Goal: Task Accomplishment & Management: Complete application form

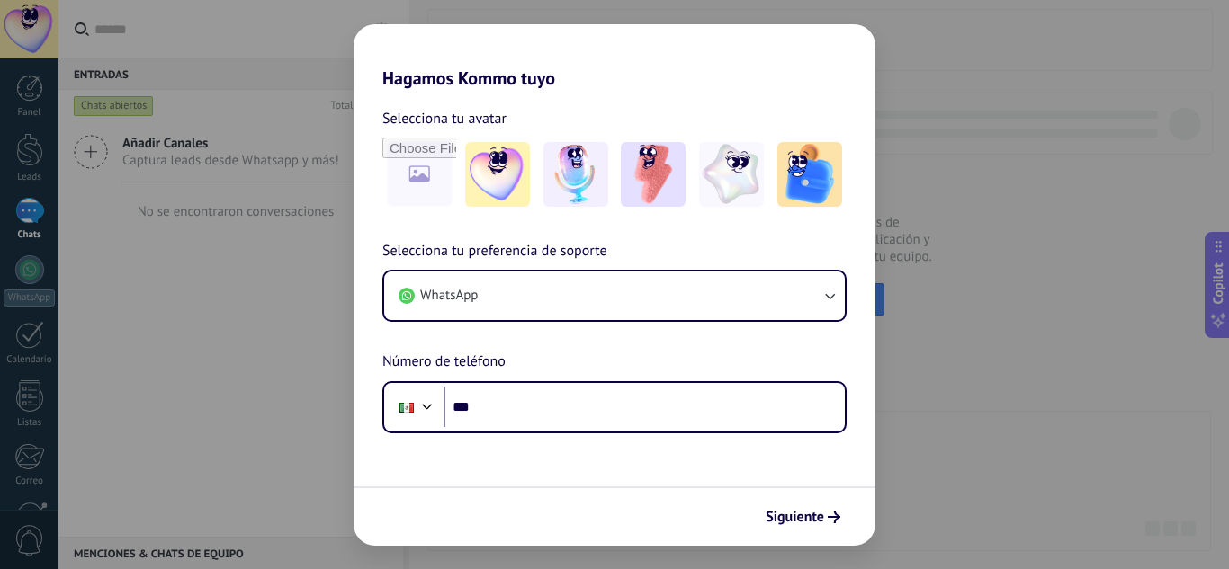
click at [330, 39] on div "Hagamos Kommo tuyo Selecciona tu avatar Selecciona tu preferencia de soporte Wh…" at bounding box center [614, 284] width 1229 height 569
click at [814, 541] on div "Siguiente" at bounding box center [614, 516] width 522 height 59
click at [811, 532] on button "Siguiente" at bounding box center [802, 517] width 91 height 31
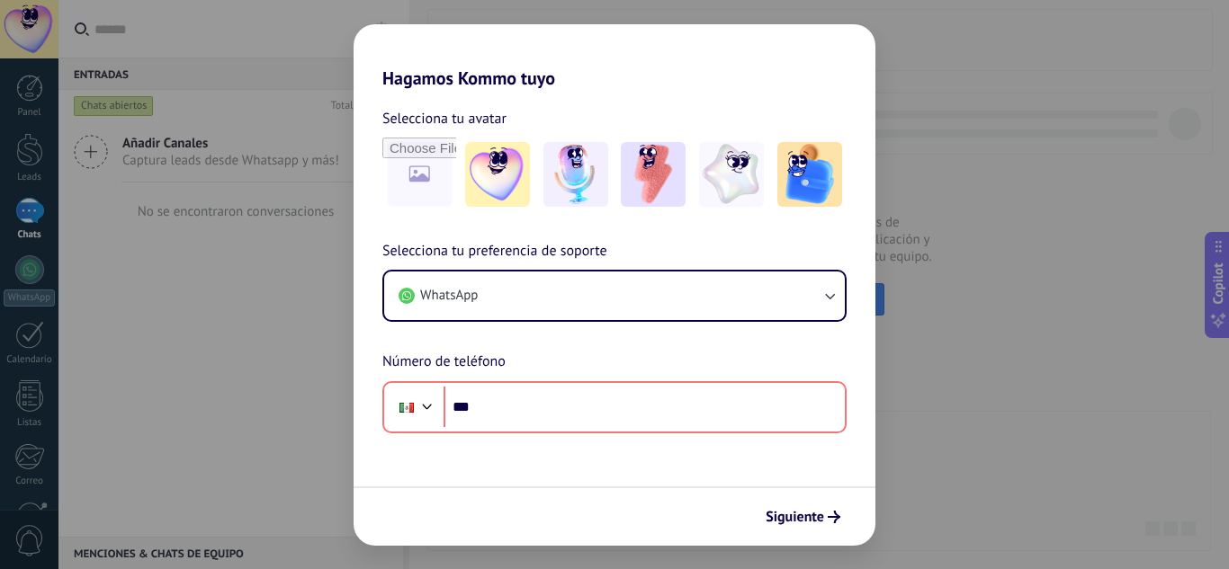
click at [377, 345] on div "Selecciona tu preferencia de soporte WhatsApp Número de teléfono Phone ***" at bounding box center [614, 336] width 522 height 193
click at [287, 331] on div "Hagamos Kommo tuyo Selecciona tu avatar Selecciona tu preferencia de soporte Wh…" at bounding box center [614, 284] width 1229 height 569
click at [807, 511] on span "Siguiente" at bounding box center [794, 517] width 58 height 13
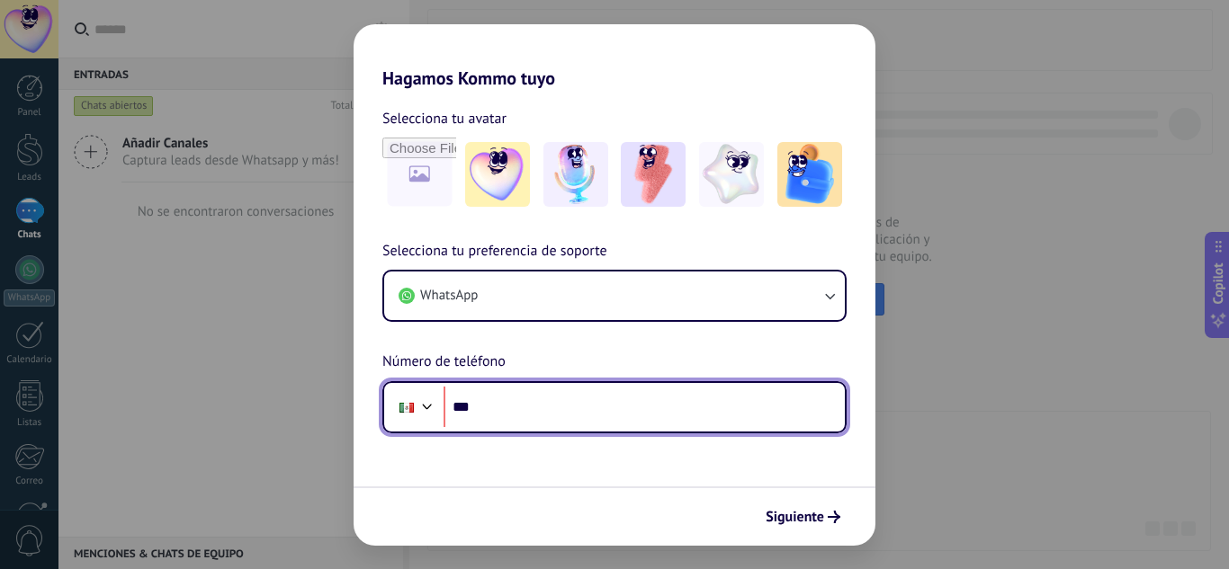
click at [639, 398] on input "***" at bounding box center [643, 407] width 401 height 41
type input "**********"
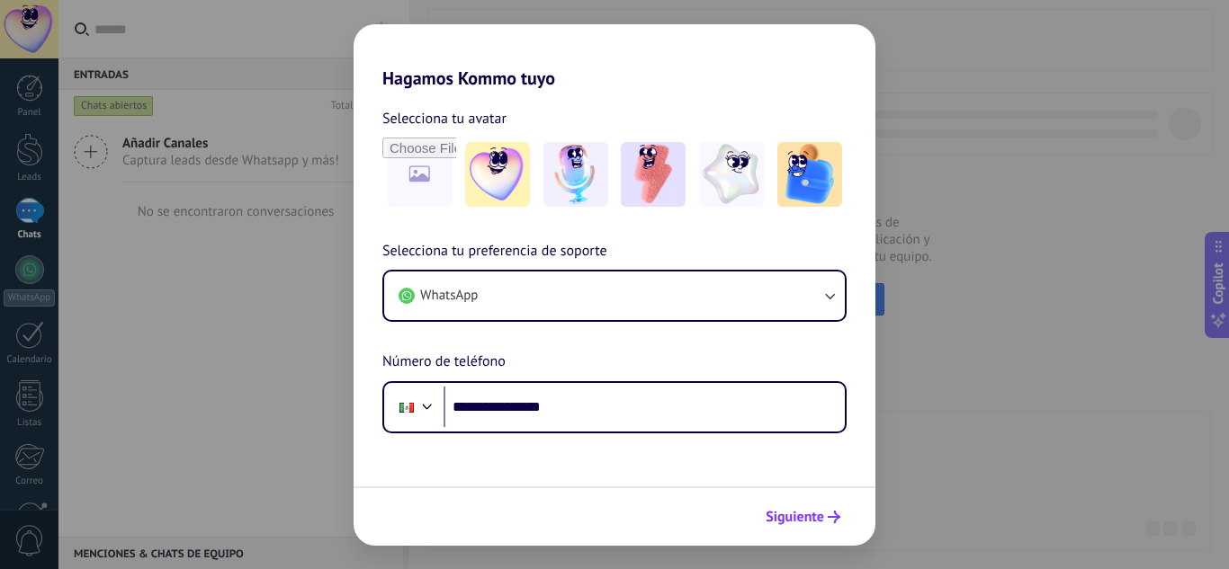
click at [800, 516] on span "Siguiente" at bounding box center [794, 517] width 58 height 13
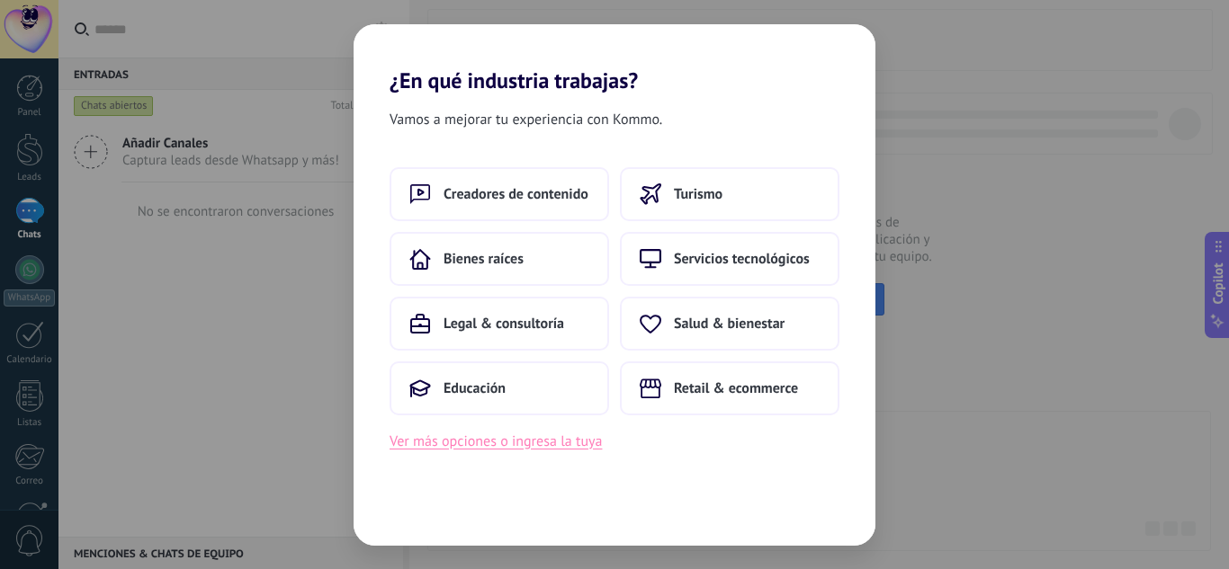
click at [566, 439] on button "Ver más opciones o ingresa la tuya" at bounding box center [495, 441] width 212 height 23
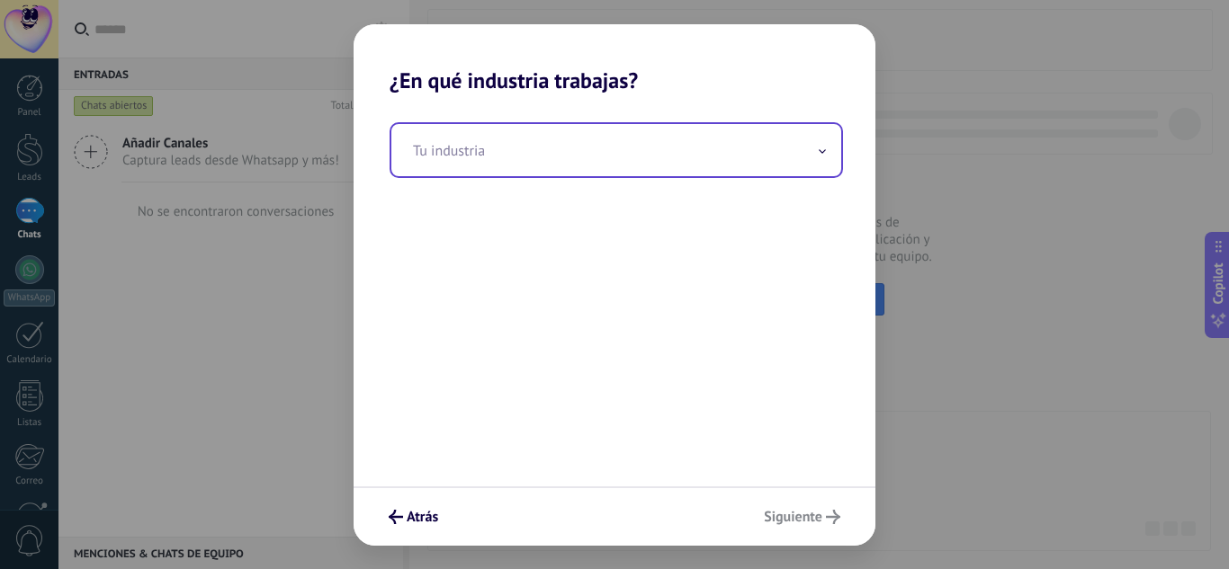
click at [550, 174] on input "text" at bounding box center [616, 150] width 450 height 52
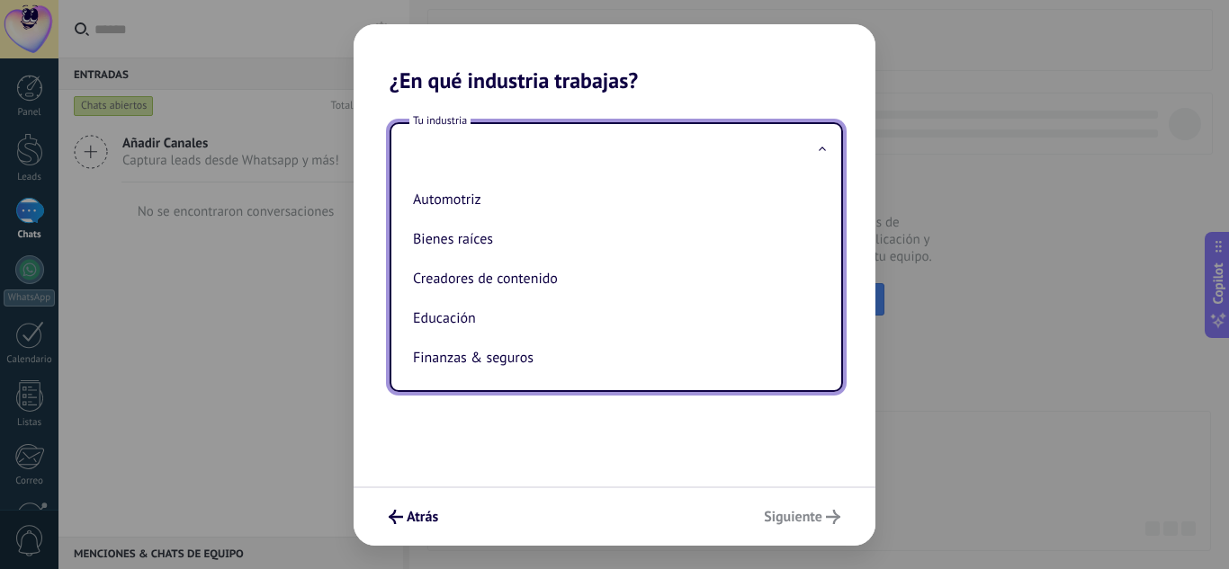
click at [550, 174] on input "text" at bounding box center [616, 150] width 450 height 52
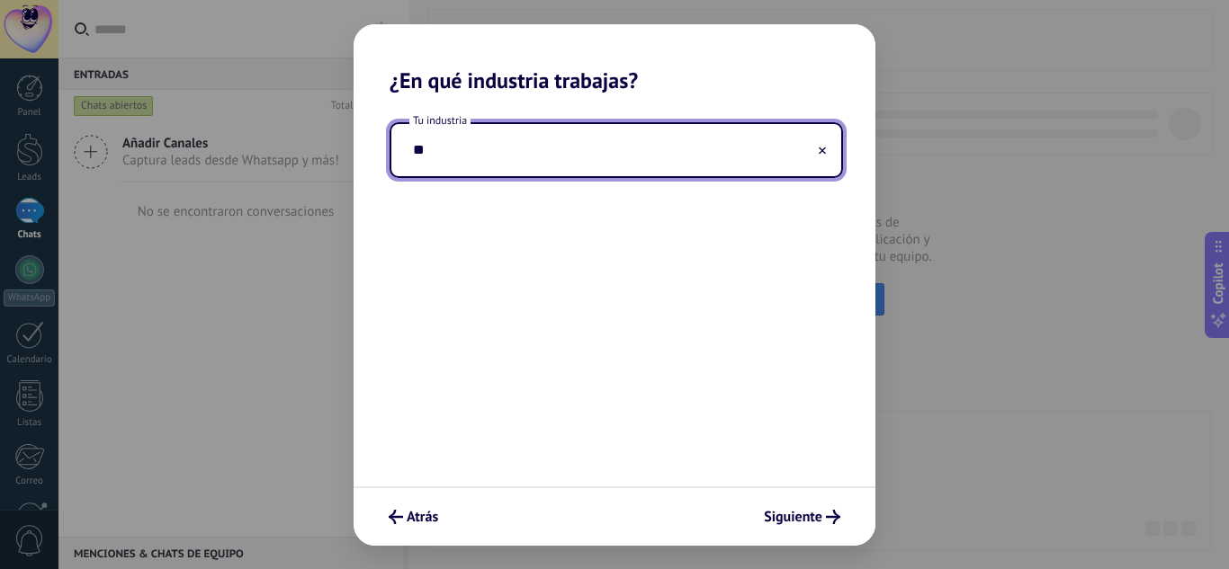
type input "*"
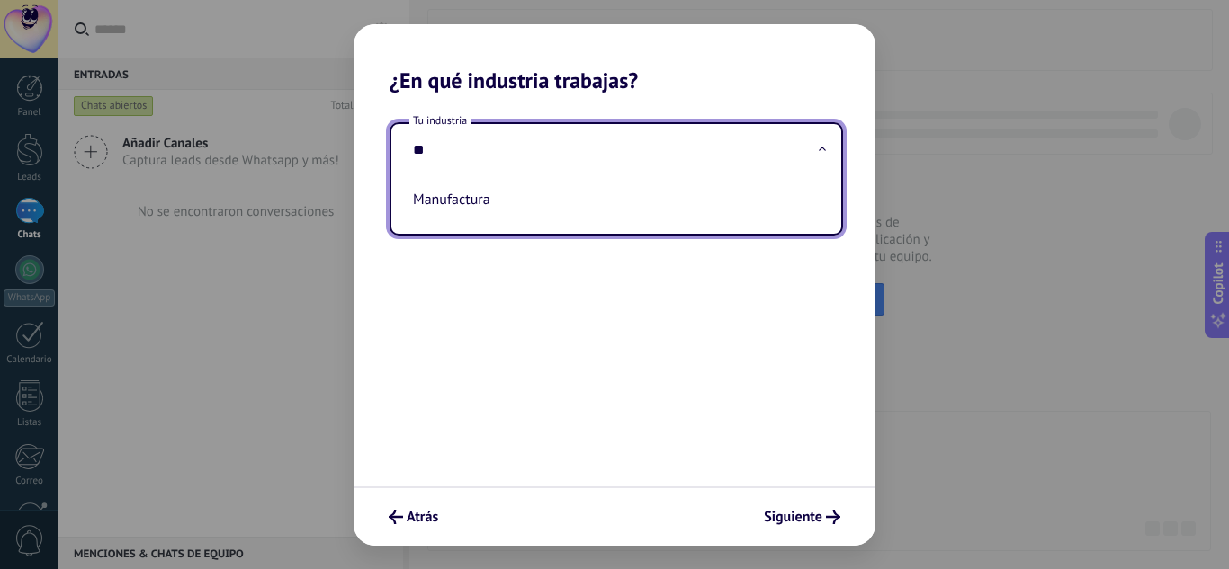
type input "*"
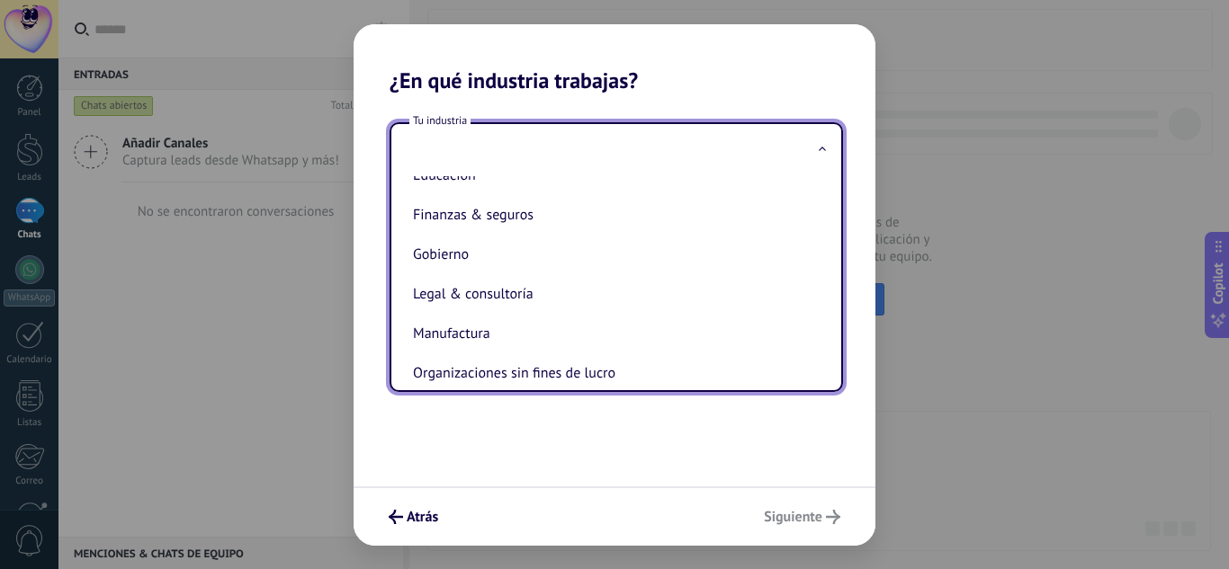
scroll to position [147, 0]
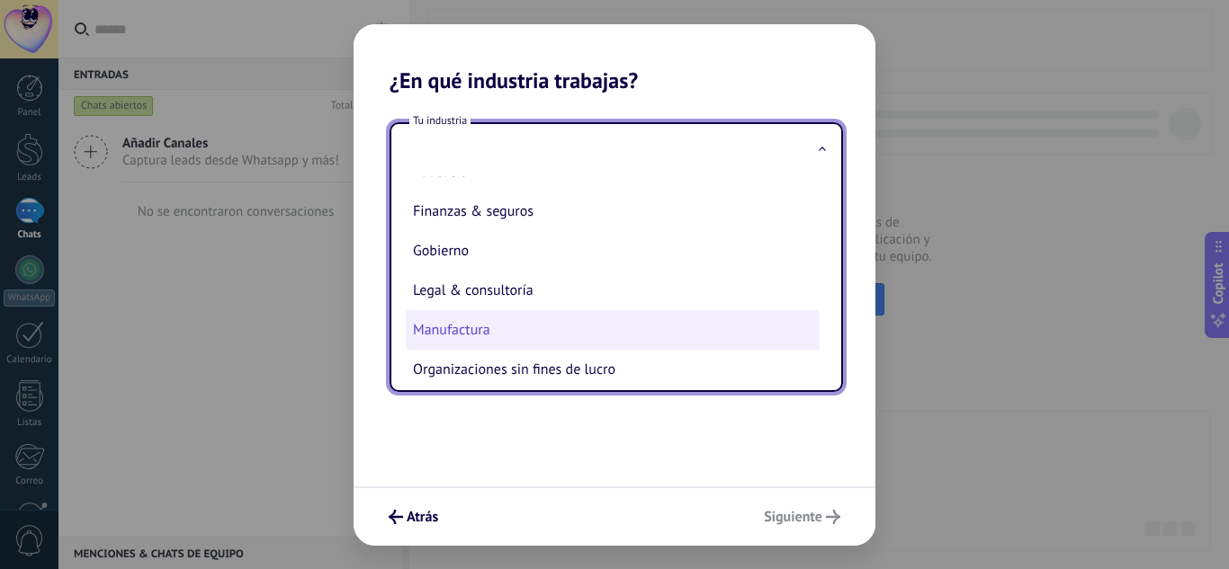
click at [470, 322] on li "Manufactura" at bounding box center [613, 330] width 414 height 40
type input "**********"
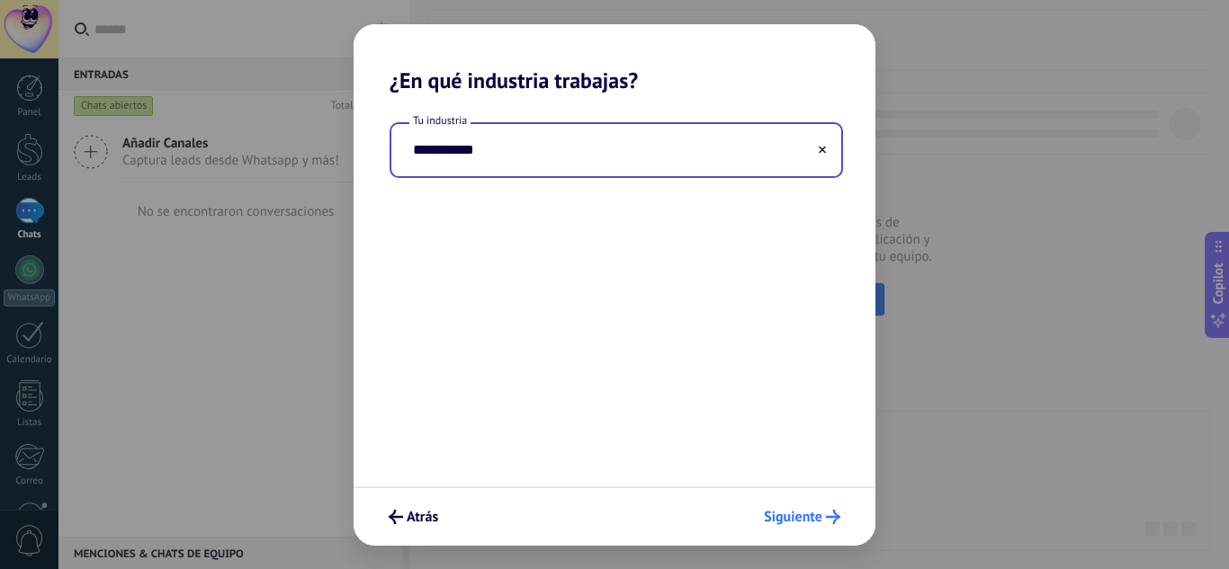
click at [787, 526] on button "Siguiente" at bounding box center [802, 517] width 93 height 31
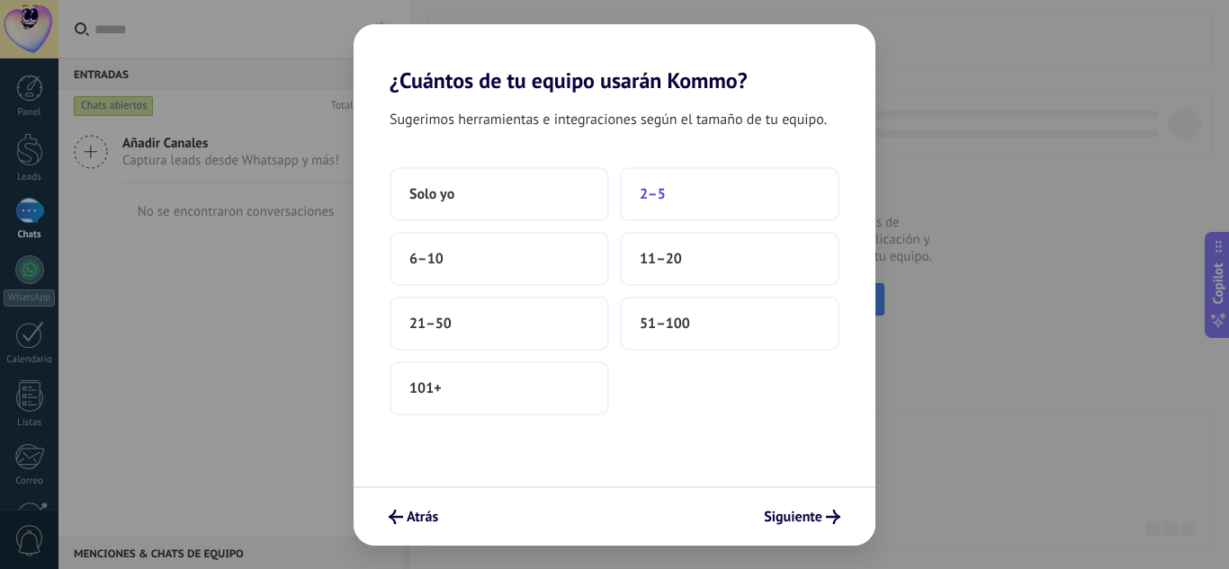
click at [741, 181] on button "2–5" at bounding box center [729, 194] width 219 height 54
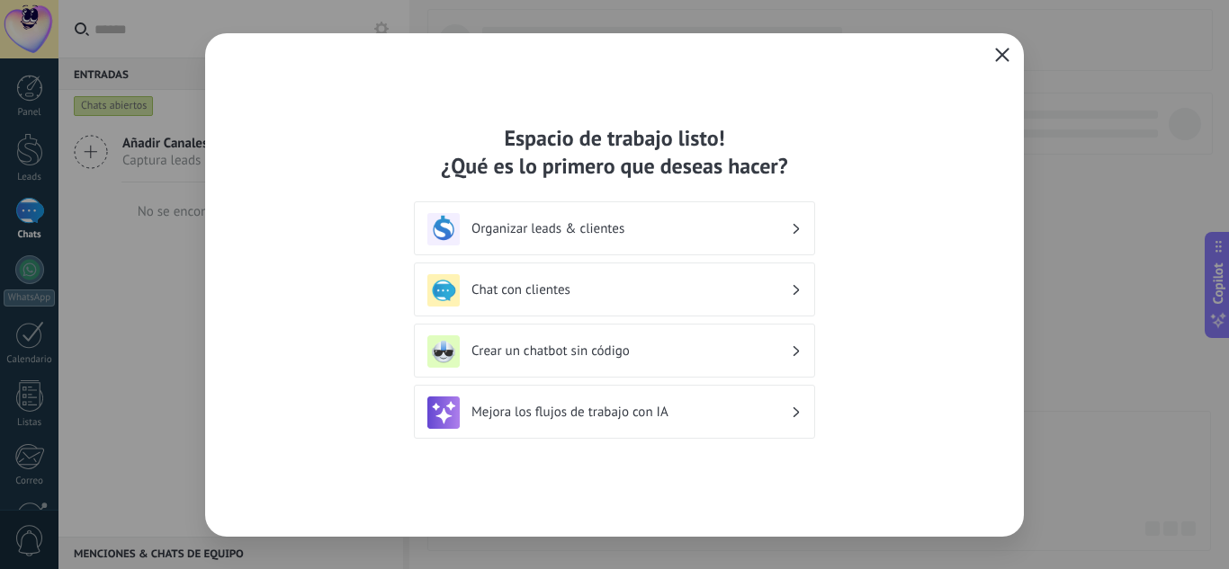
click at [1012, 49] on button "button" at bounding box center [1001, 55] width 23 height 25
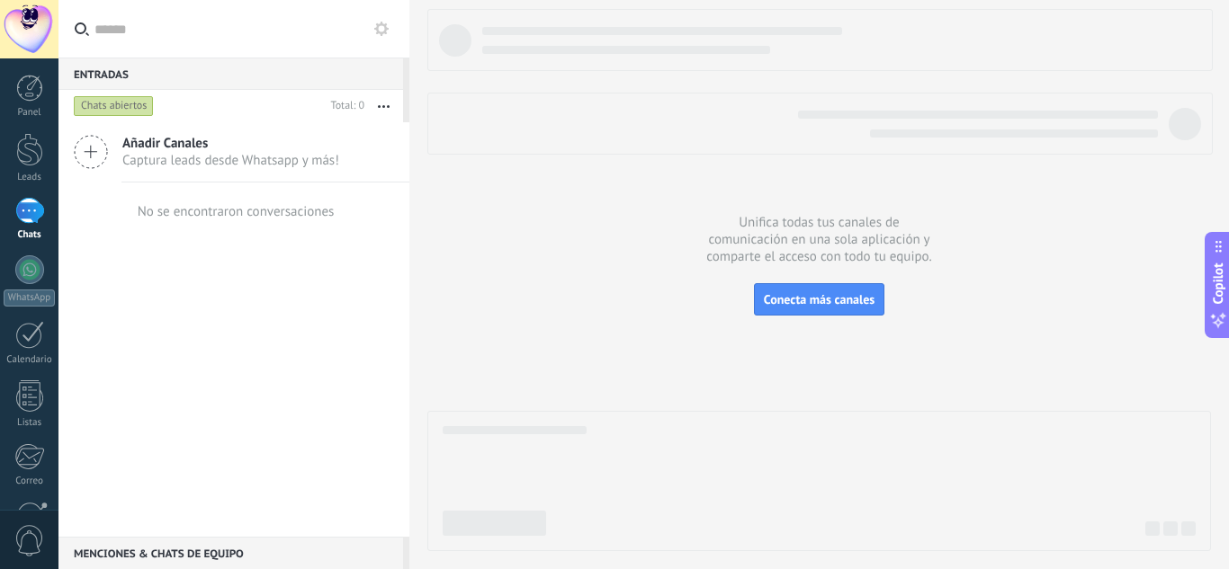
scroll to position [179, 0]
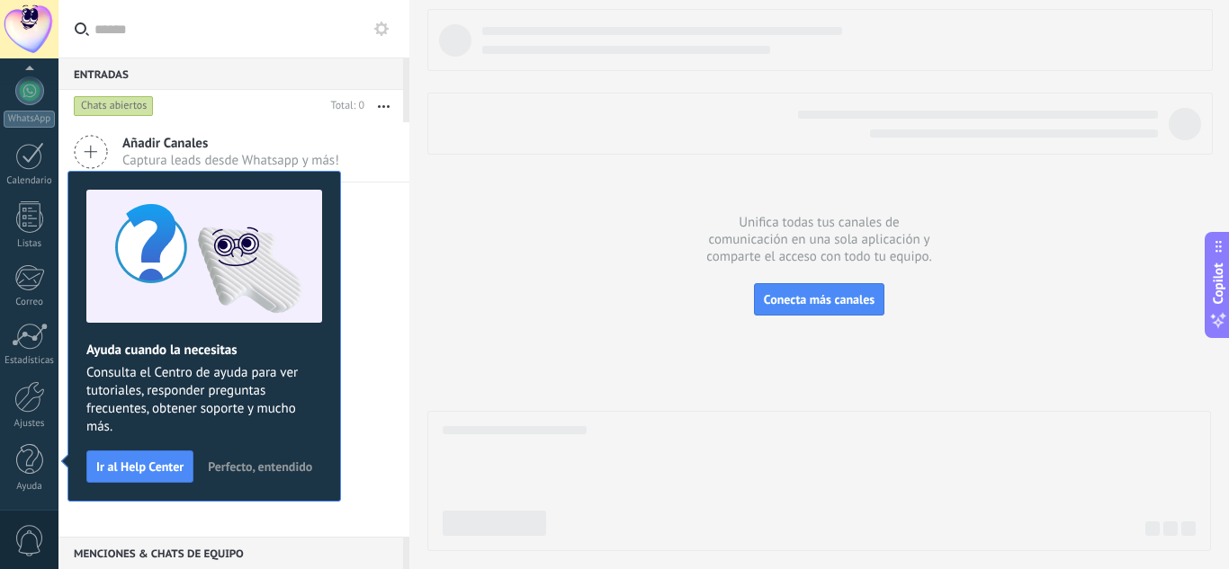
click at [264, 469] on span "Perfecto, entendido" at bounding box center [260, 467] width 104 height 13
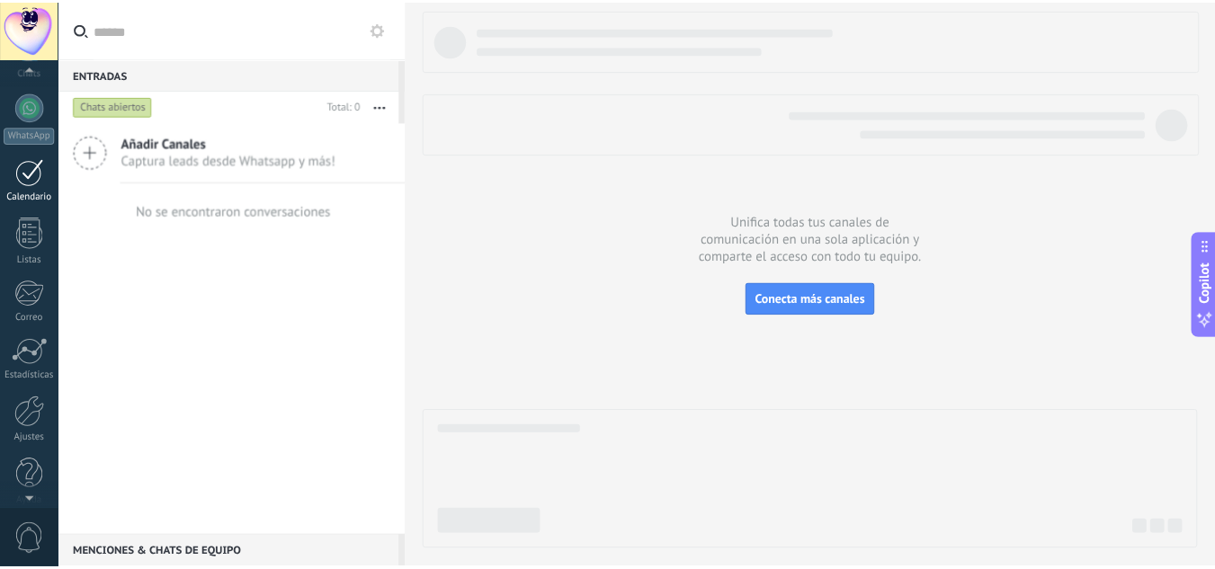
scroll to position [0, 0]
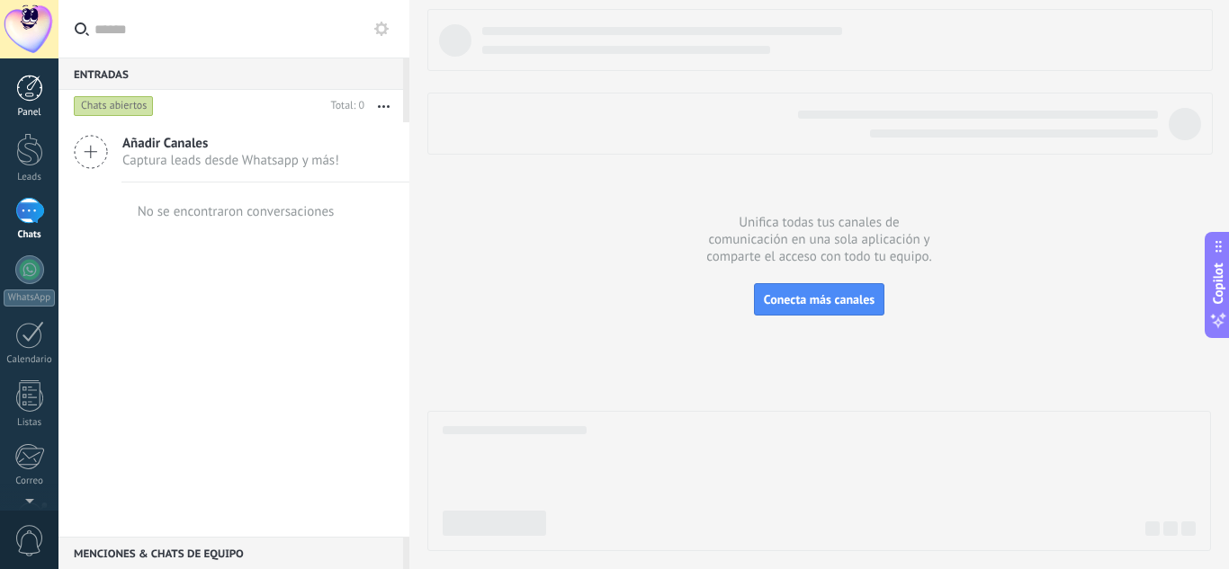
drag, startPoint x: 37, startPoint y: 79, endPoint x: 31, endPoint y: 102, distance: 23.1
click at [31, 102] on link "Panel" at bounding box center [29, 97] width 58 height 44
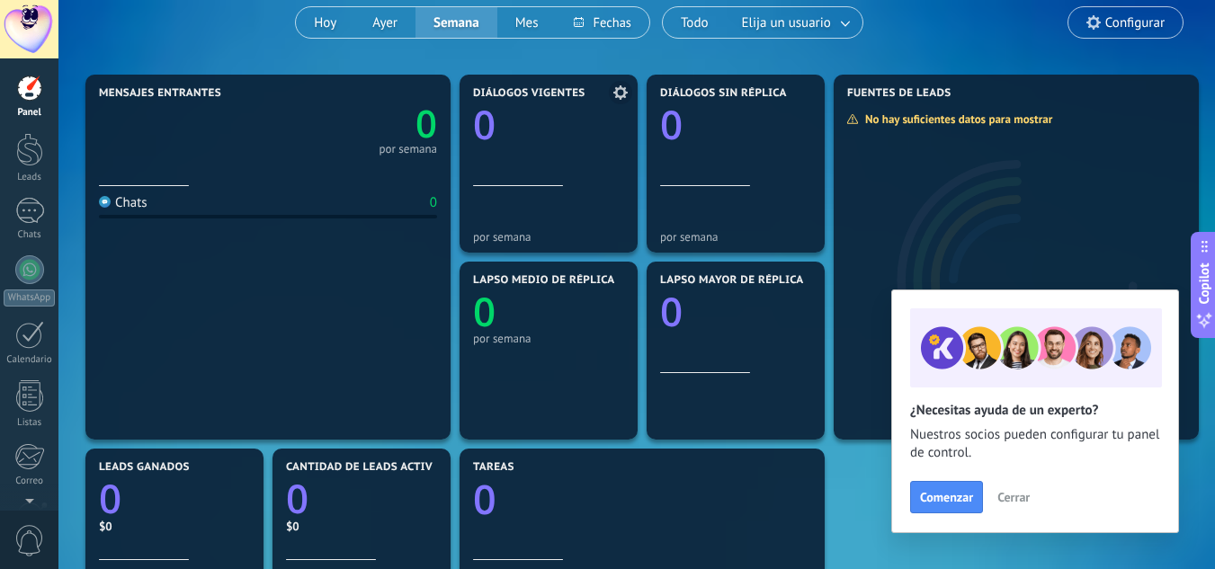
scroll to position [65, 0]
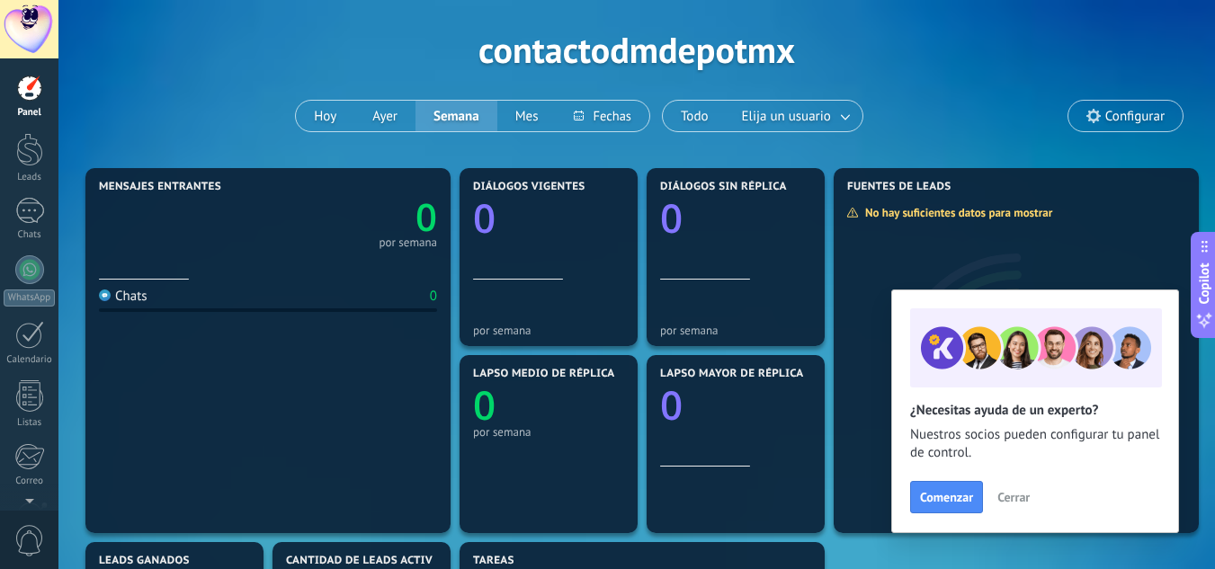
click at [1015, 496] on span "Cerrar" at bounding box center [1013, 497] width 32 height 13
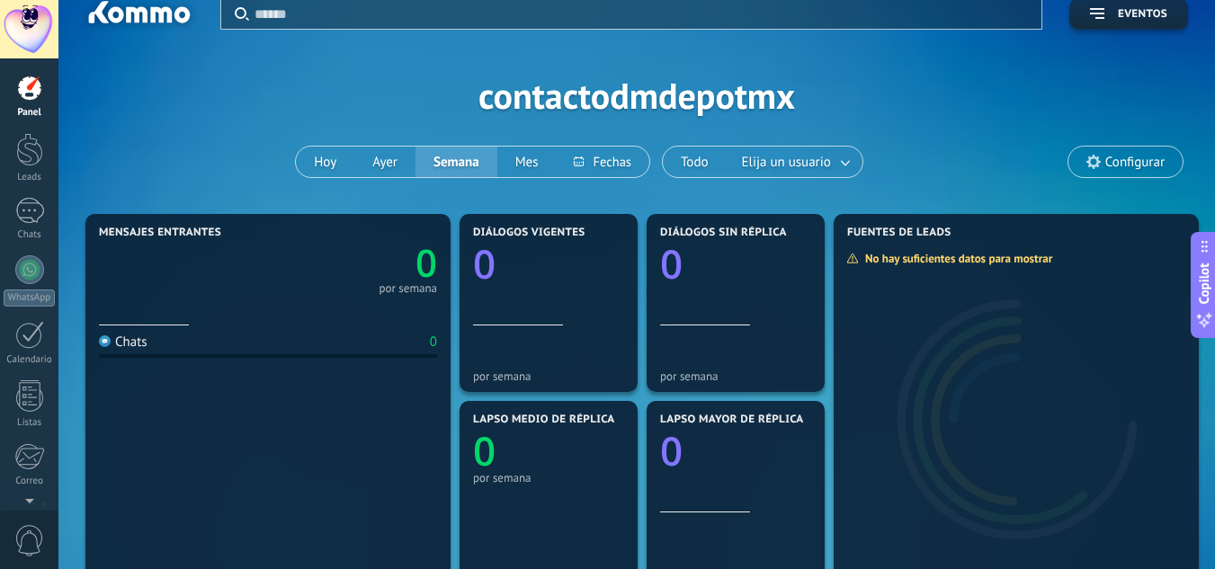
scroll to position [0, 0]
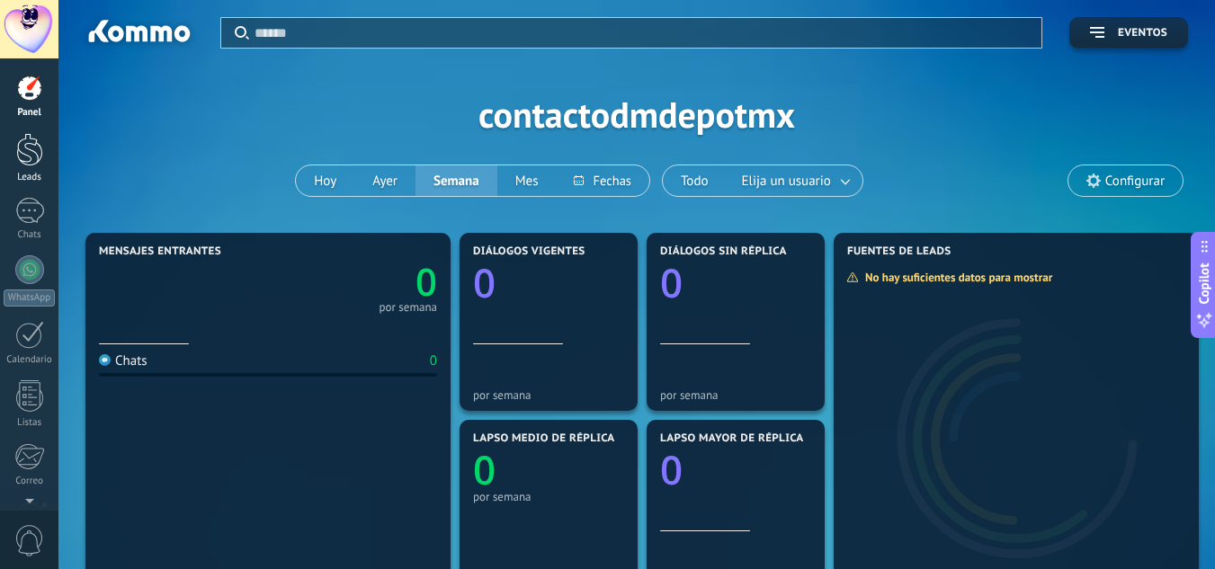
click at [20, 155] on div at bounding box center [29, 149] width 27 height 33
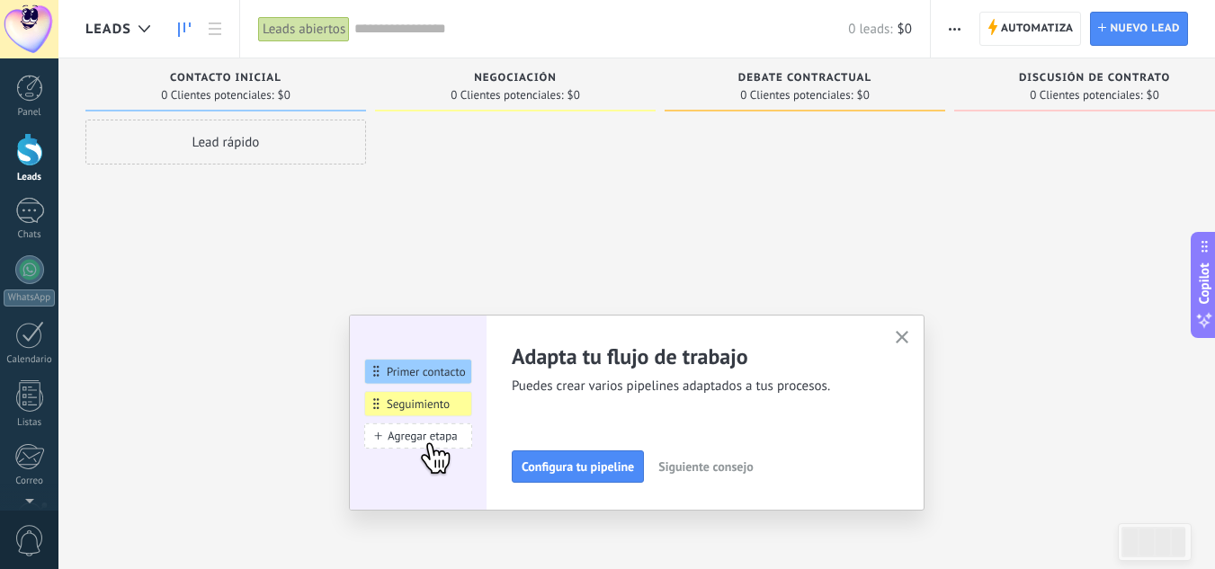
drag, startPoint x: 913, startPoint y: 337, endPoint x: 964, endPoint y: 351, distance: 53.0
click at [964, 351] on div at bounding box center [1094, 287] width 281 height 335
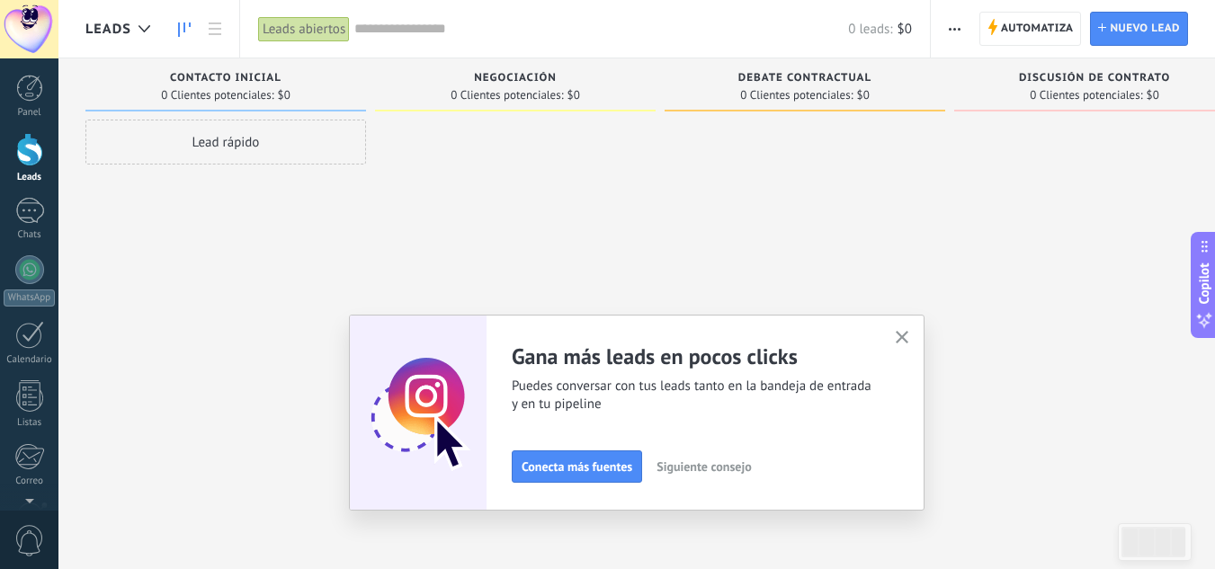
click at [909, 335] on icon "button" at bounding box center [902, 337] width 13 height 13
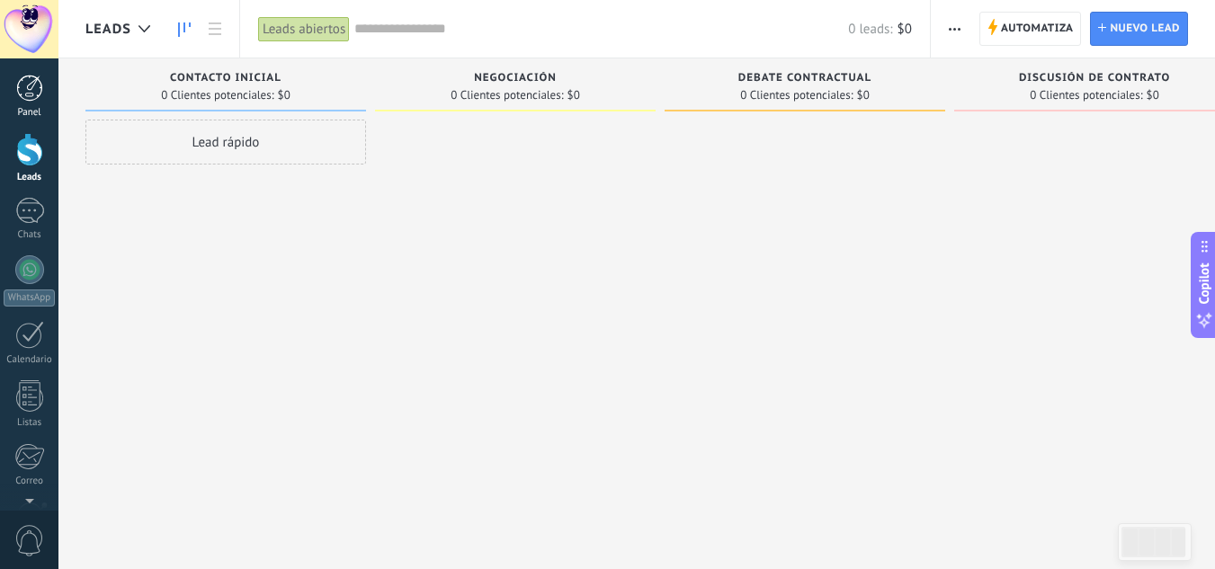
click at [29, 96] on div at bounding box center [29, 88] width 27 height 27
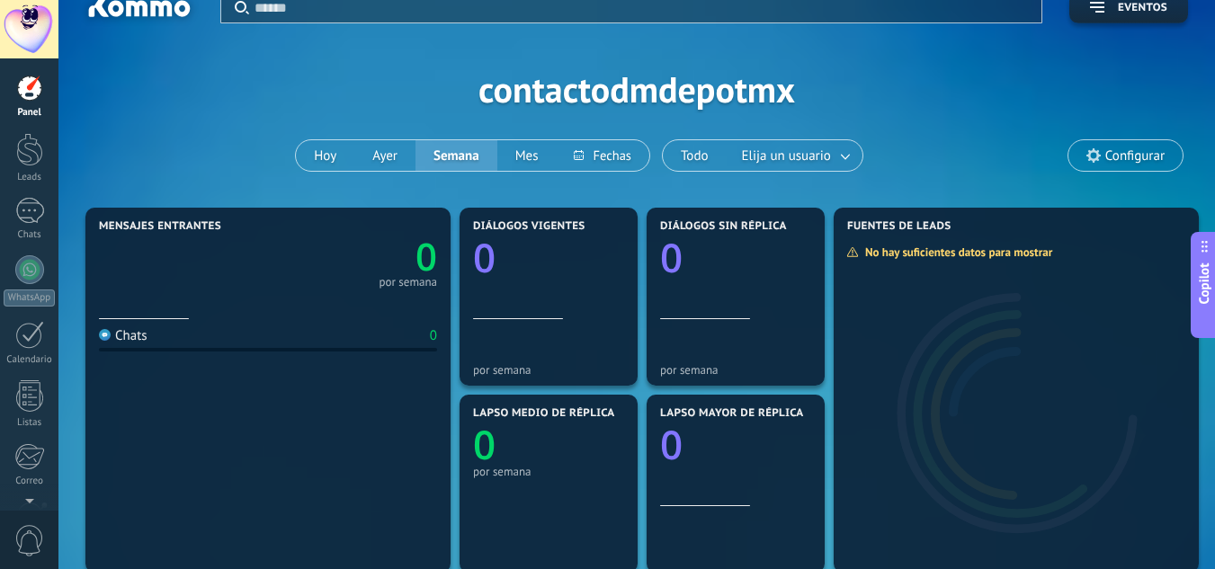
scroll to position [26, 0]
click at [33, 147] on div at bounding box center [29, 149] width 27 height 33
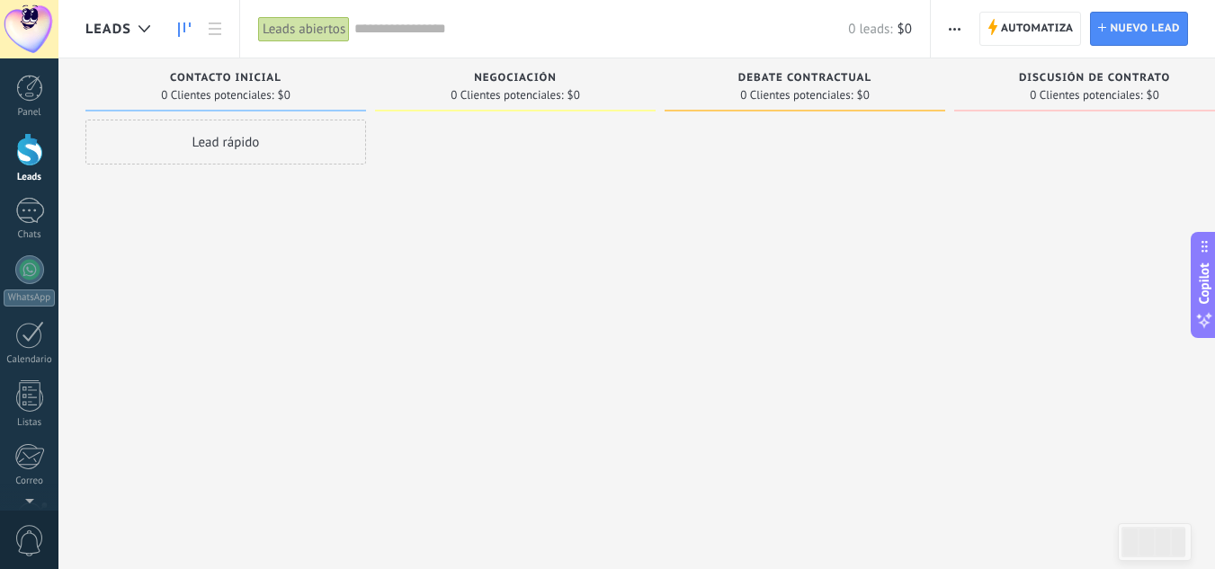
click at [218, 210] on div "Lead rápido" at bounding box center [225, 287] width 281 height 335
click at [1145, 14] on span "Nuevo lead" at bounding box center [1145, 29] width 70 height 32
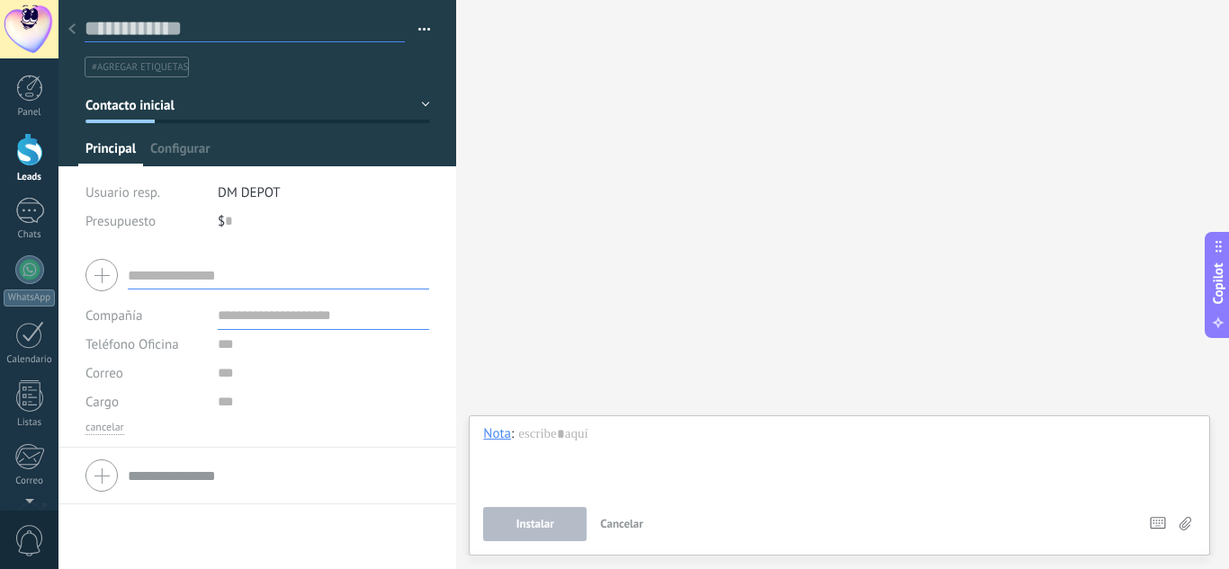
click at [207, 25] on input "text" at bounding box center [245, 28] width 320 height 27
type input "*"
type input "**********"
click at [540, 201] on div "Buscar Carga más Participantes: 0 Agregar usuario Bots: 0" at bounding box center [842, 284] width 773 height 569
click at [126, 537] on span "Guardar" at bounding box center [116, 541] width 42 height 13
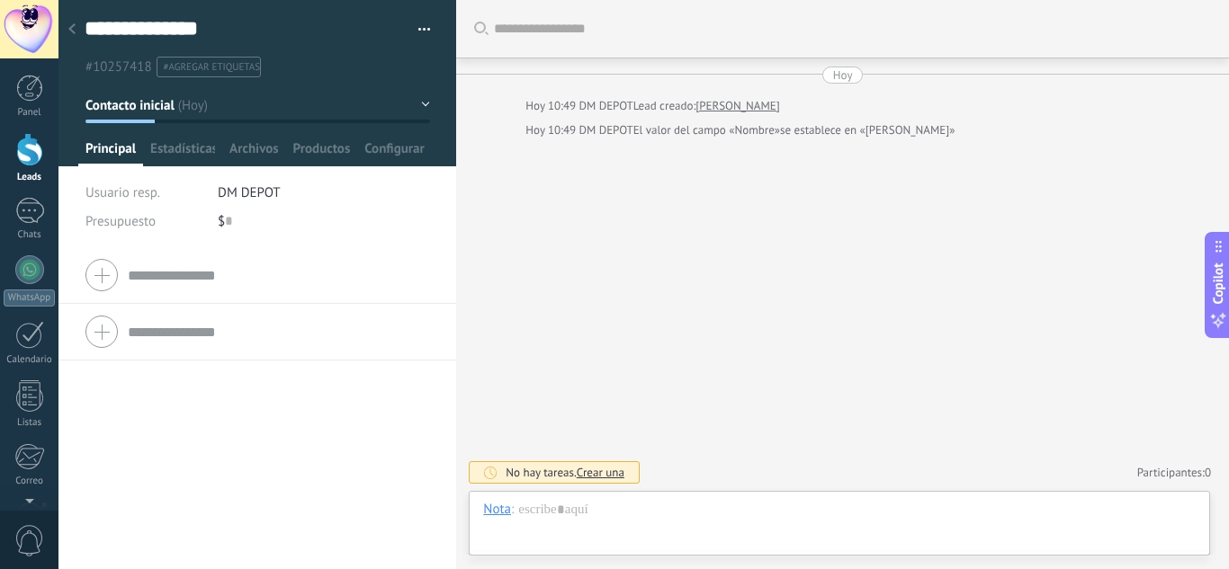
scroll to position [27, 0]
click at [76, 38] on div at bounding box center [71, 30] width 25 height 35
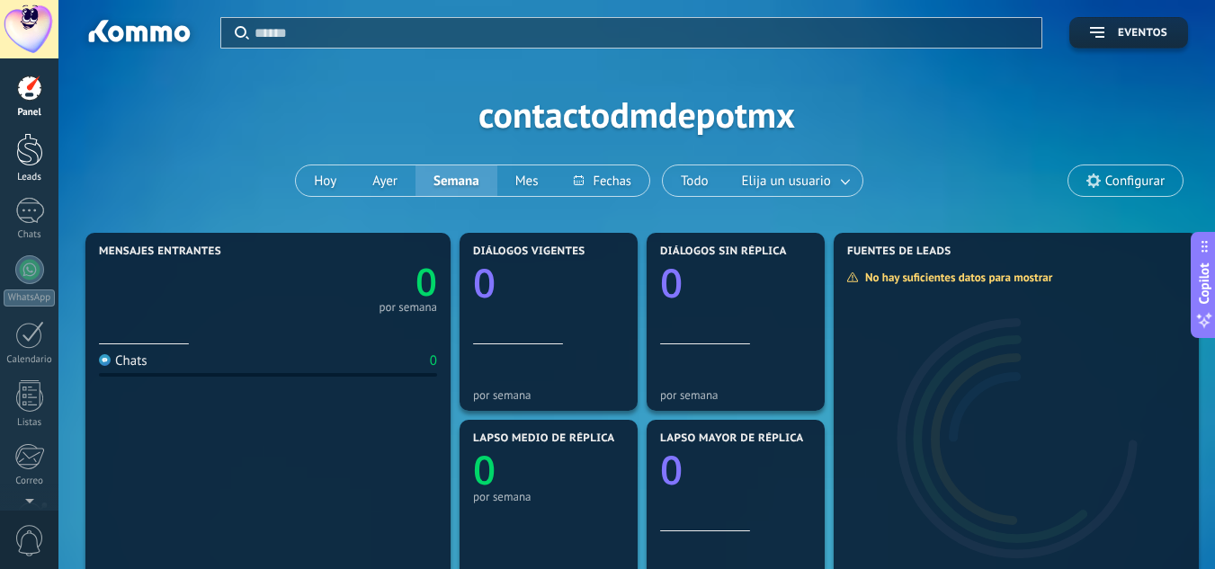
click at [30, 141] on div at bounding box center [29, 149] width 27 height 33
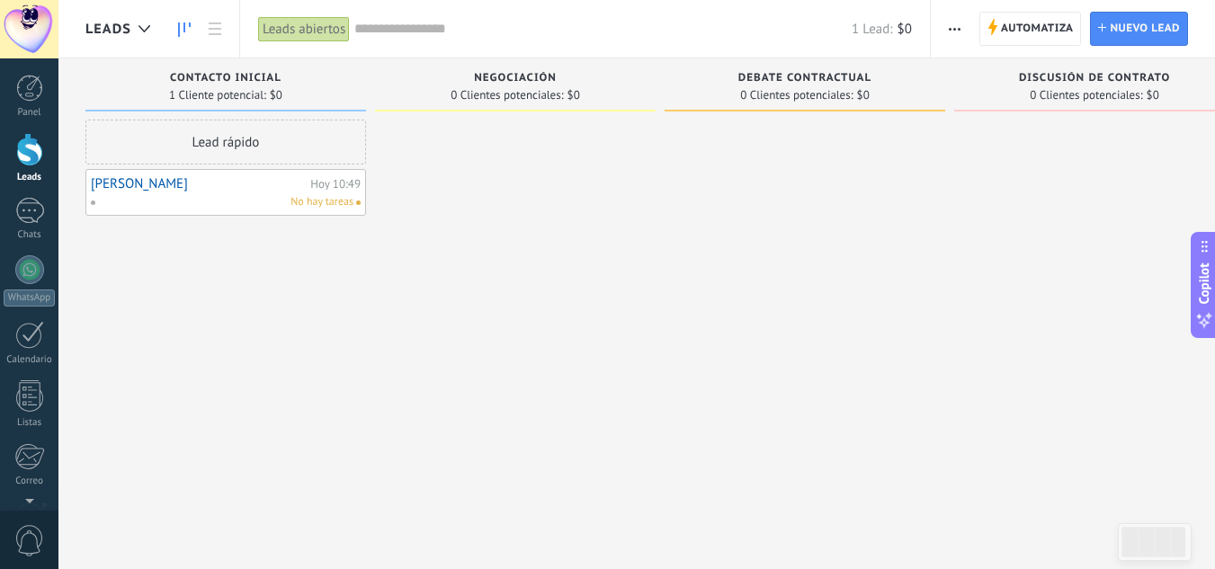
drag, startPoint x: 201, startPoint y: 193, endPoint x: 347, endPoint y: 178, distance: 146.5
drag, startPoint x: 347, startPoint y: 178, endPoint x: 219, endPoint y: 188, distance: 129.0
drag, startPoint x: 219, startPoint y: 188, endPoint x: 190, endPoint y: 183, distance: 29.1
drag, startPoint x: 190, startPoint y: 183, endPoint x: 515, endPoint y: 108, distance: 334.3
drag, startPoint x: 515, startPoint y: 108, endPoint x: 653, endPoint y: 43, distance: 152.1
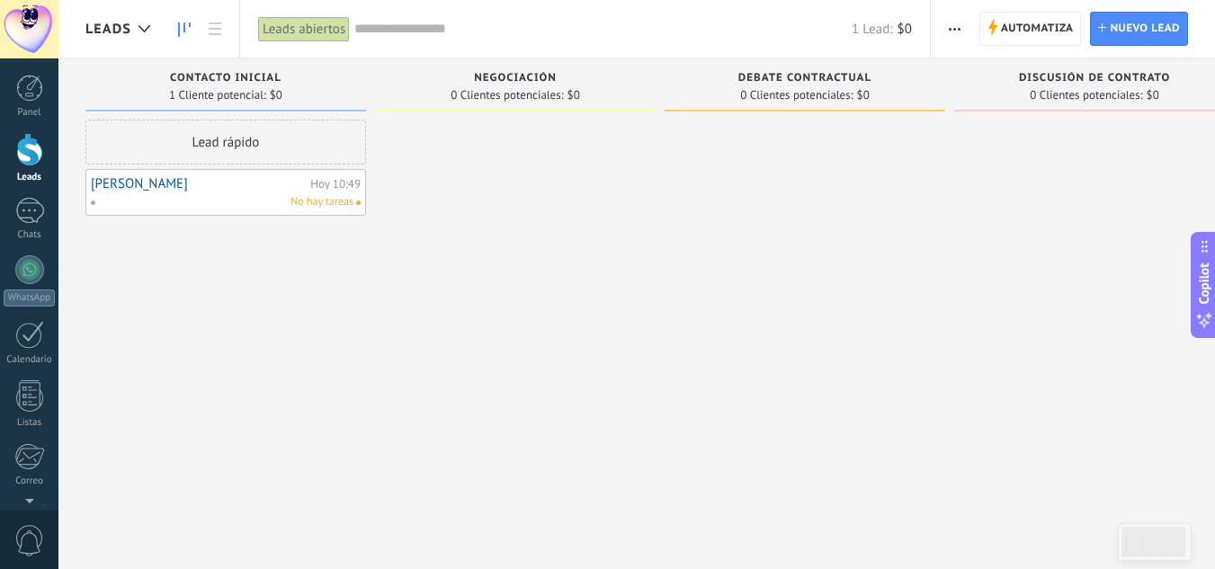
drag, startPoint x: 653, startPoint y: 43, endPoint x: 606, endPoint y: 195, distance: 159.0
click at [606, 195] on div at bounding box center [515, 287] width 281 height 335
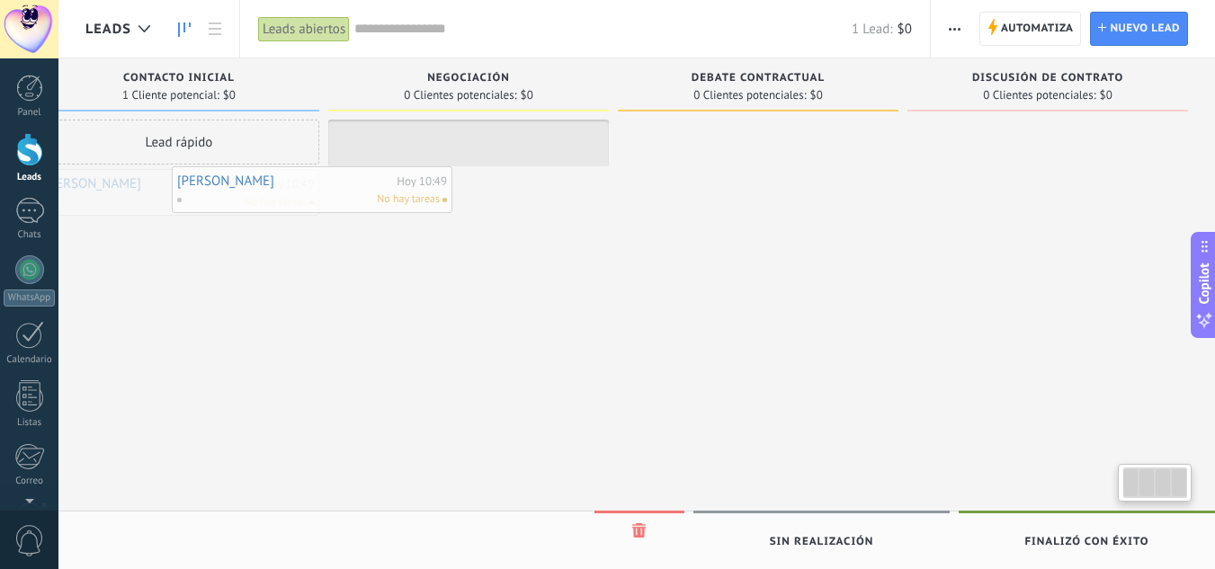
scroll to position [0, 37]
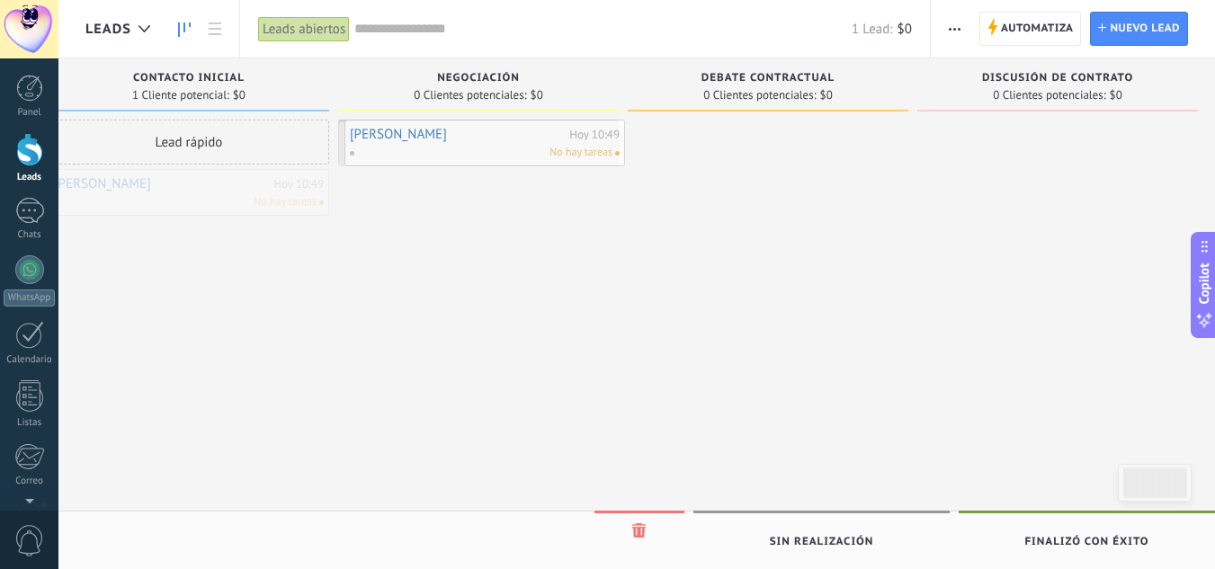
drag, startPoint x: 264, startPoint y: 171, endPoint x: 570, endPoint y: 121, distance: 309.8
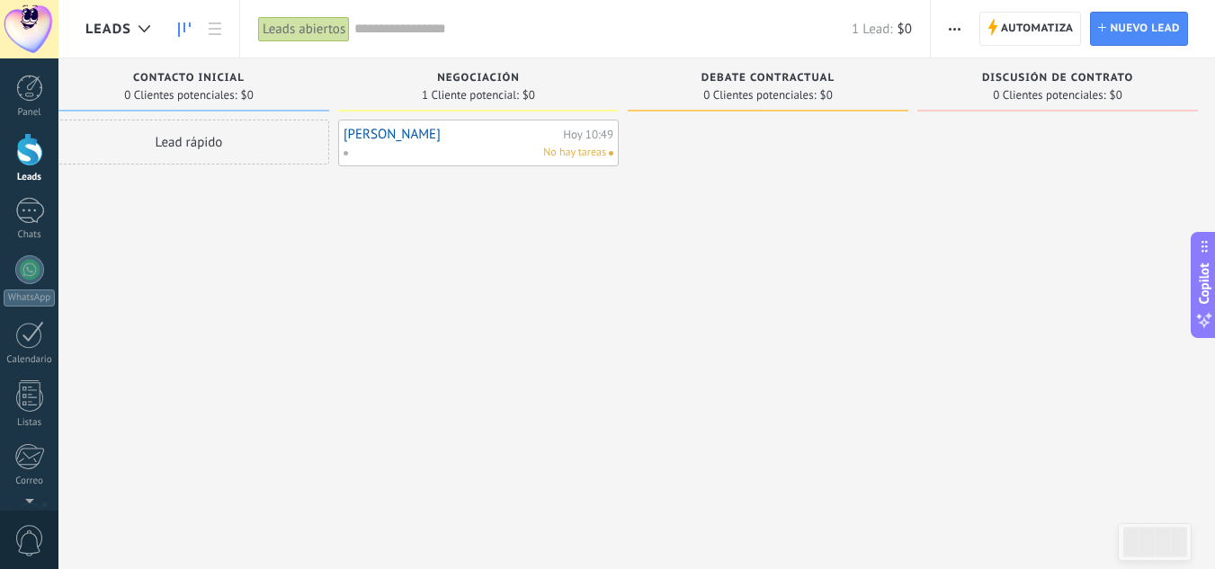
drag, startPoint x: 533, startPoint y: 121, endPoint x: 657, endPoint y: 133, distance: 123.9
click at [136, 372] on div "Lead rápido" at bounding box center [189, 287] width 281 height 335
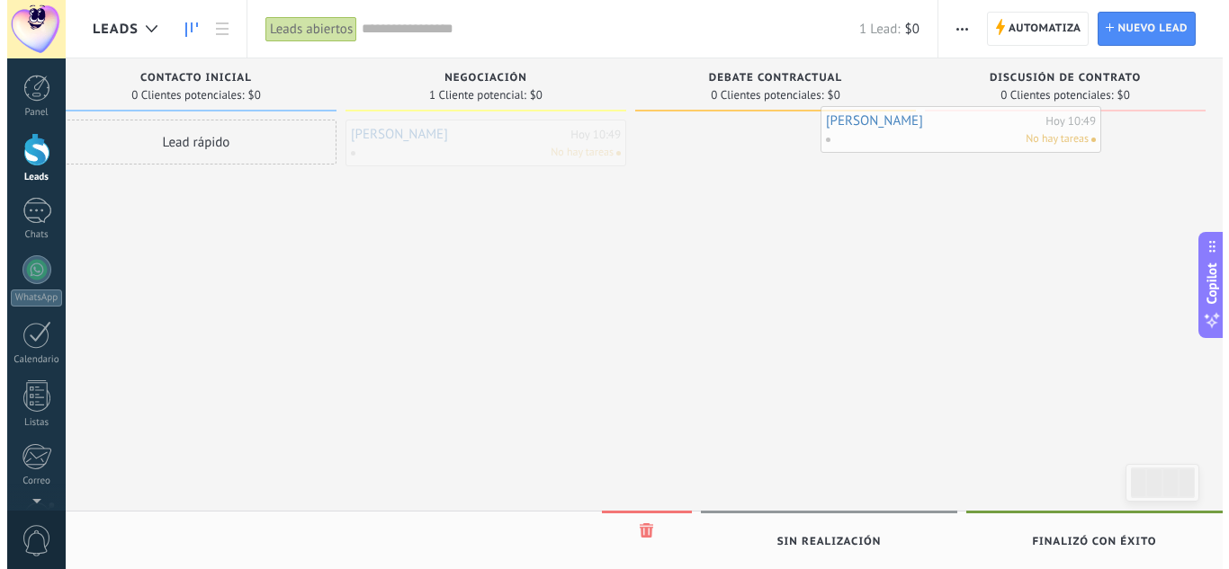
scroll to position [0, 47]
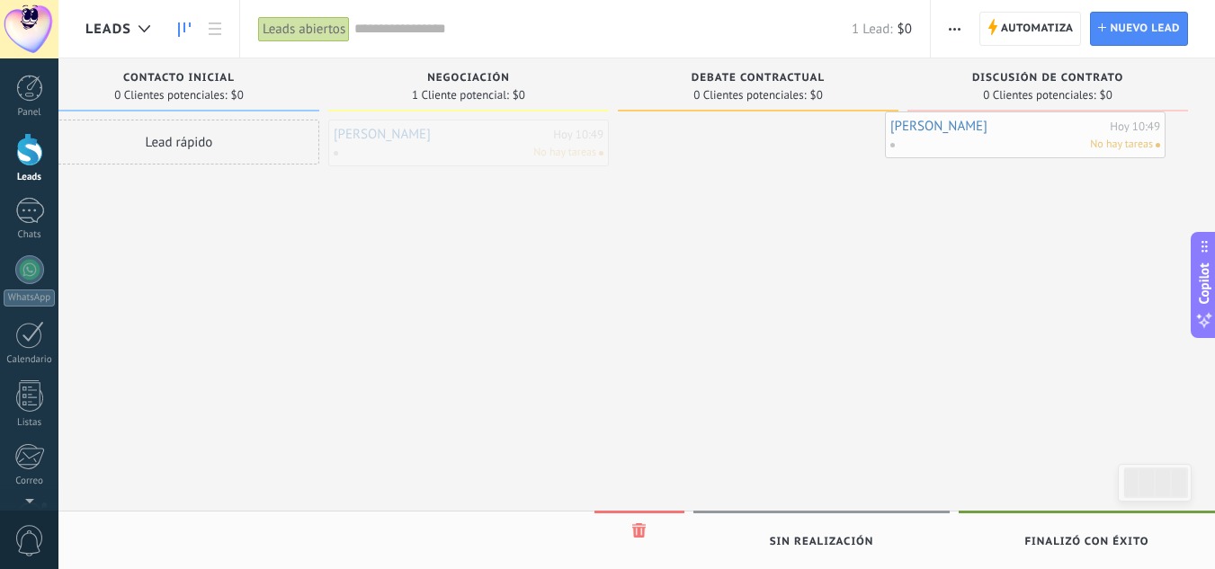
drag, startPoint x: 479, startPoint y: 121, endPoint x: 1025, endPoint y: 113, distance: 546.9
drag, startPoint x: 499, startPoint y: 123, endPoint x: 1070, endPoint y: 130, distance: 571.2
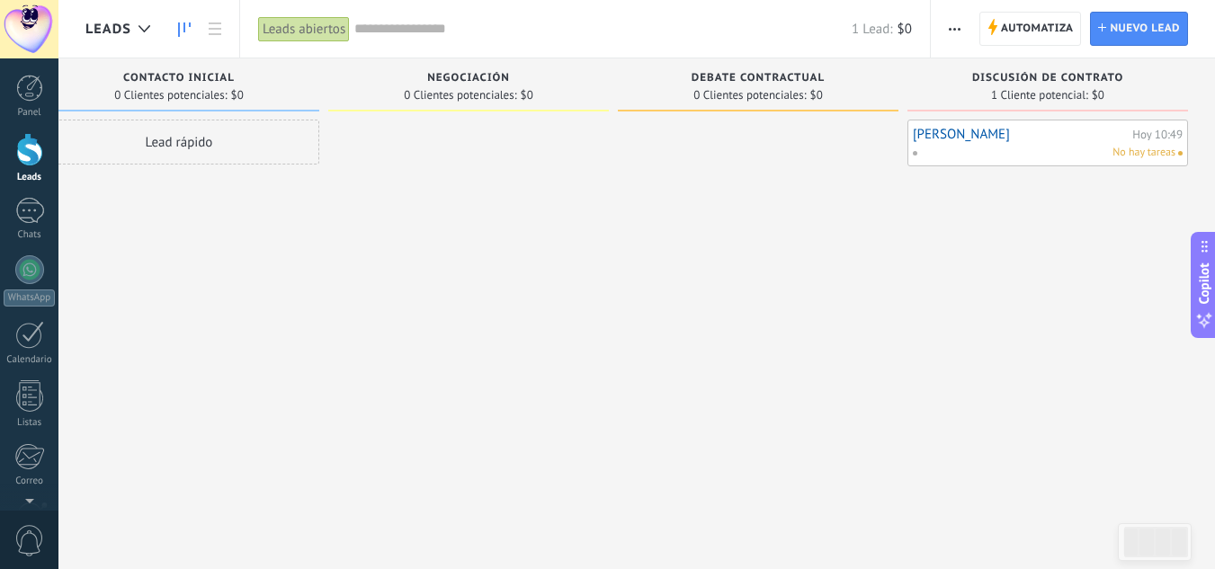
click at [1036, 139] on link "[PERSON_NAME]" at bounding box center [1020, 134] width 215 height 15
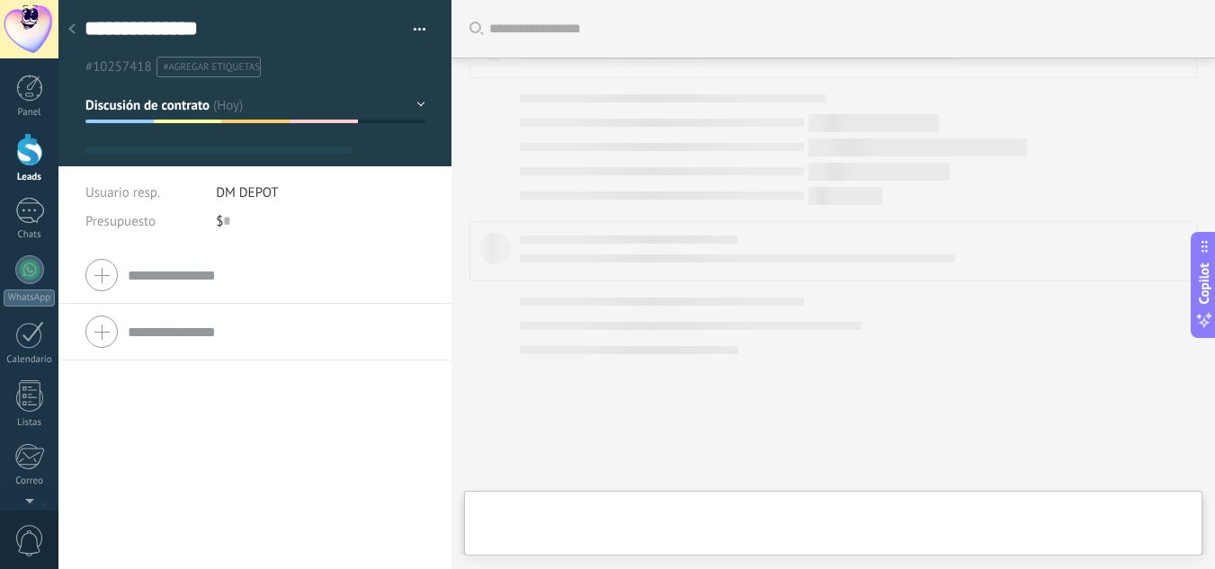
type textarea "**********"
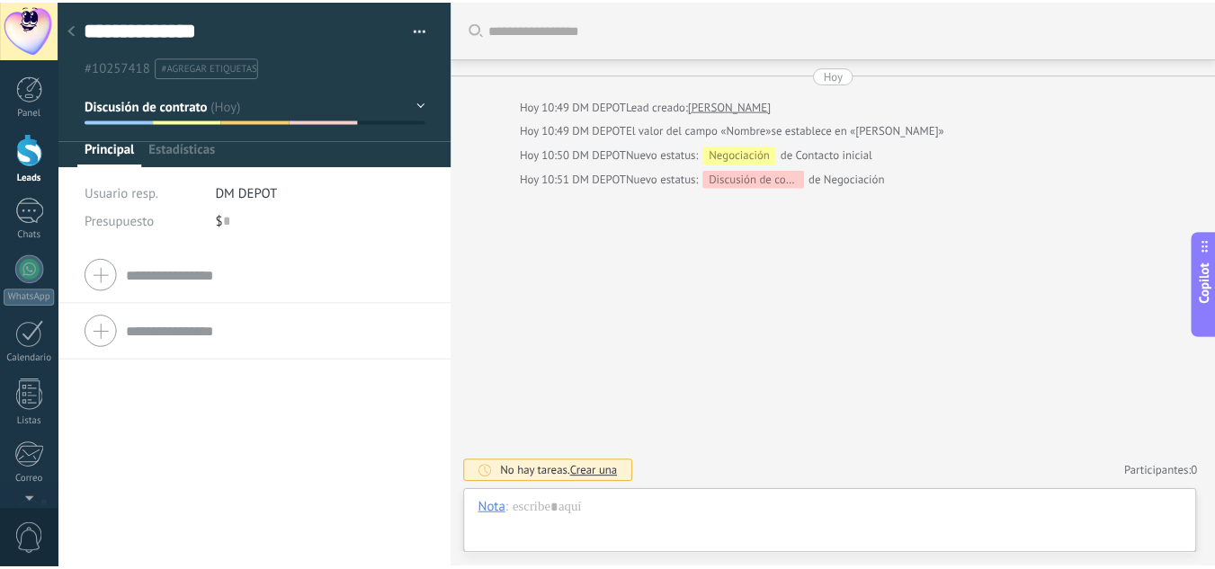
scroll to position [27, 0]
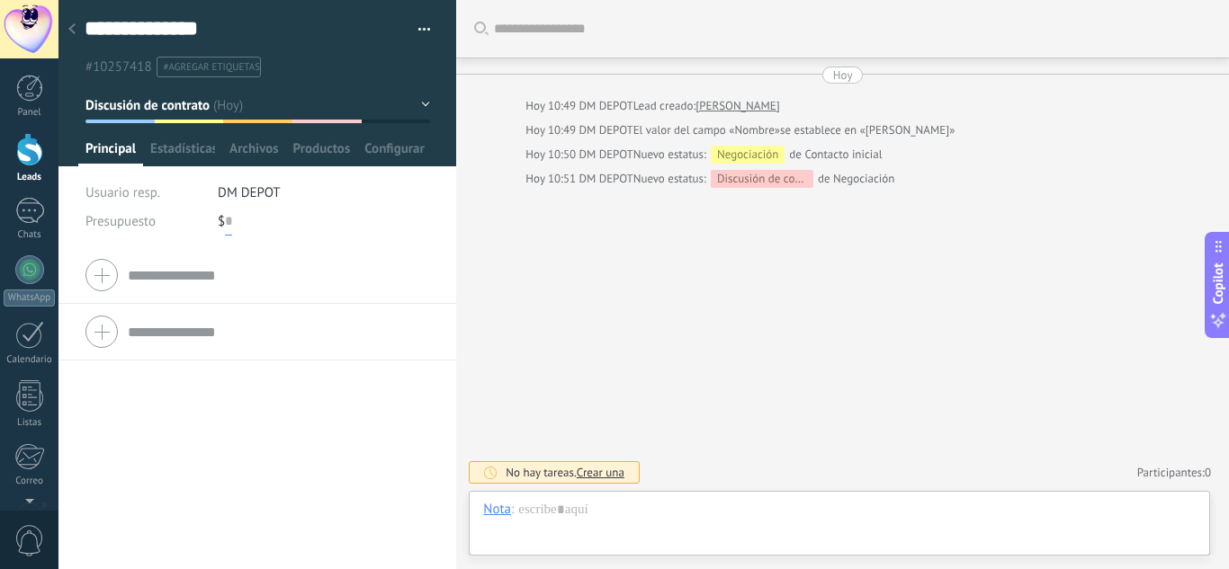
click at [228, 220] on input "text" at bounding box center [228, 221] width 7 height 29
type input "******"
click at [114, 531] on button "Guardar" at bounding box center [116, 540] width 62 height 34
click at [83, 32] on div at bounding box center [71, 30] width 25 height 35
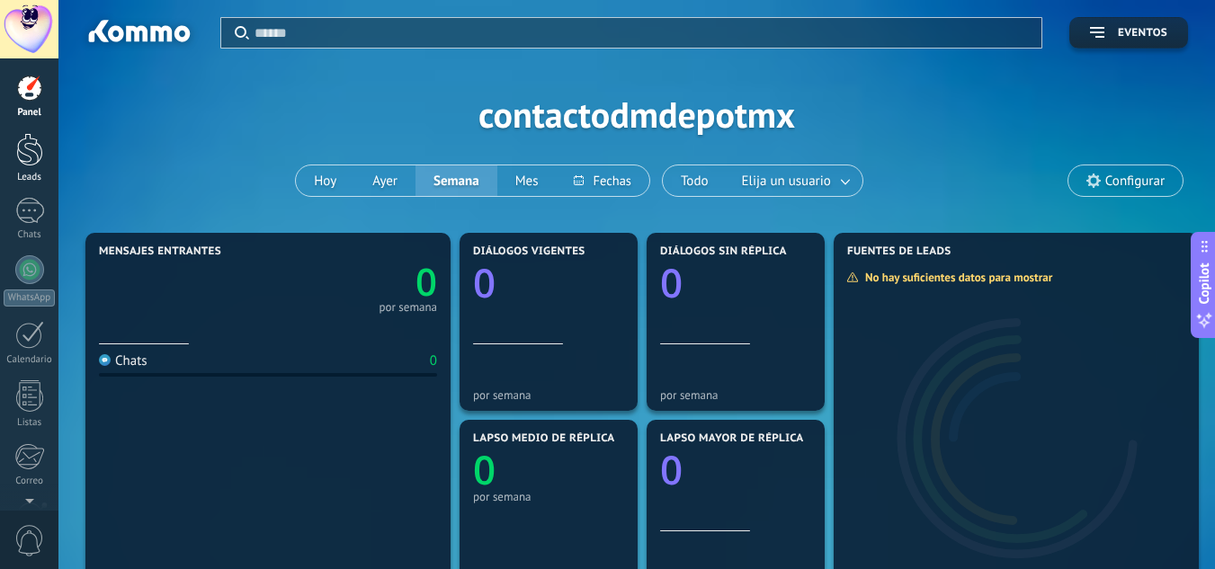
click at [39, 146] on div at bounding box center [29, 149] width 27 height 33
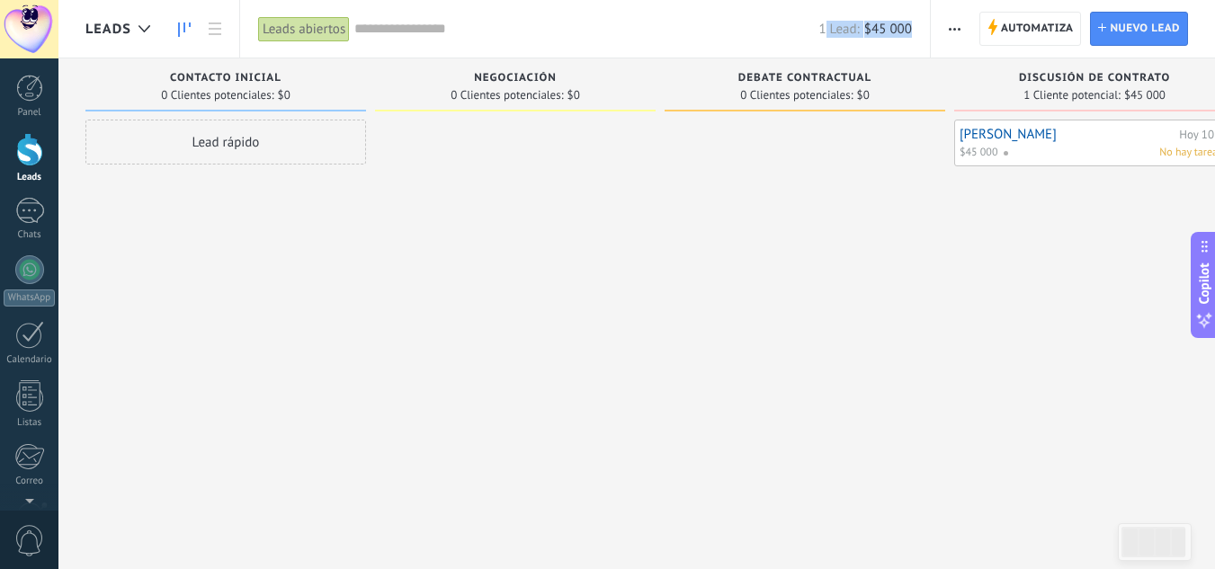
drag, startPoint x: 823, startPoint y: 28, endPoint x: 920, endPoint y: 25, distance: 97.2
click at [920, 25] on div "Leads abiertos Aplicar 1 Lead: $45 000 Leads abiertos Mis leads Leads ganados L…" at bounding box center [585, 29] width 692 height 58
click at [1018, 101] on div "1 Cliente potencial: $45 000" at bounding box center [1094, 94] width 263 height 15
click at [1018, 95] on div "1 Cliente potencial: $45 000" at bounding box center [1094, 94] width 263 height 15
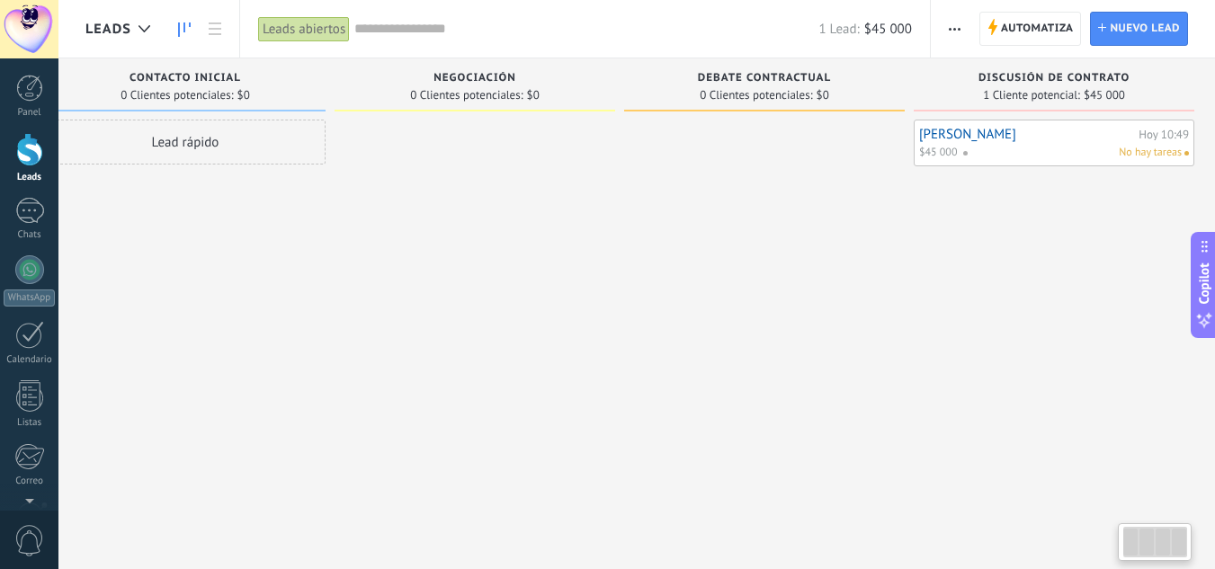
drag, startPoint x: 1017, startPoint y: 92, endPoint x: 1157, endPoint y: 89, distance: 139.4
click at [1157, 89] on div "1 Cliente potencial: $45 000" at bounding box center [1054, 94] width 263 height 15
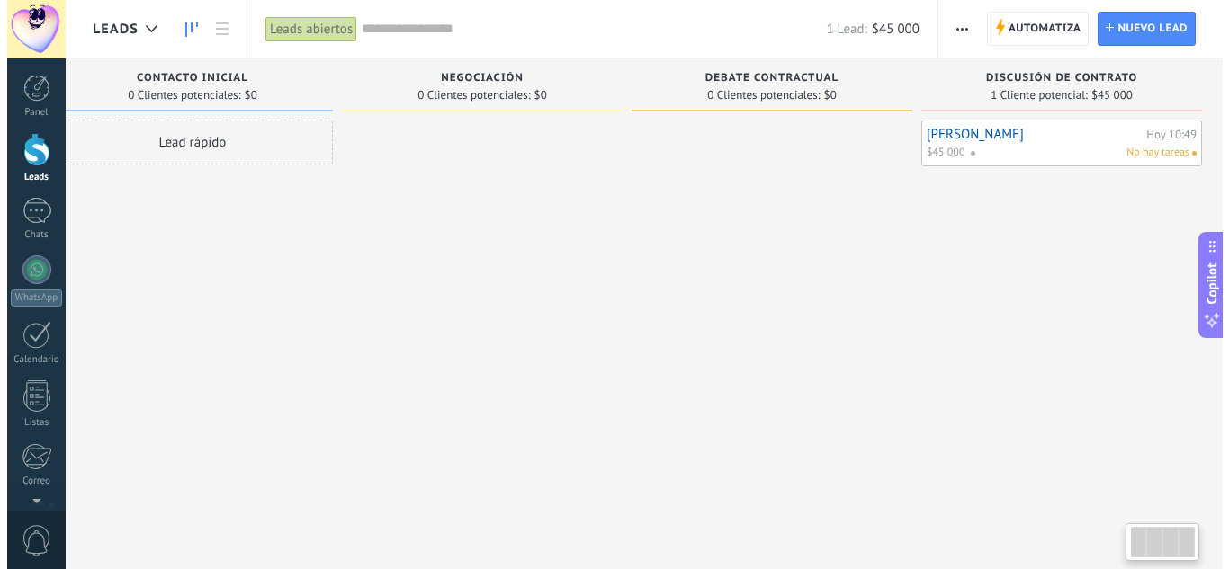
scroll to position [0, 47]
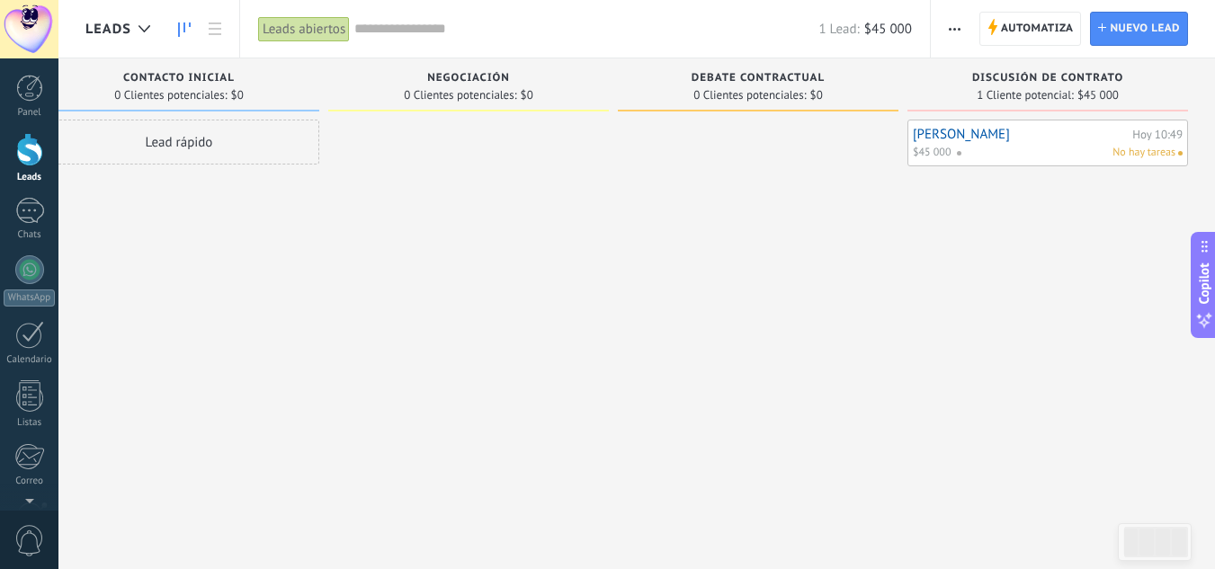
click at [1023, 130] on link "[PERSON_NAME]" at bounding box center [1020, 134] width 215 height 15
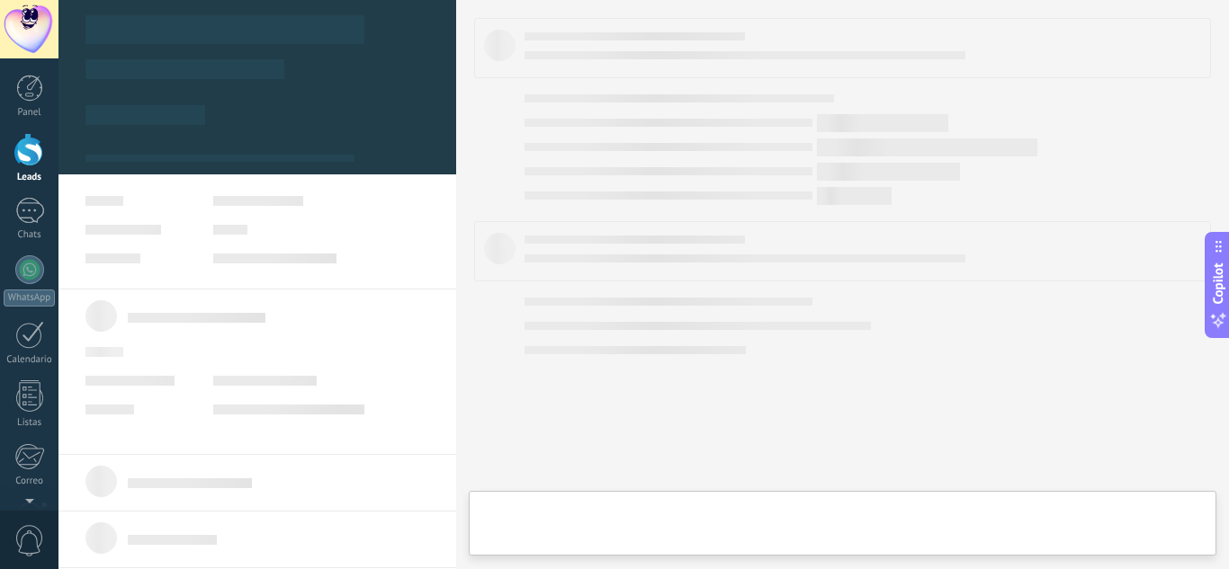
scroll to position [0, 33]
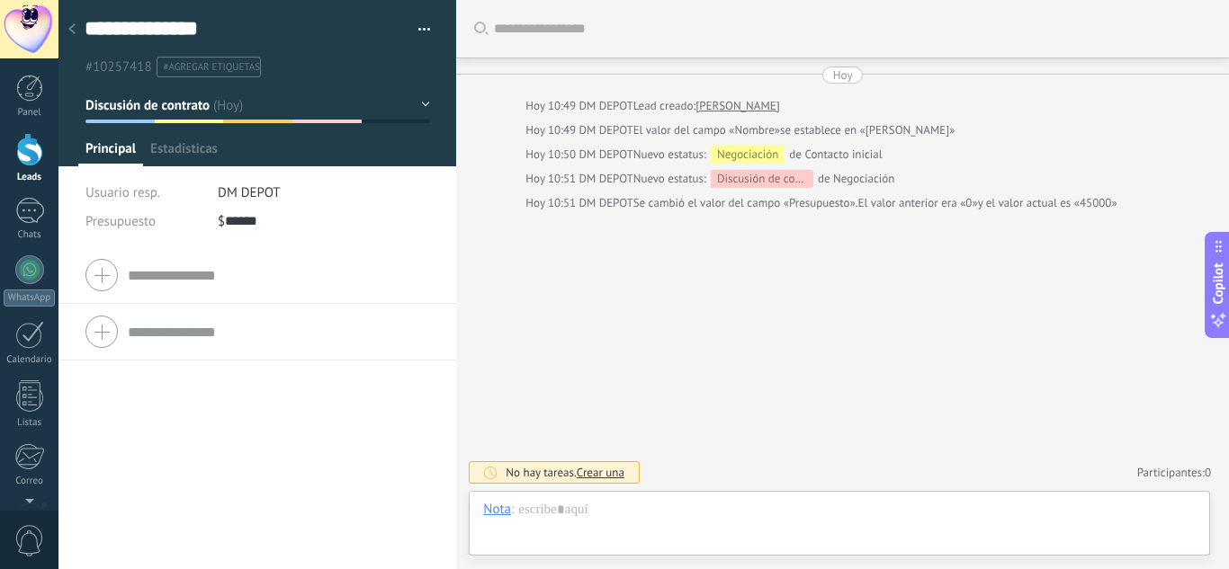
type textarea "**********"
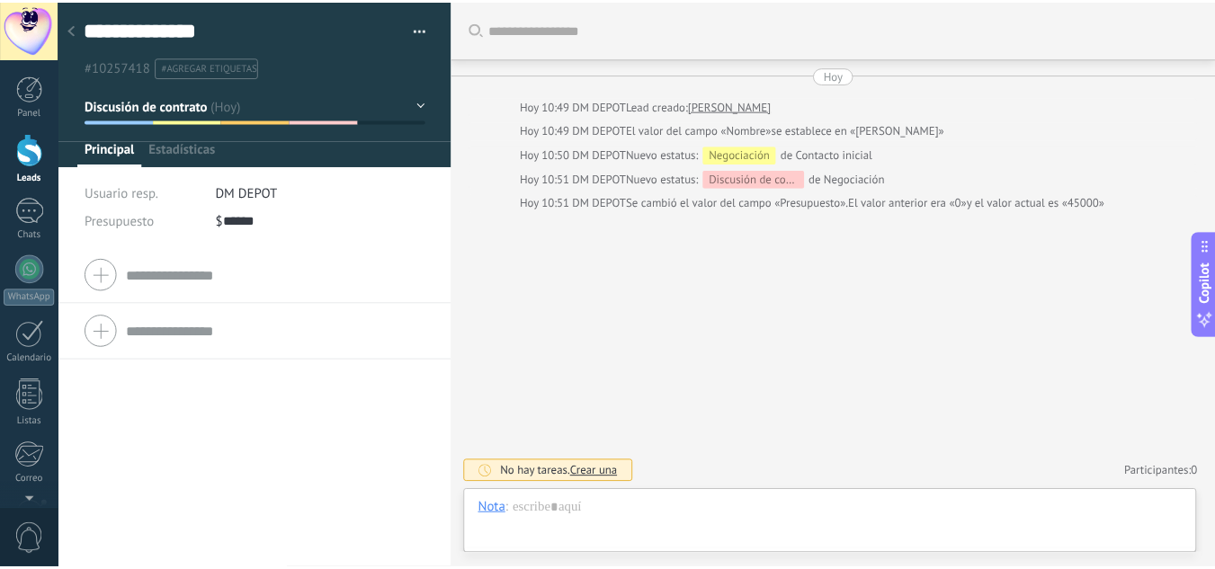
scroll to position [27, 0]
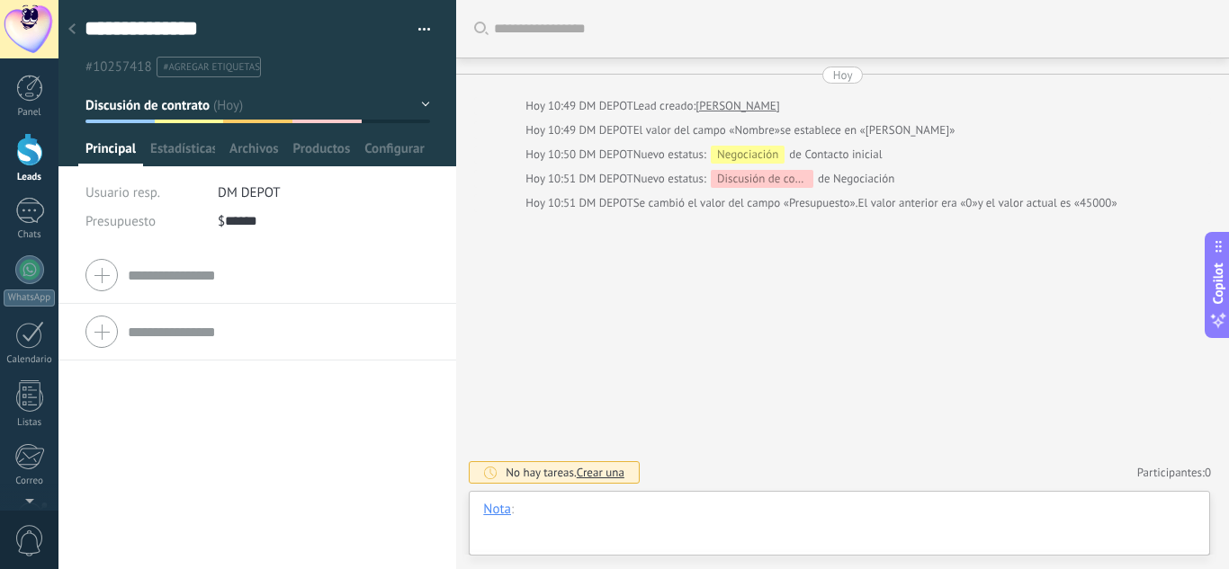
click at [581, 528] on div at bounding box center [839, 528] width 712 height 54
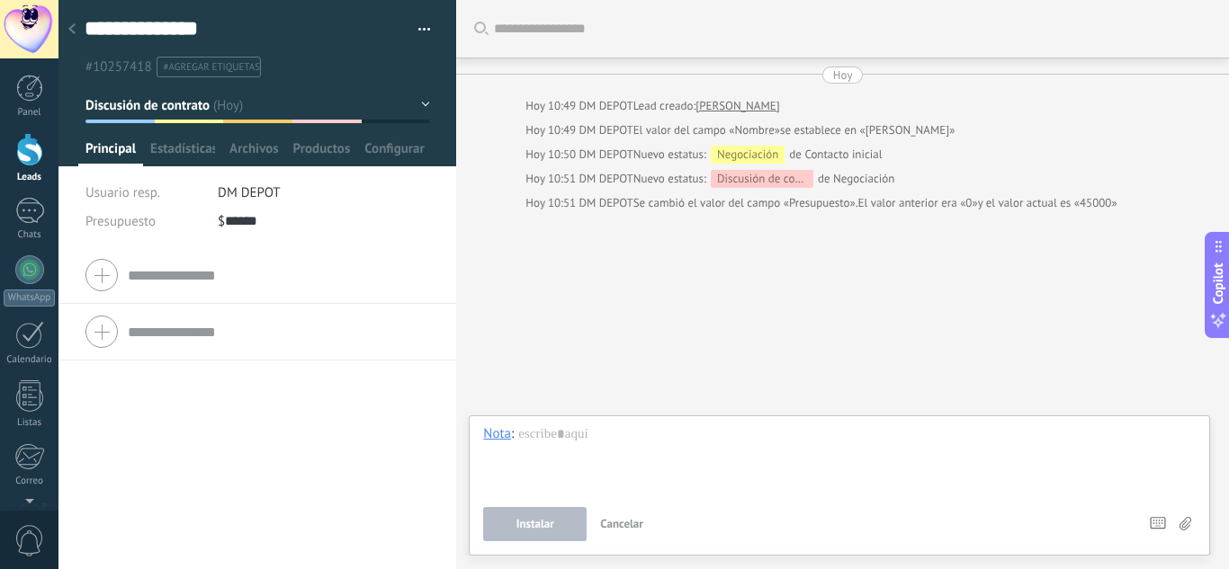
click at [193, 70] on span "#agregar etiquetas" at bounding box center [212, 67] width 96 height 13
type input "*"
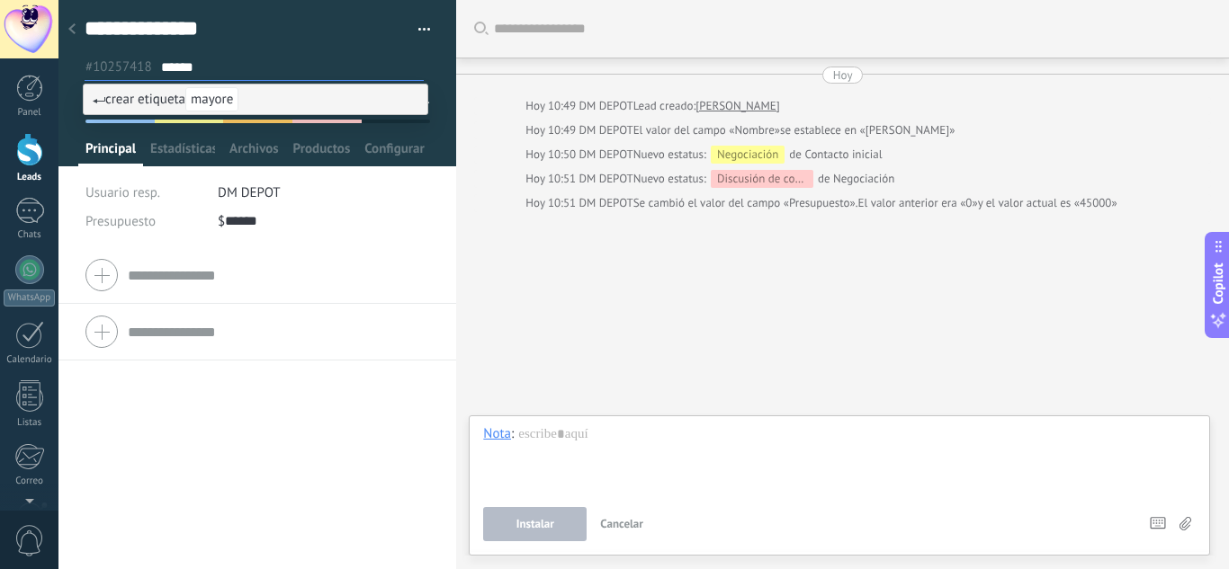
type input "*******"
type input "*"
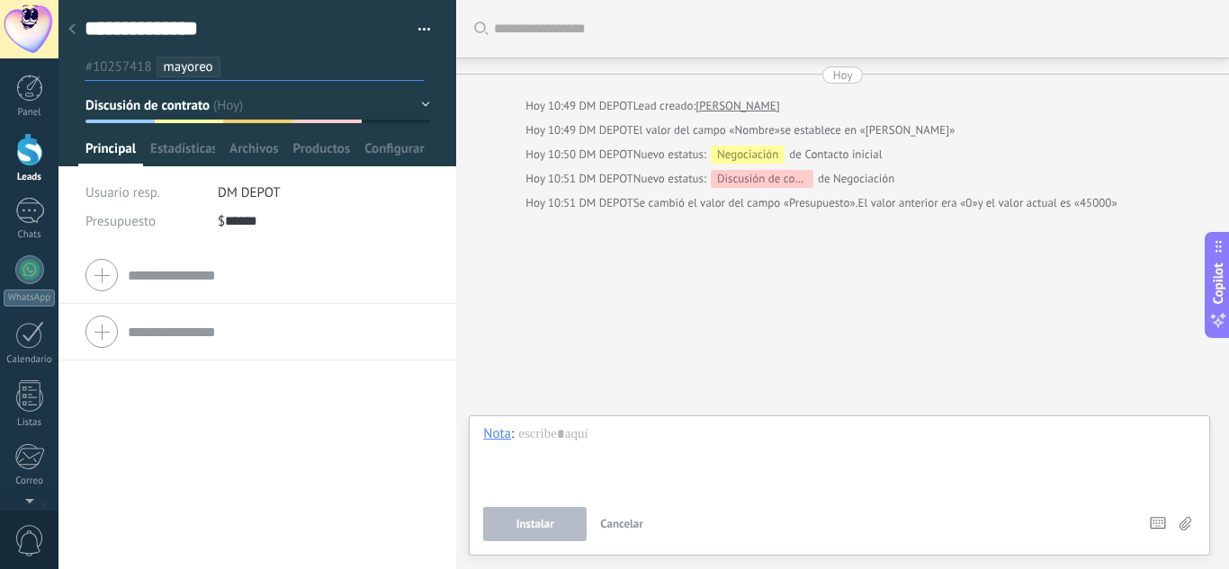
click at [277, 56] on ul "#10257418 mayoreo" at bounding box center [254, 67] width 343 height 24
click at [66, 30] on div at bounding box center [71, 30] width 25 height 35
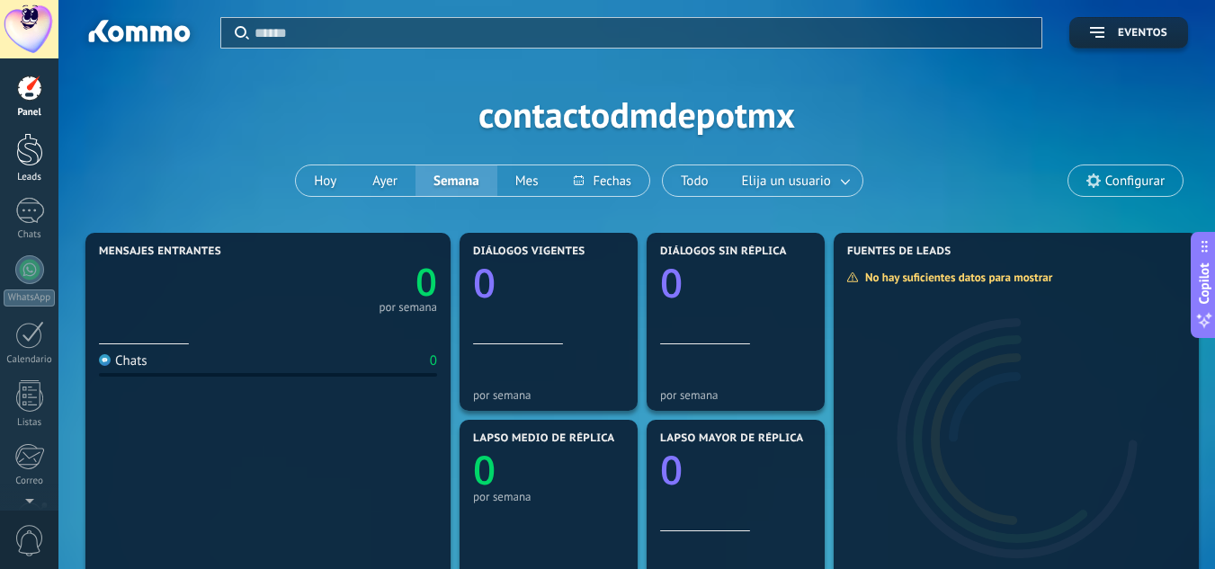
click at [16, 148] on div at bounding box center [29, 149] width 27 height 33
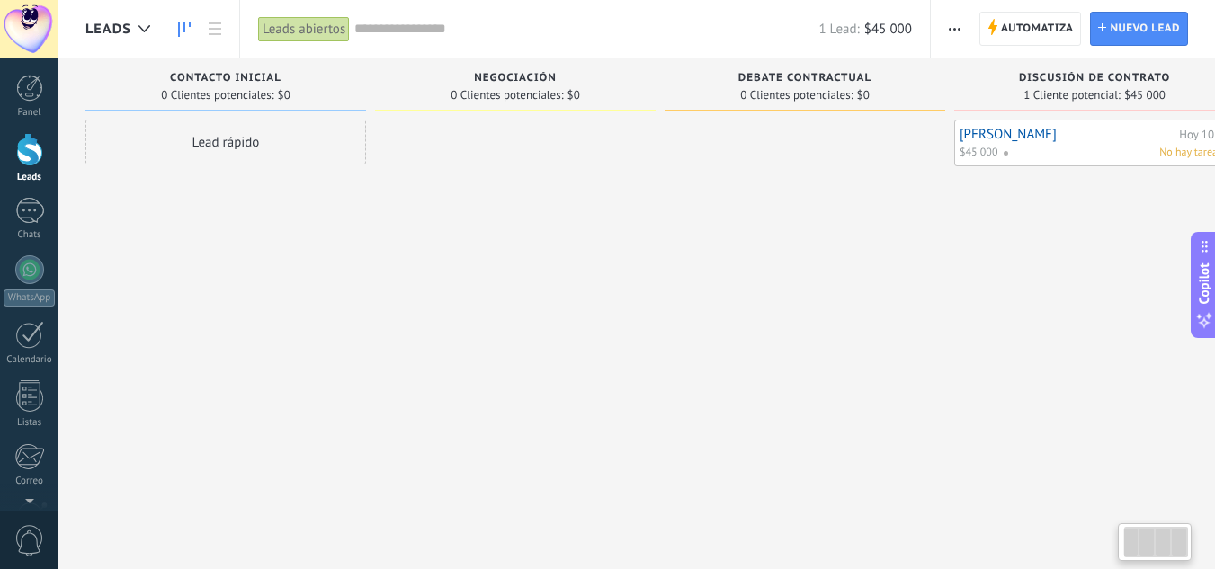
scroll to position [0, 47]
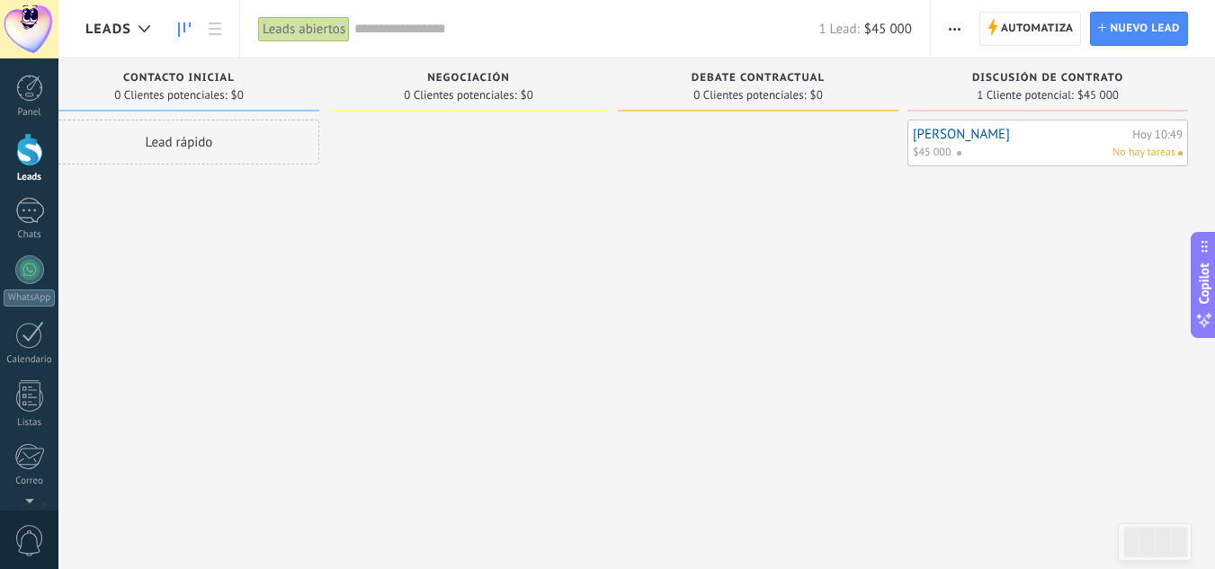
click at [1008, 140] on link "[PERSON_NAME]" at bounding box center [1020, 134] width 215 height 15
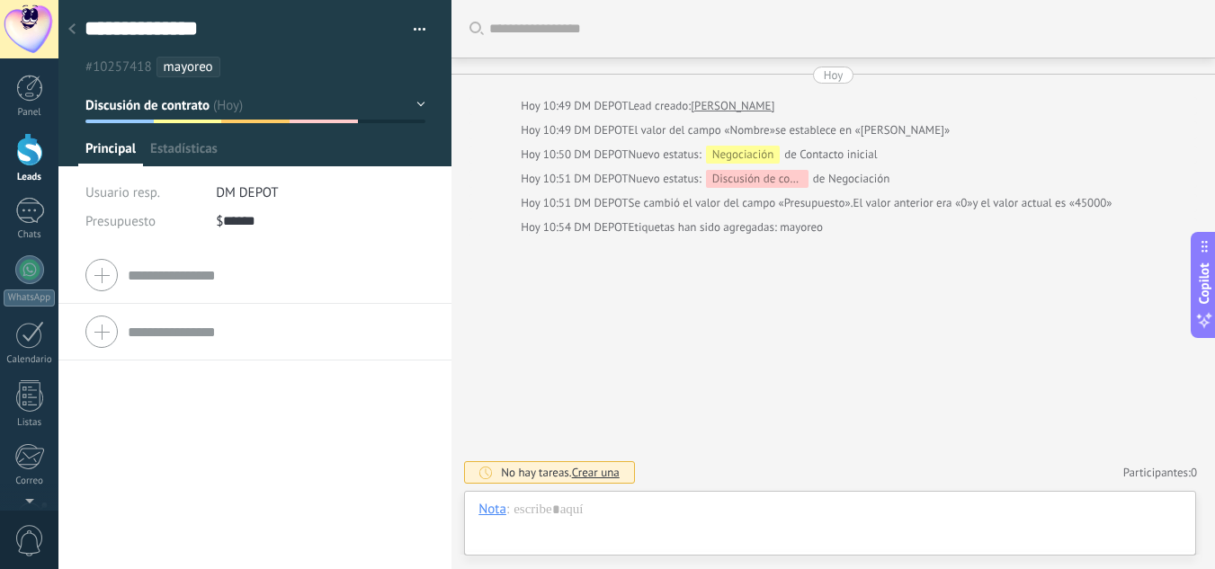
scroll to position [27, 0]
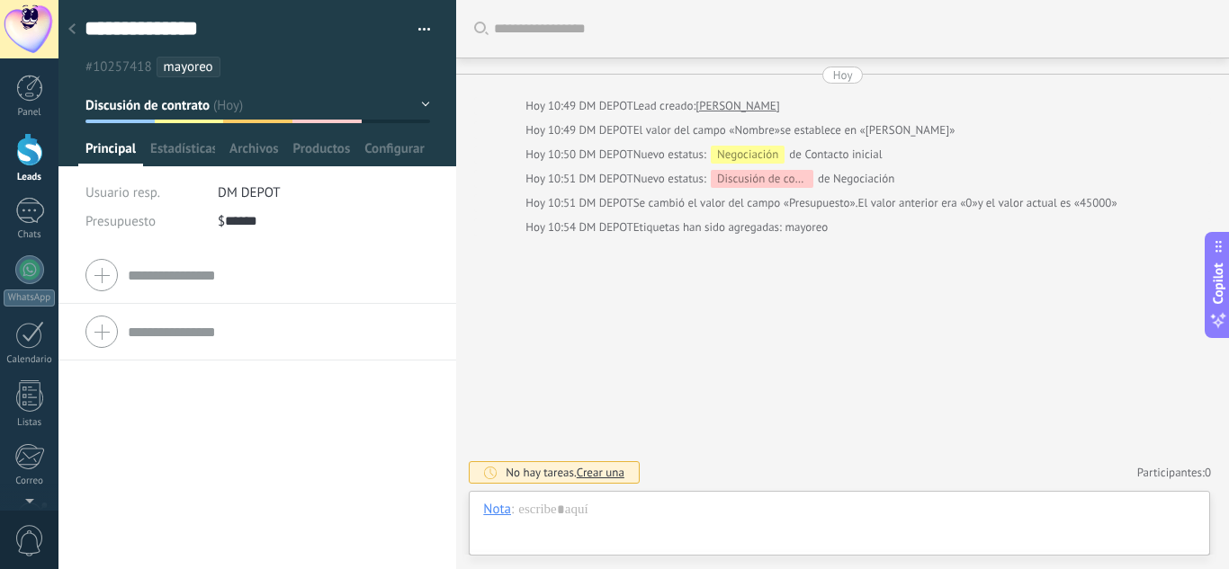
click at [70, 26] on icon at bounding box center [71, 28] width 7 height 11
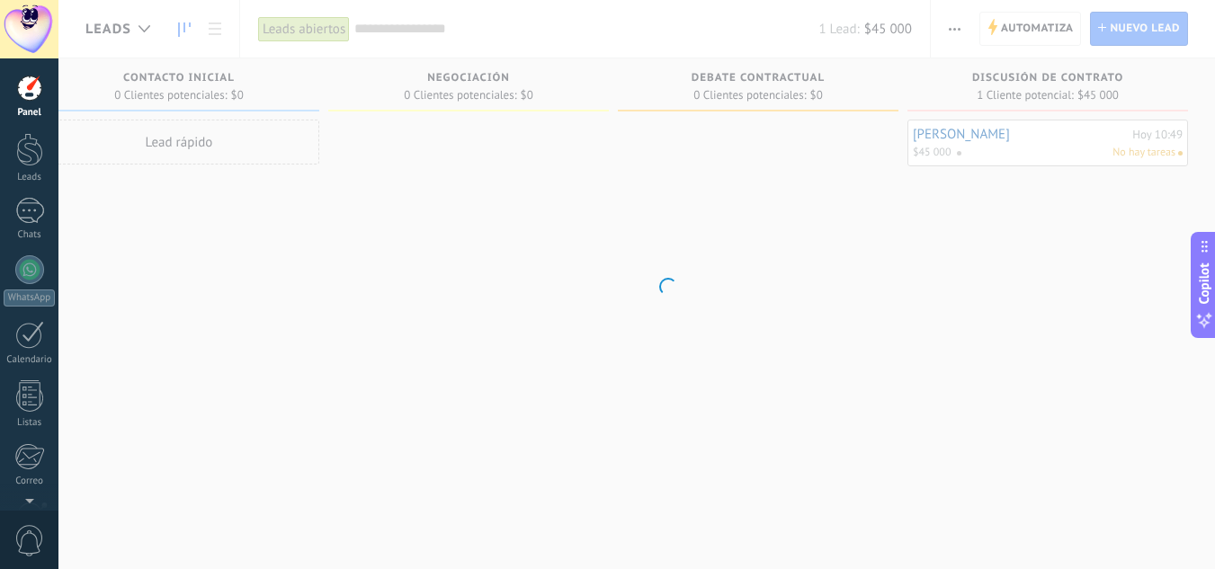
scroll to position [0, 33]
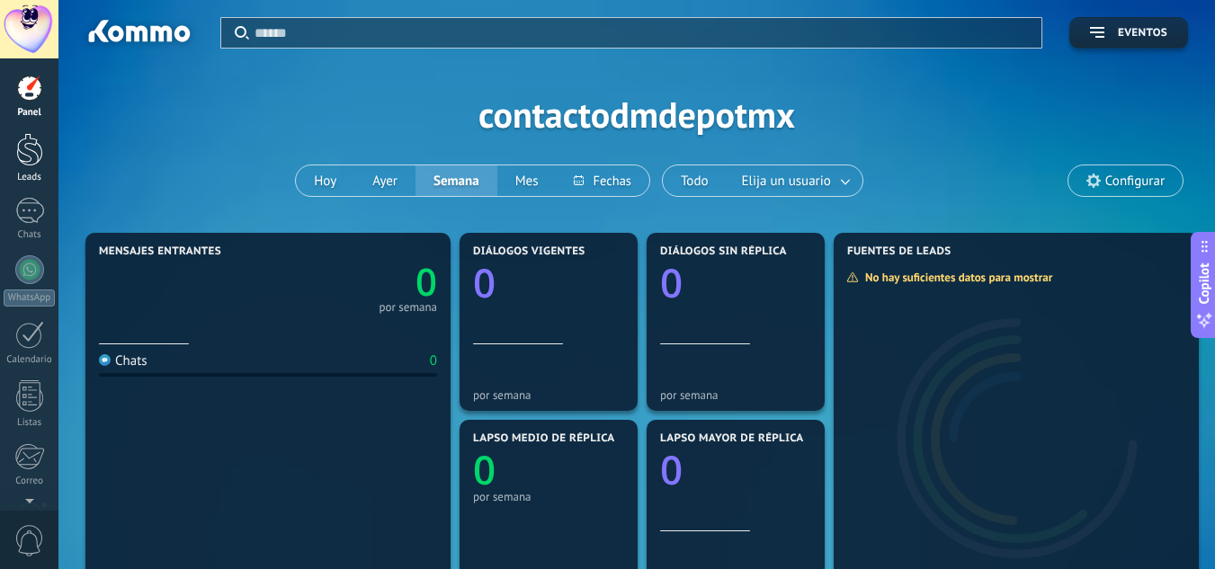
click at [34, 157] on div at bounding box center [29, 149] width 27 height 33
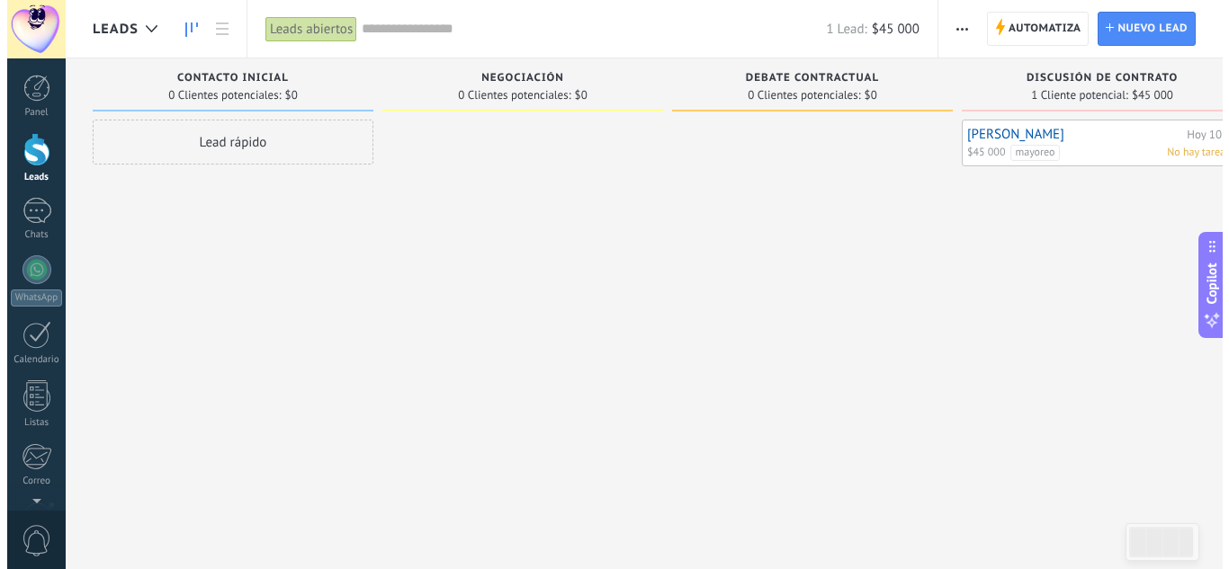
scroll to position [0, 47]
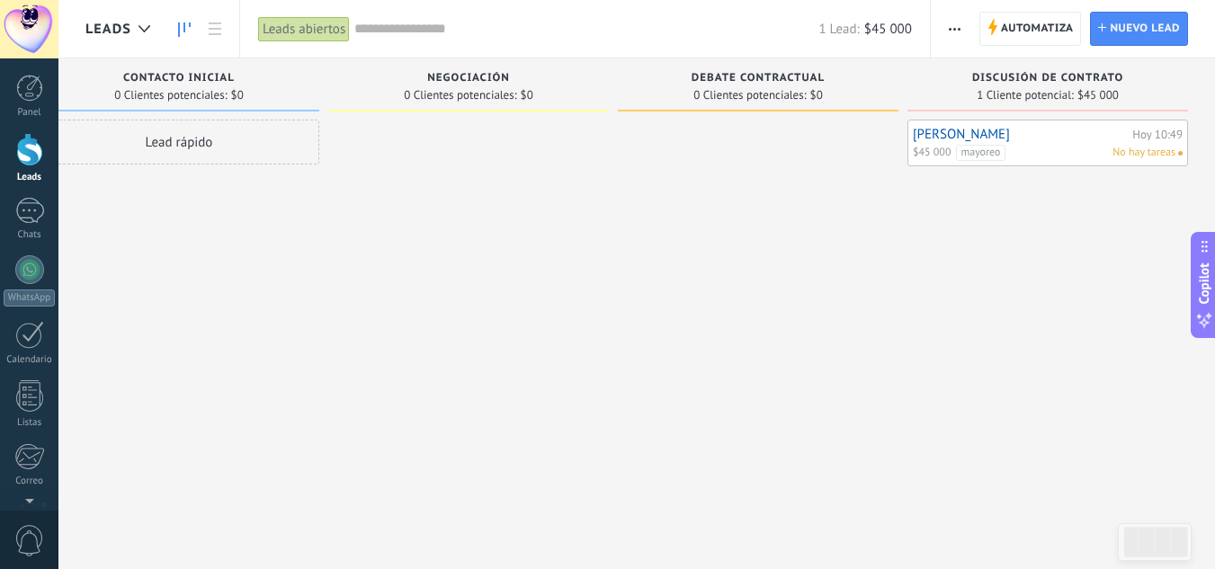
click at [974, 121] on div "[PERSON_NAME][DATE] 10:49 $45 000 mayoreo No hay tareas" at bounding box center [1048, 143] width 281 height 47
click at [1017, 137] on link "[PERSON_NAME]" at bounding box center [1020, 134] width 215 height 15
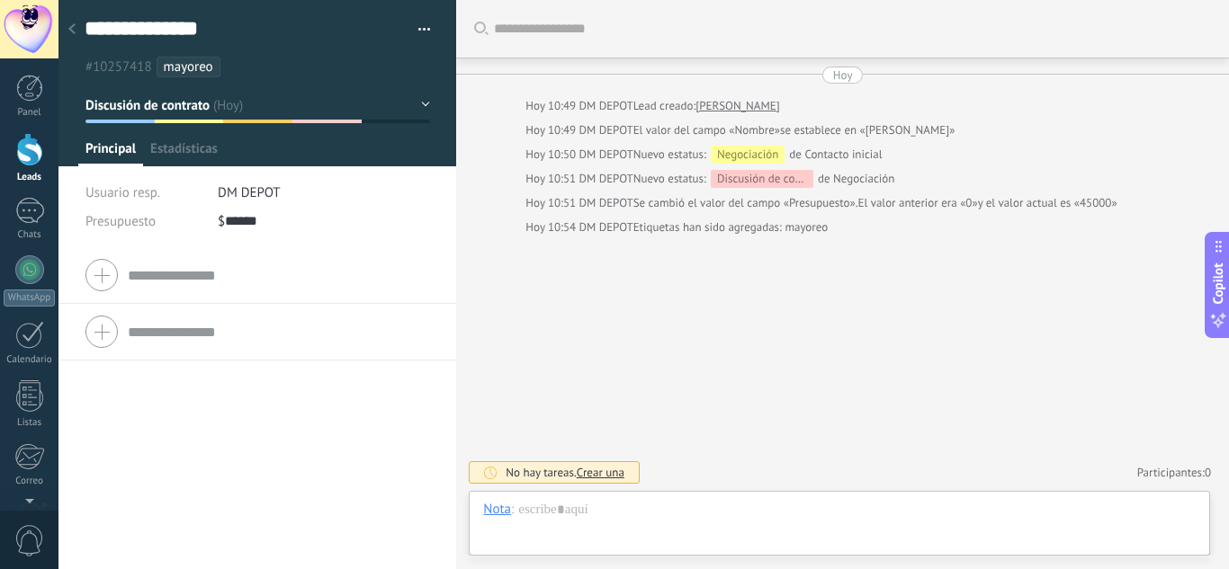
scroll to position [27, 0]
click at [199, 272] on input "text" at bounding box center [278, 275] width 301 height 29
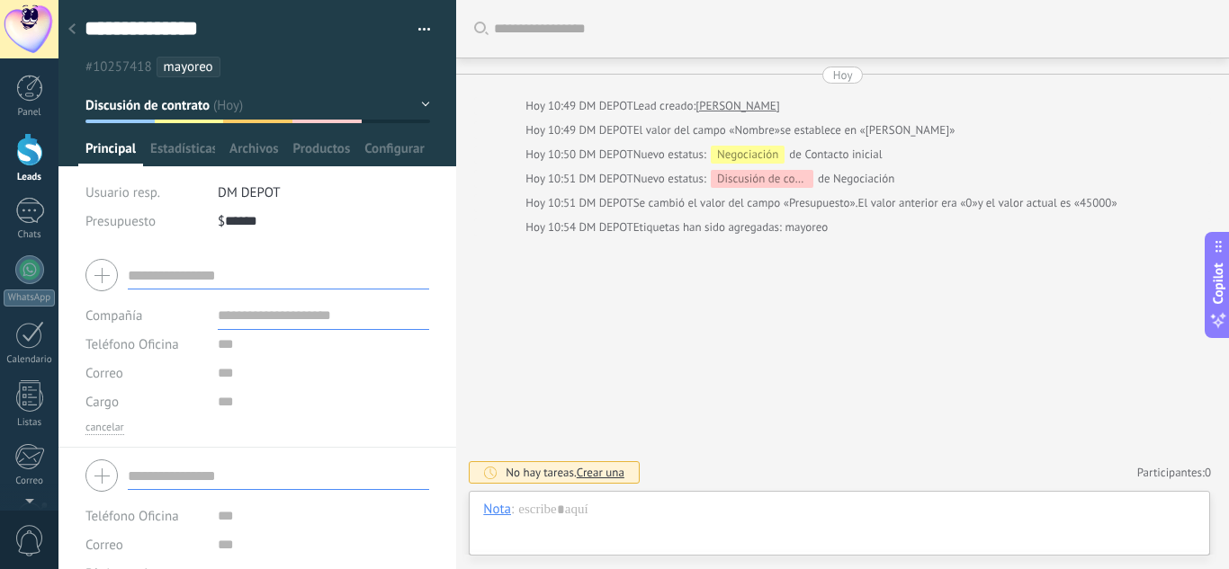
click at [181, 468] on input "text" at bounding box center [278, 475] width 301 height 29
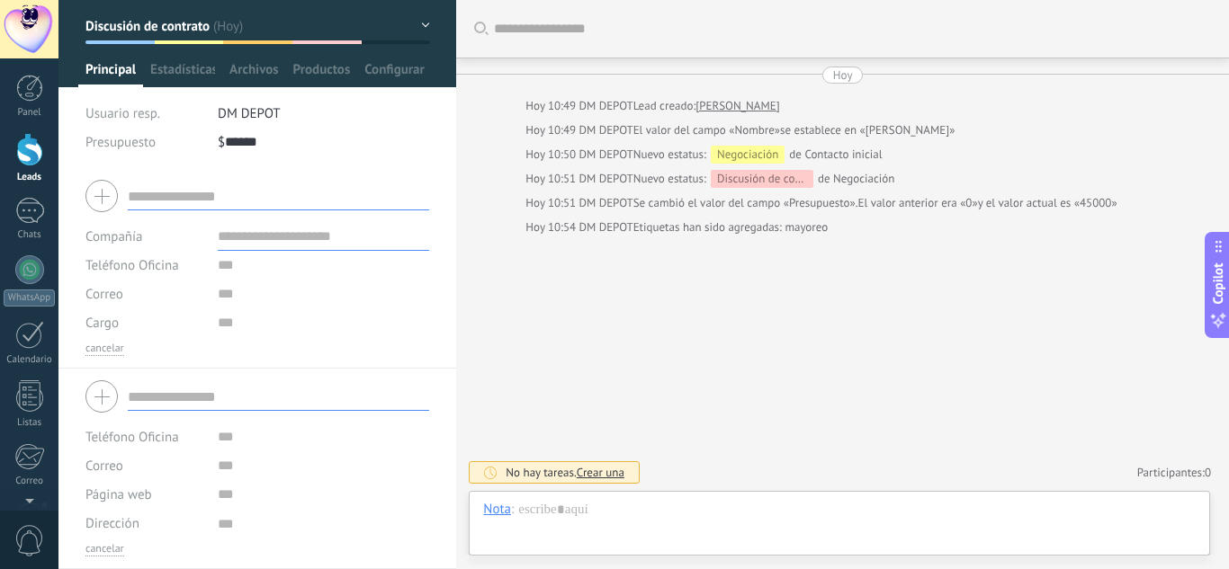
scroll to position [0, 0]
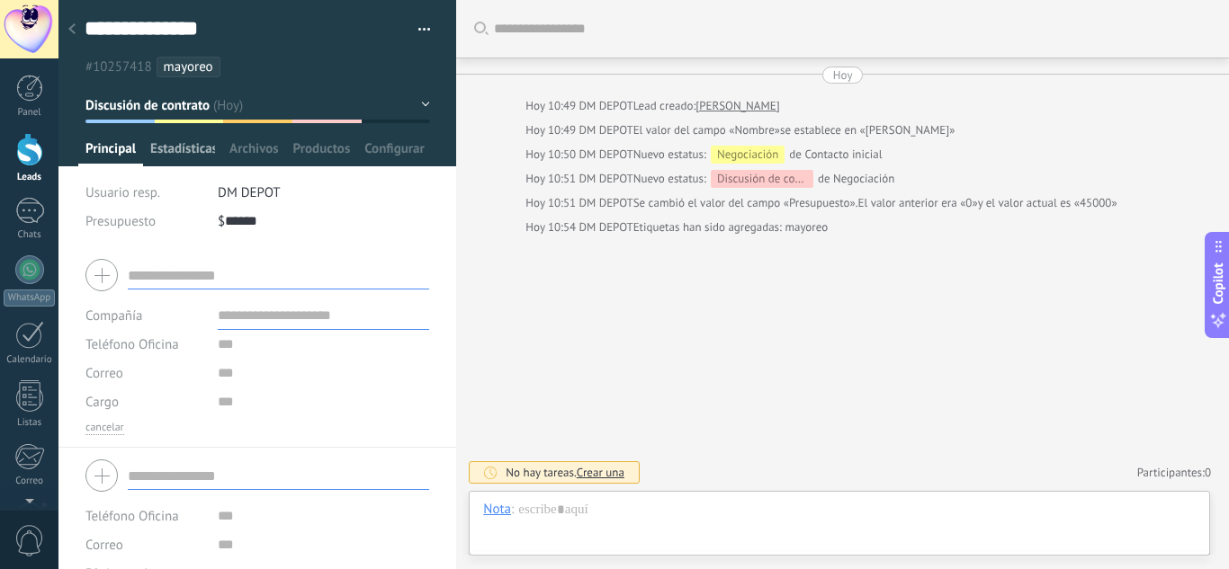
click at [169, 148] on span "Estadísticas" at bounding box center [182, 153] width 65 height 26
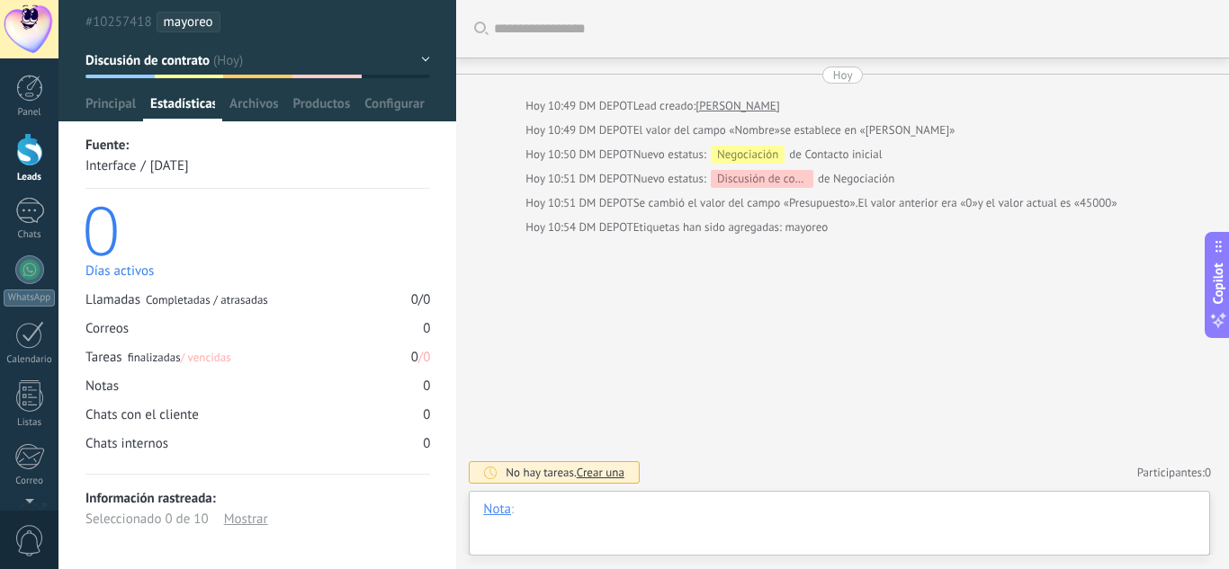
click at [552, 505] on div at bounding box center [839, 528] width 712 height 54
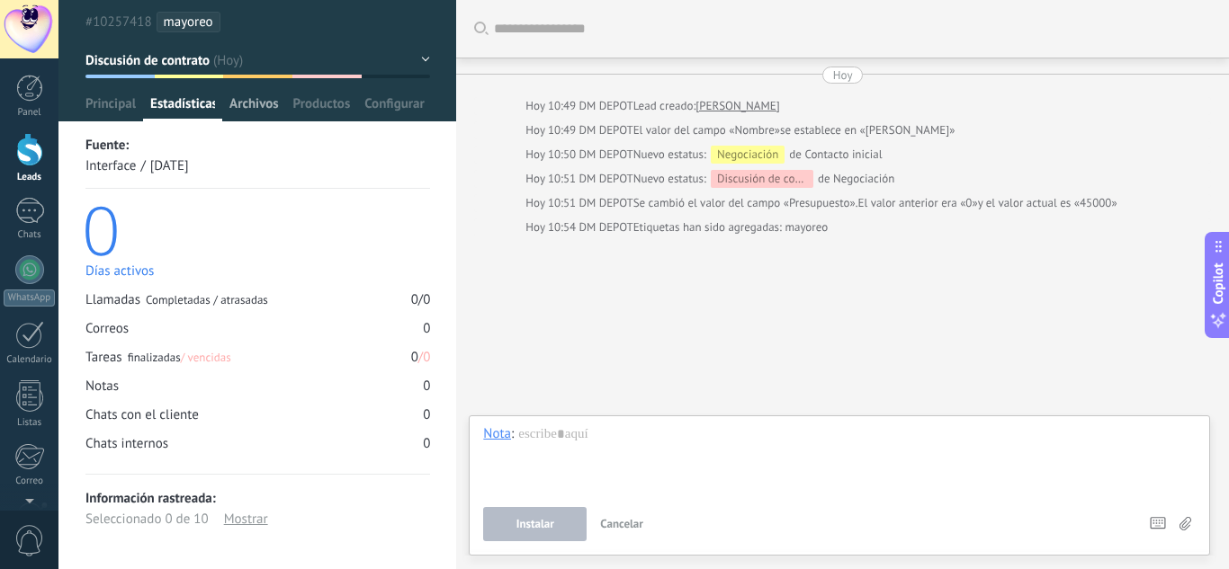
click at [258, 103] on span "Archivos" at bounding box center [253, 108] width 49 height 26
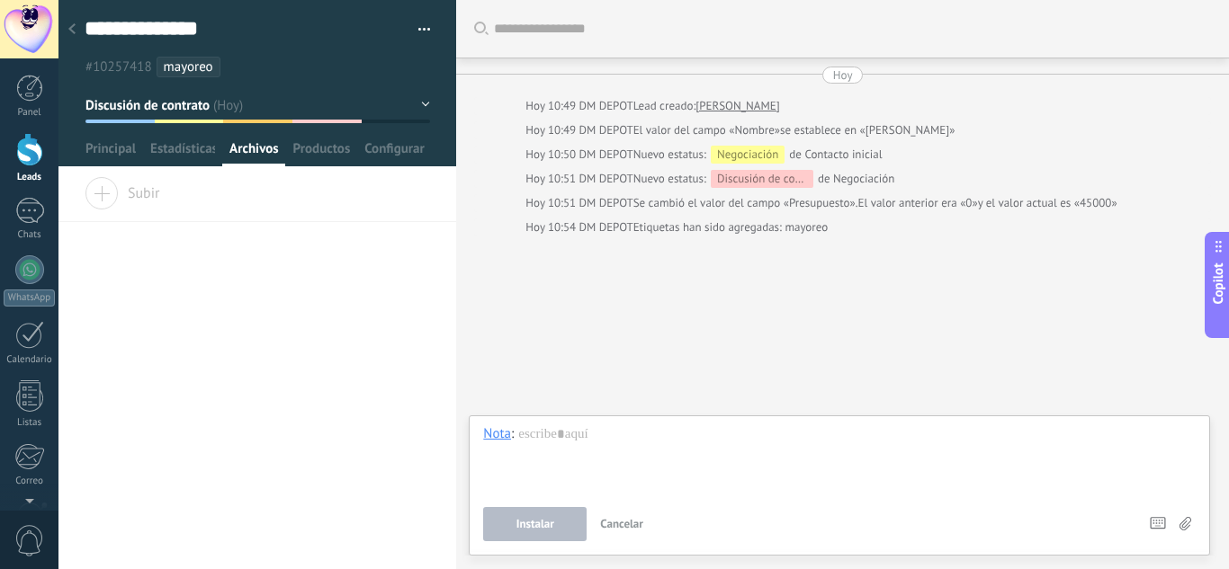
click at [160, 191] on div "Subir" at bounding box center [257, 199] width 398 height 45
click at [0, 0] on input "Subir" at bounding box center [0, 0] width 0 height 0
click at [318, 143] on span "Productos" at bounding box center [322, 153] width 58 height 26
click at [395, 162] on span "Configurar" at bounding box center [393, 153] width 59 height 26
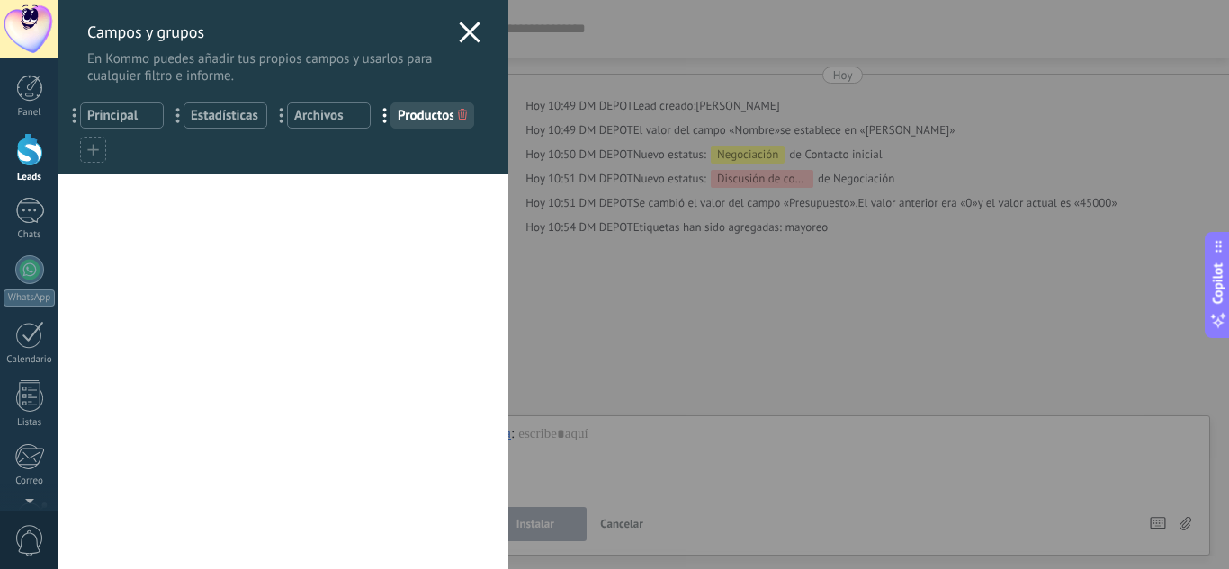
drag, startPoint x: 425, startPoint y: 112, endPoint x: 392, endPoint y: 125, distance: 34.7
click at [392, 125] on div "... Productos" at bounding box center [432, 116] width 84 height 26
click at [86, 145] on div at bounding box center [93, 150] width 26 height 26
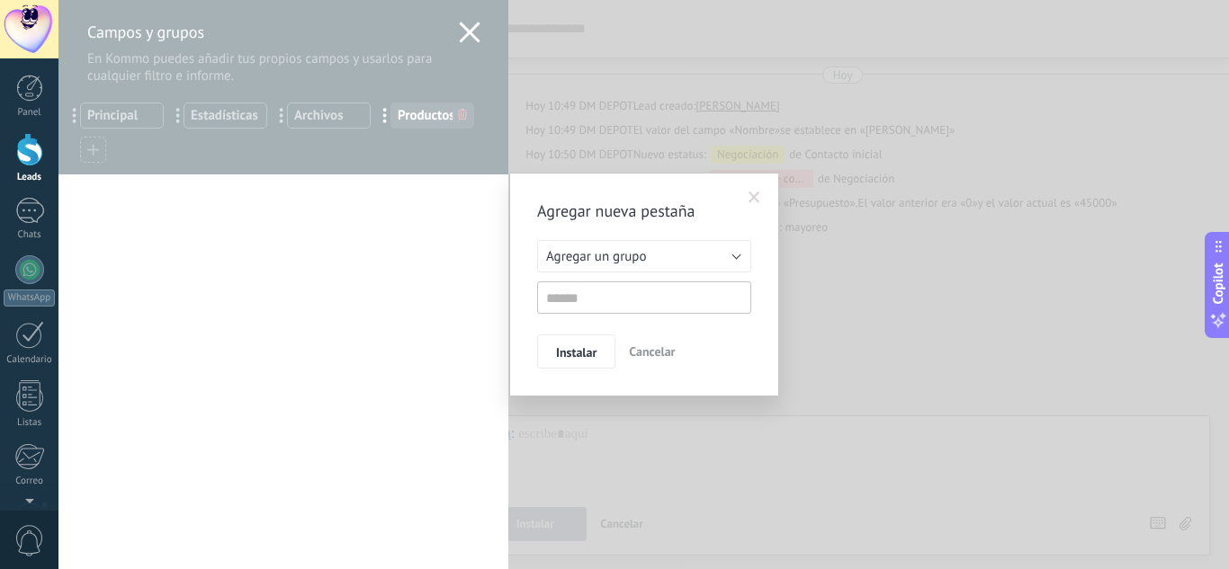
click at [679, 239] on div "Agregar nueva pestaña Agregar un grupo Listas Otros leads Agregar un grupo Inst…" at bounding box center [644, 285] width 214 height 168
click at [680, 242] on button "Agregar un grupo" at bounding box center [644, 256] width 214 height 32
click at [680, 242] on li "Agregar un grupo" at bounding box center [638, 256] width 224 height 31
click at [756, 202] on span at bounding box center [754, 198] width 12 height 13
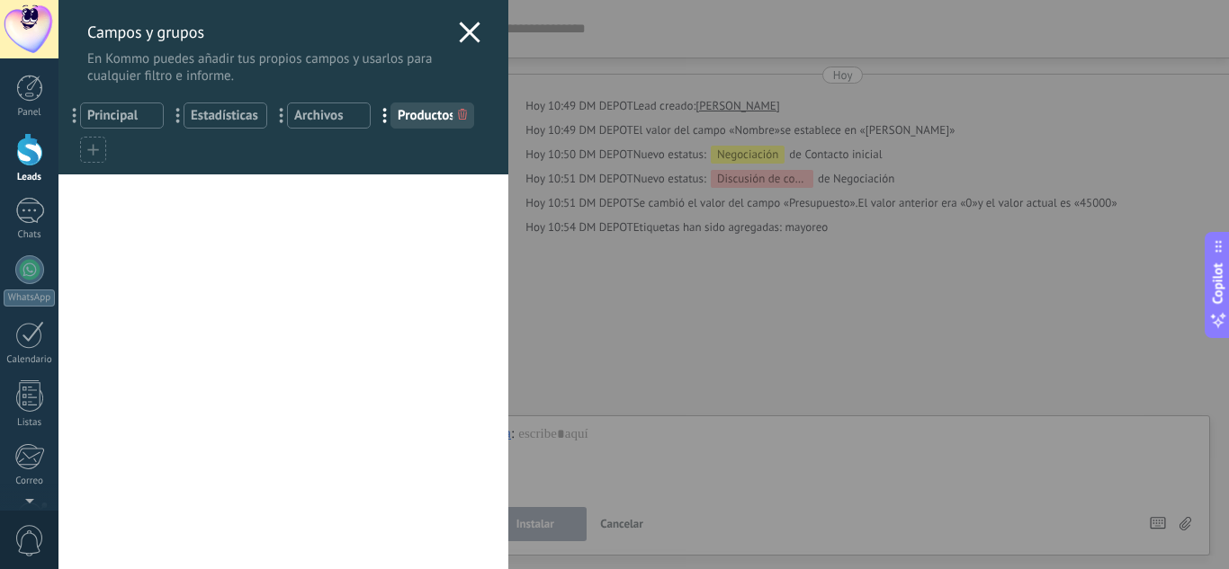
click at [474, 28] on div "Campos y grupos En Kommo puedes añadir tus propios campos y usarlos para cualqu…" at bounding box center [283, 42] width 450 height 85
click at [470, 28] on icon at bounding box center [470, 33] width 22 height 22
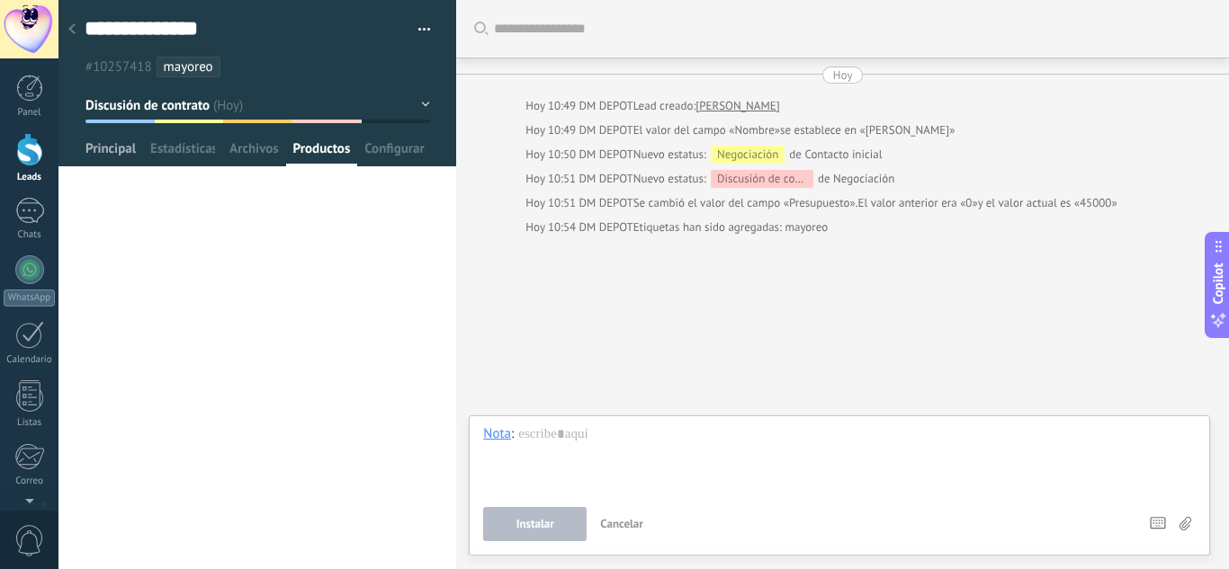
click at [119, 150] on span "Principal" at bounding box center [110, 153] width 50 height 26
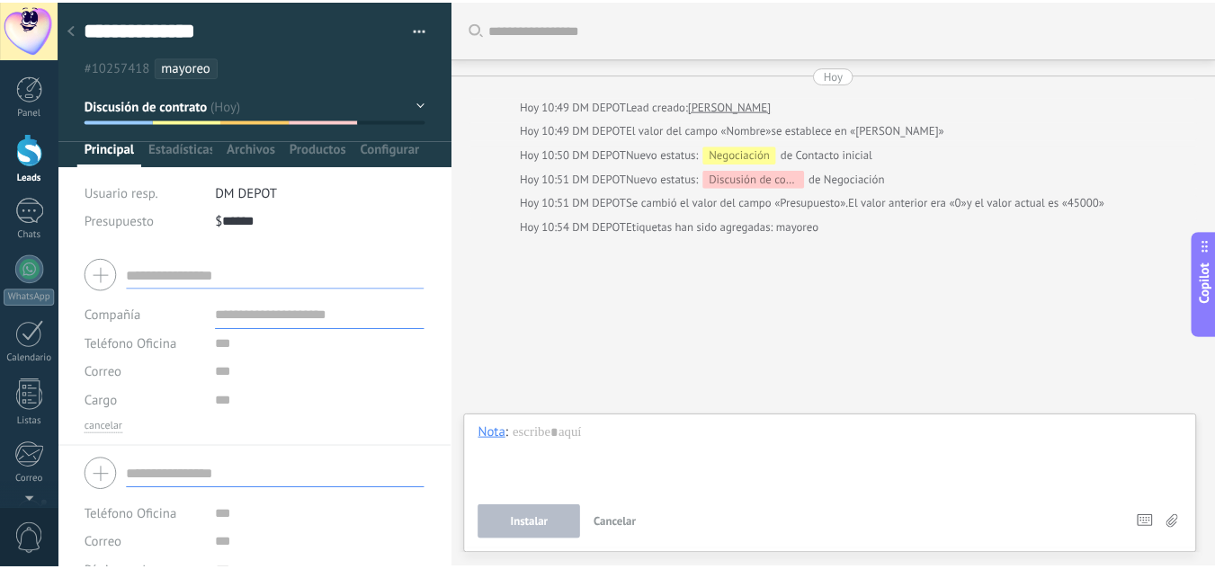
scroll to position [79, 0]
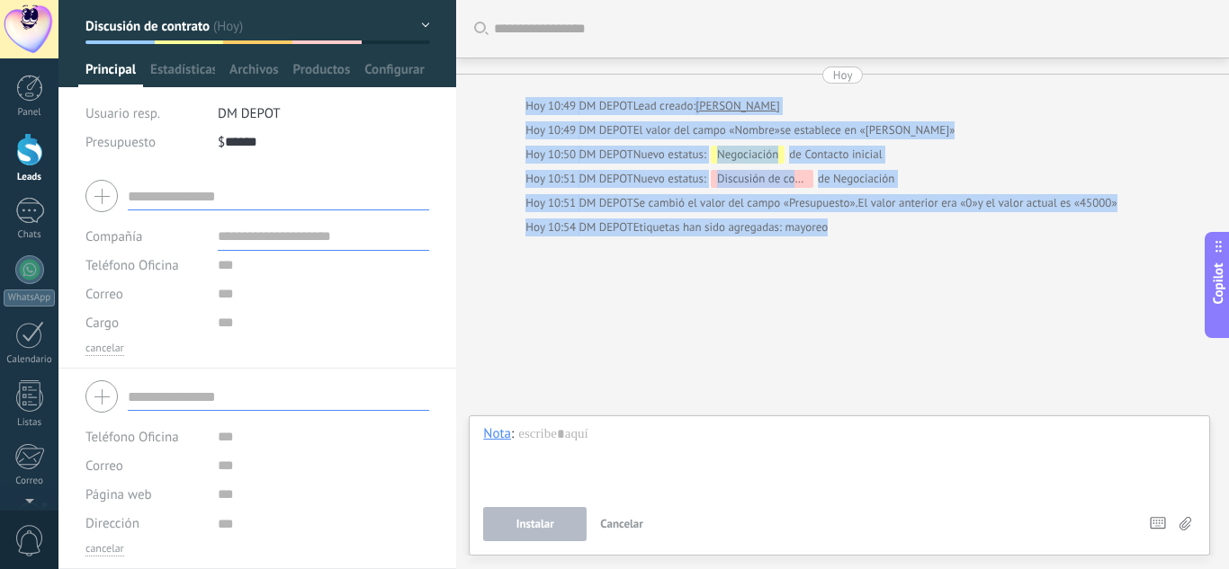
drag, startPoint x: 513, startPoint y: 106, endPoint x: 899, endPoint y: 256, distance: 414.9
click at [899, 256] on div "Buscar Carga más [DATE] [DATE] 10:49 DM DEPOT Lead creado: [PERSON_NAME][DATE] …" at bounding box center [842, 284] width 773 height 569
click at [693, 350] on div "Buscar Carga más [DATE] [DATE] 10:49 DM DEPOT Lead creado: [PERSON_NAME][DATE] …" at bounding box center [842, 284] width 773 height 569
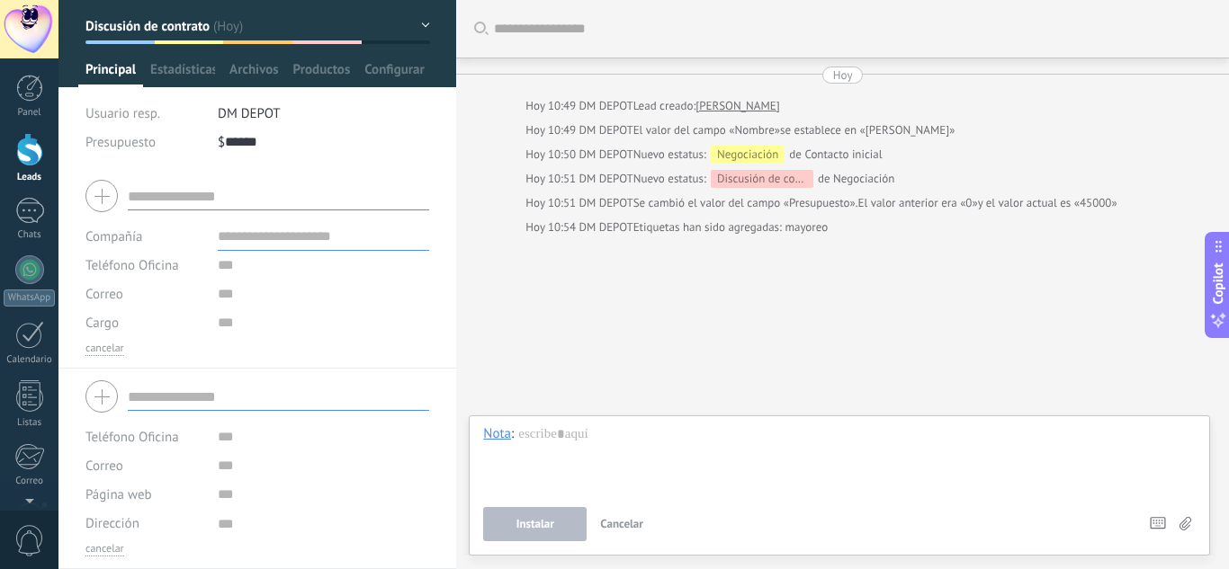
click at [420, 23] on button "Discusión de contrato" at bounding box center [257, 26] width 344 height 32
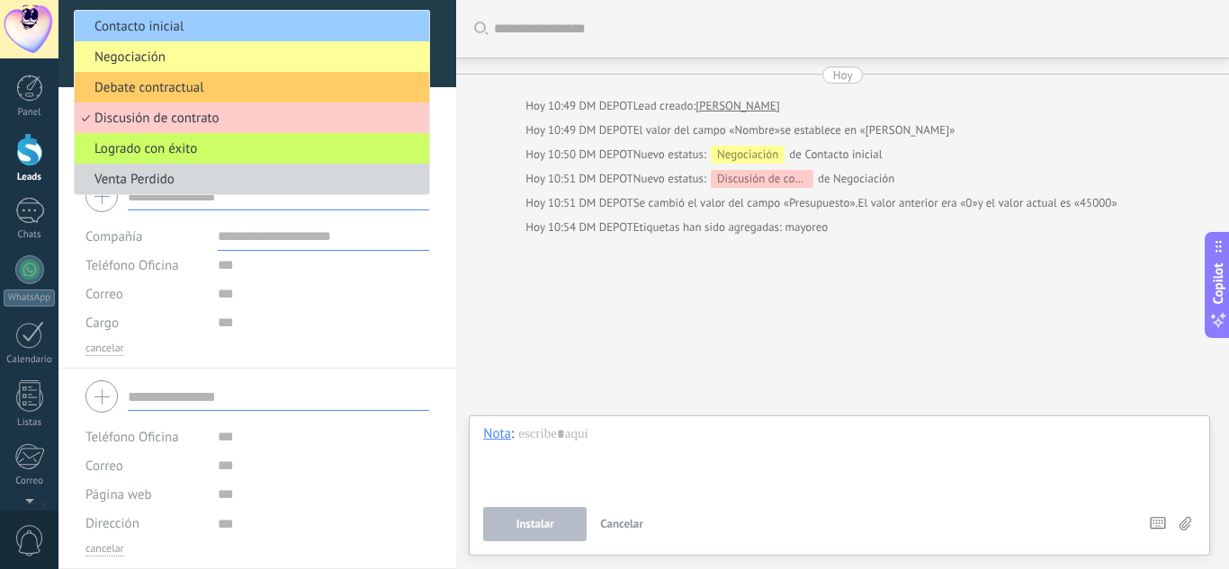
click at [35, 155] on div at bounding box center [29, 149] width 27 height 33
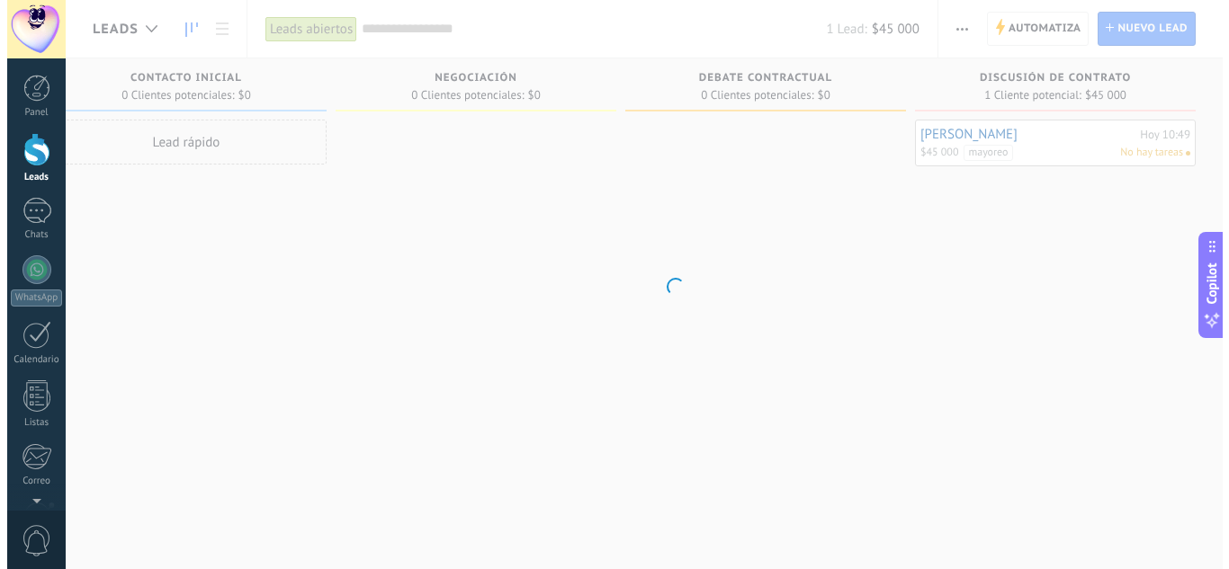
scroll to position [0, 33]
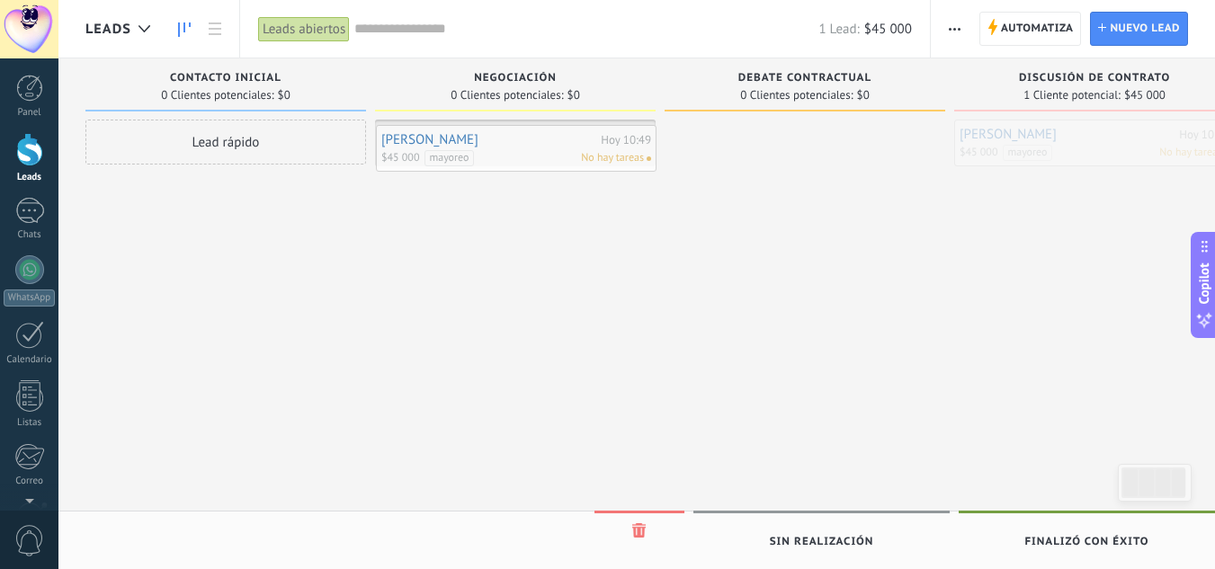
drag, startPoint x: 1117, startPoint y: 155, endPoint x: 537, endPoint y: 159, distance: 580.2
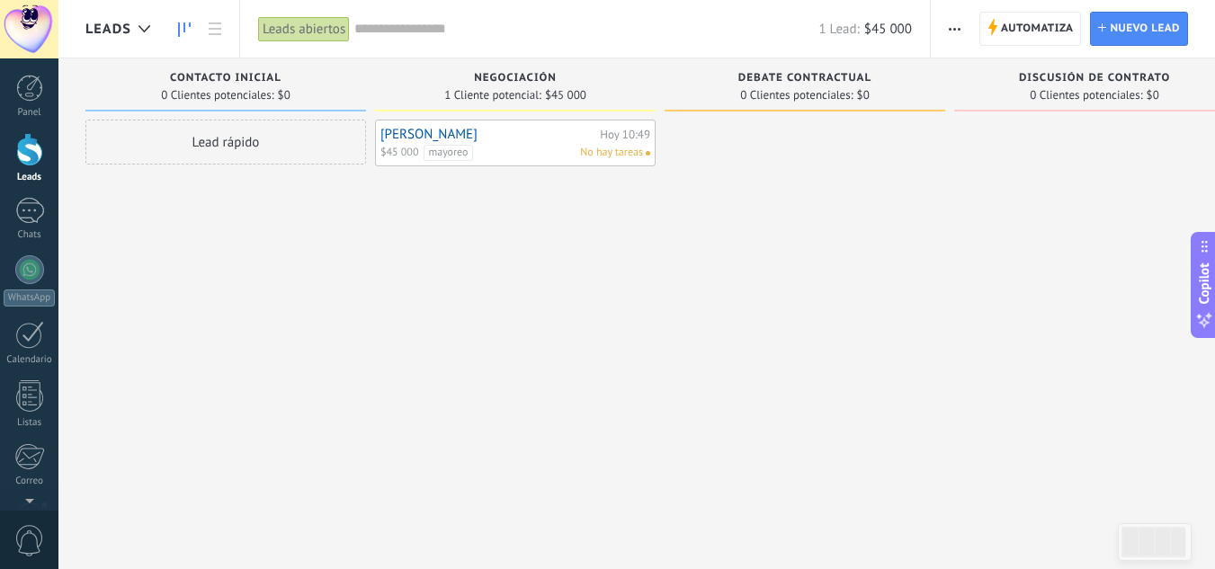
click at [523, 136] on link "[PERSON_NAME]" at bounding box center [487, 134] width 215 height 15
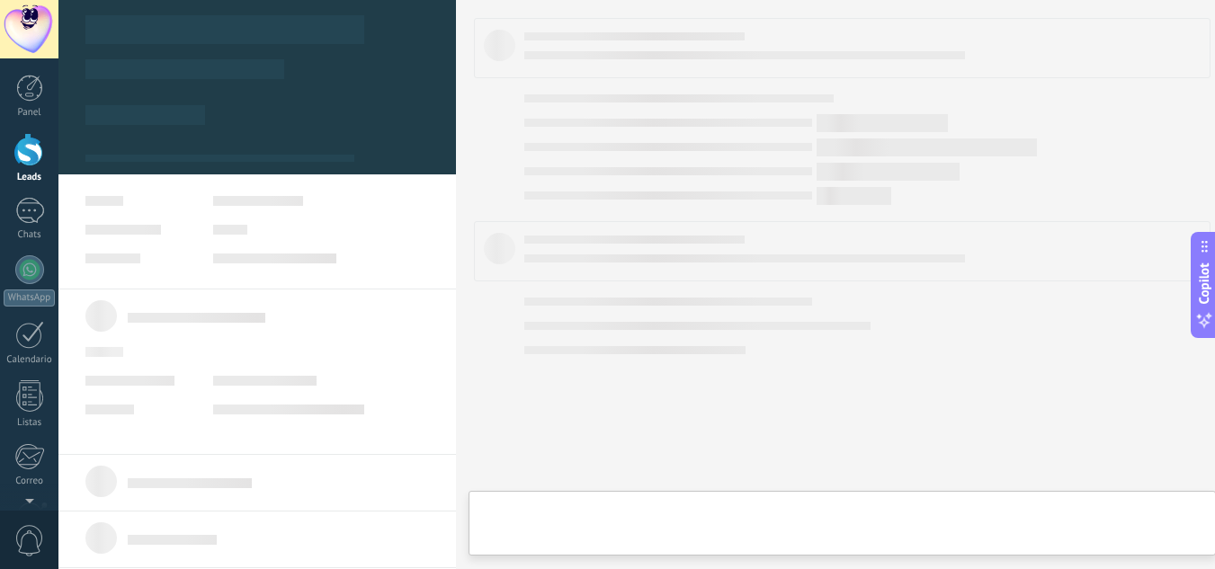
click at [523, 136] on body ".abecls-1,.abecls-2{fill-rule:evenodd}.abecls-2{fill:#fff} .abhcls-1{fill:none}…" at bounding box center [607, 284] width 1215 height 569
type textarea "**********"
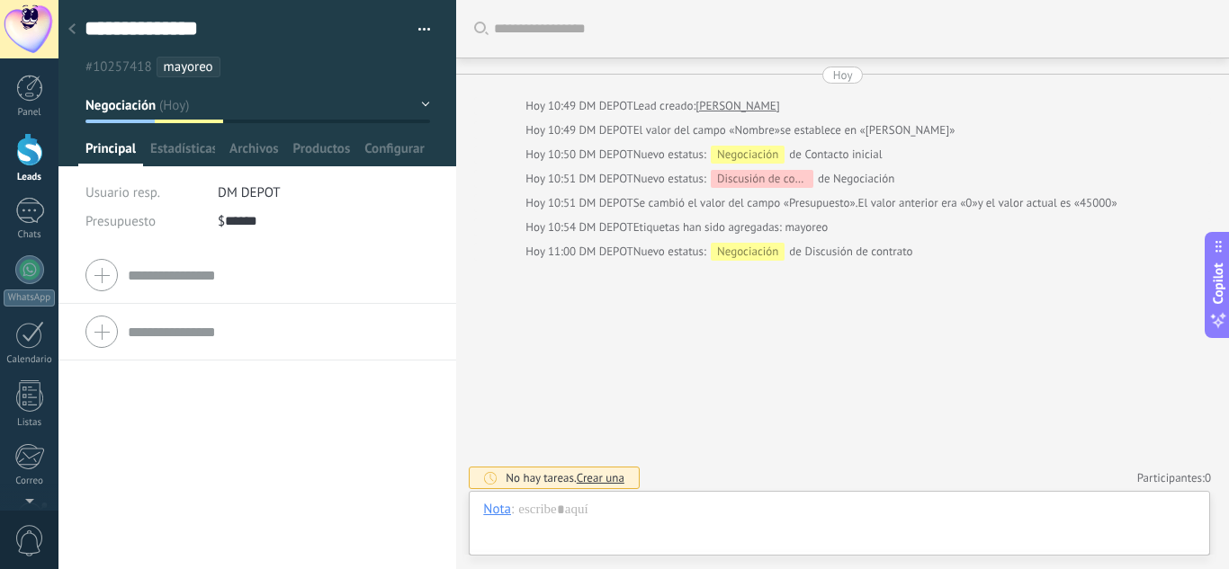
scroll to position [5, 0]
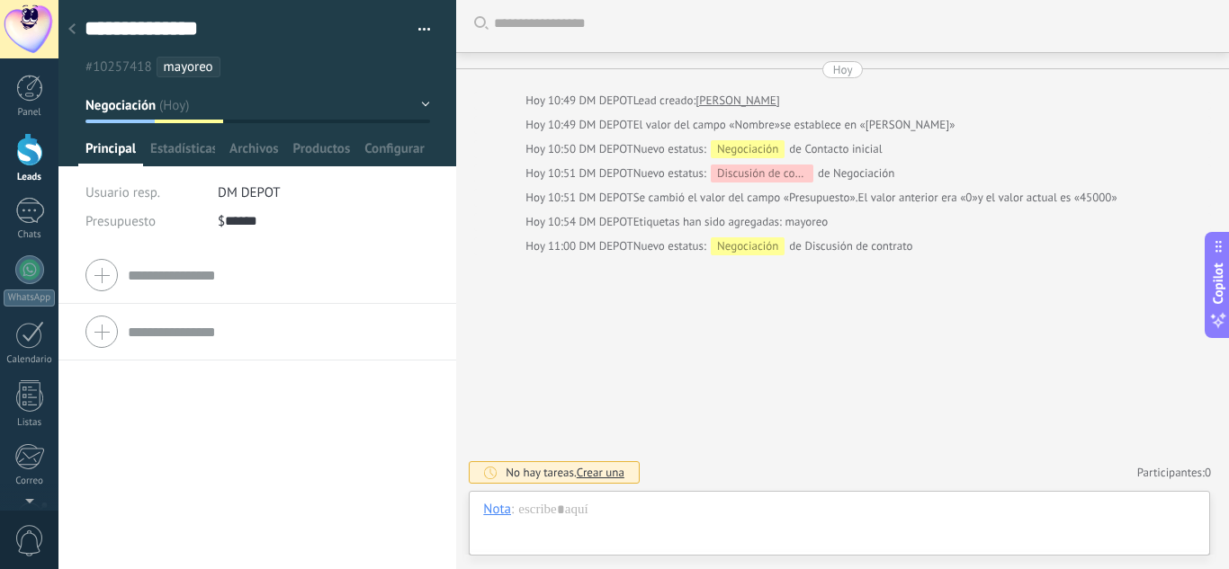
click at [423, 102] on button "Negociación" at bounding box center [257, 105] width 344 height 32
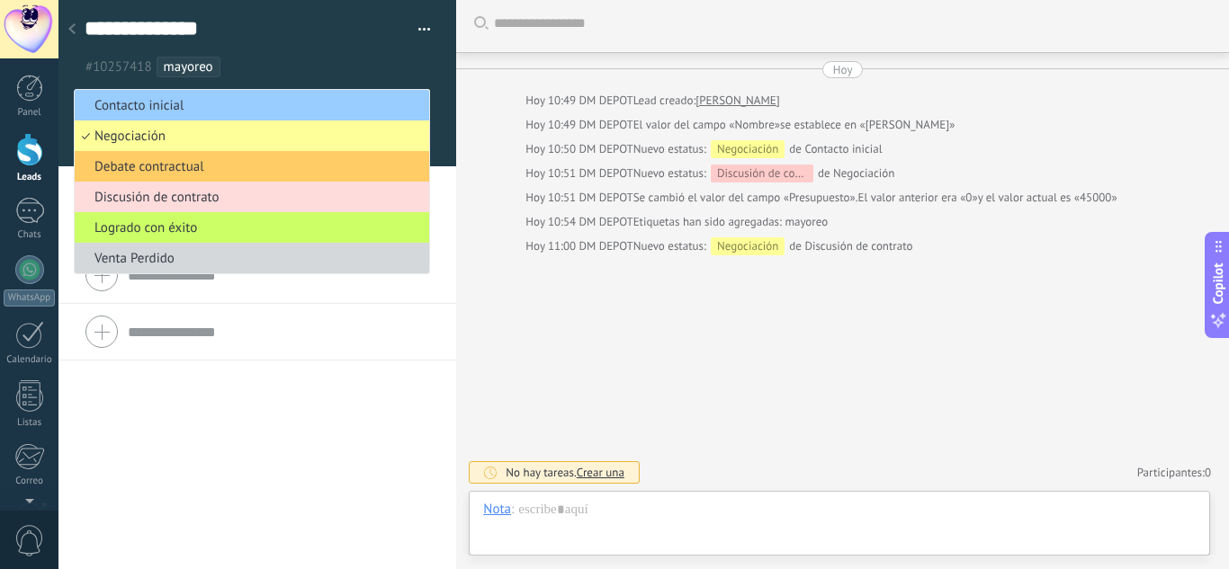
click at [170, 196] on span "Discusión de contrato" at bounding box center [249, 197] width 349 height 17
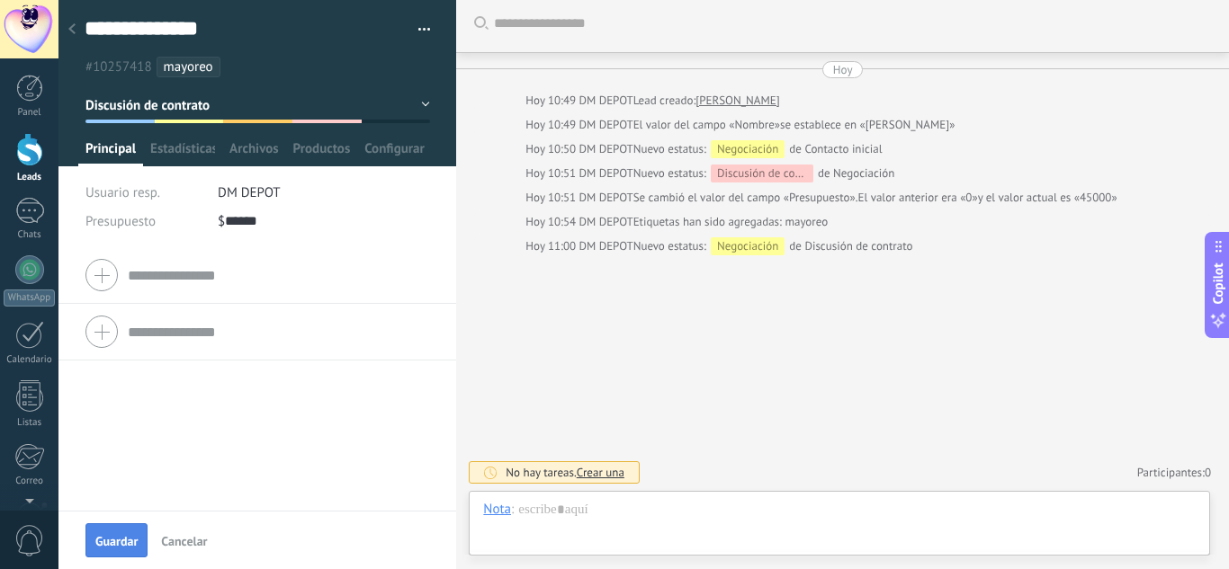
click at [117, 550] on button "Guardar" at bounding box center [116, 540] width 62 height 34
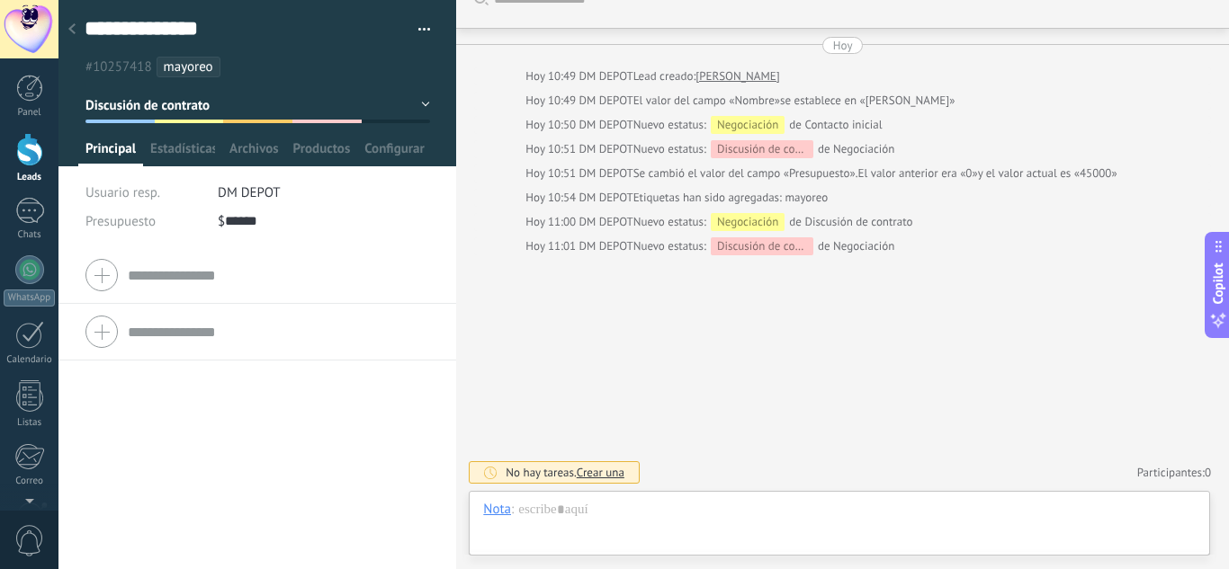
click at [598, 474] on span "Crear una" at bounding box center [601, 472] width 48 height 15
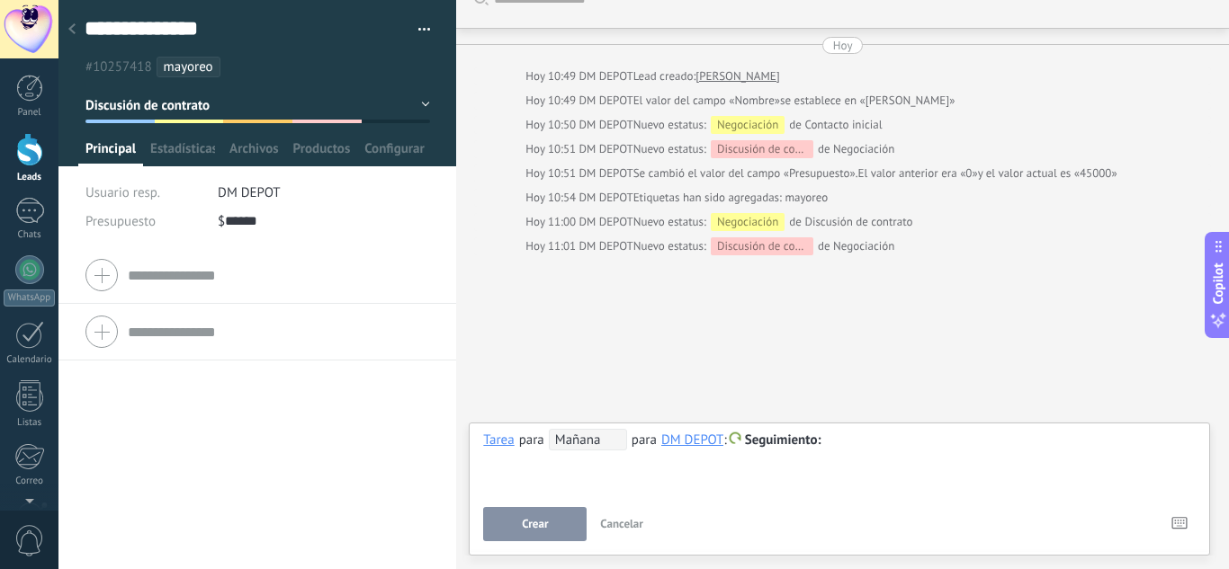
click at [597, 443] on span "Mañana" at bounding box center [588, 440] width 78 height 22
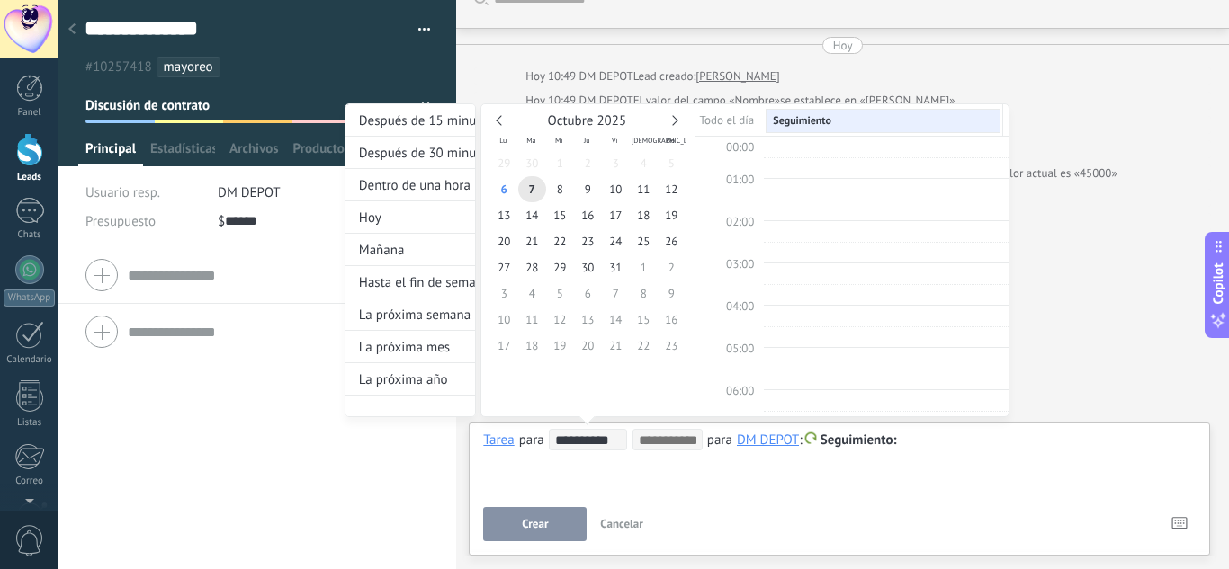
scroll to position [339, 0]
click at [738, 493] on div at bounding box center [614, 284] width 1229 height 569
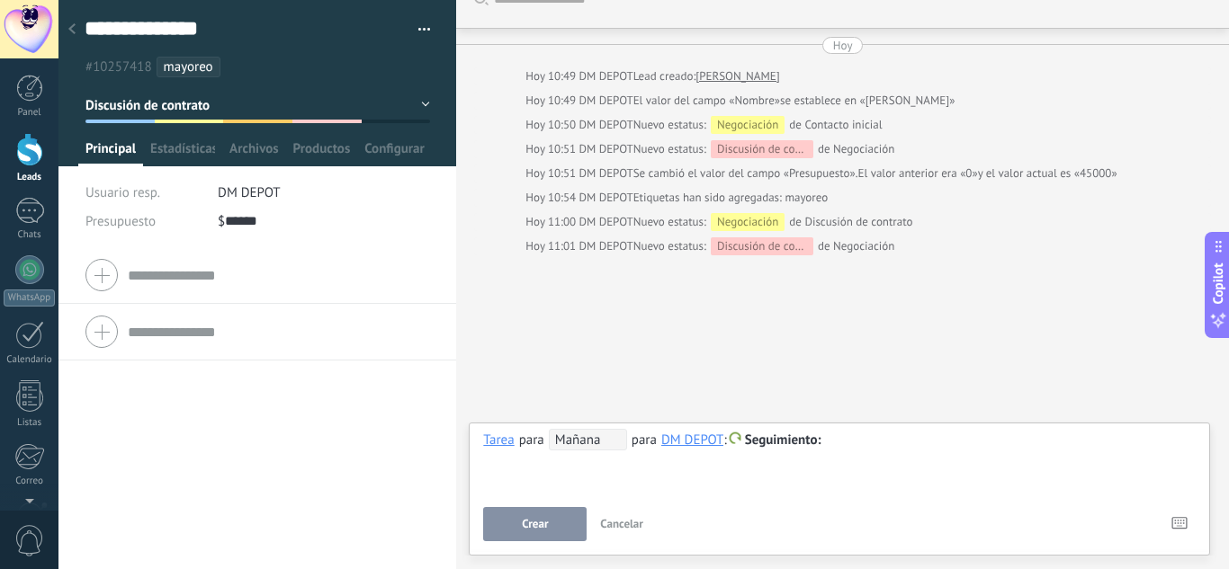
click at [785, 438] on span "Seguimiento" at bounding box center [783, 440] width 76 height 17
click at [790, 475] on label "Reunión" at bounding box center [784, 476] width 162 height 35
click at [776, 452] on div "**********" at bounding box center [839, 461] width 712 height 65
click at [776, 445] on span "Reunión" at bounding box center [770, 440] width 51 height 17
click at [784, 427] on label "Seguimiento" at bounding box center [784, 441] width 162 height 35
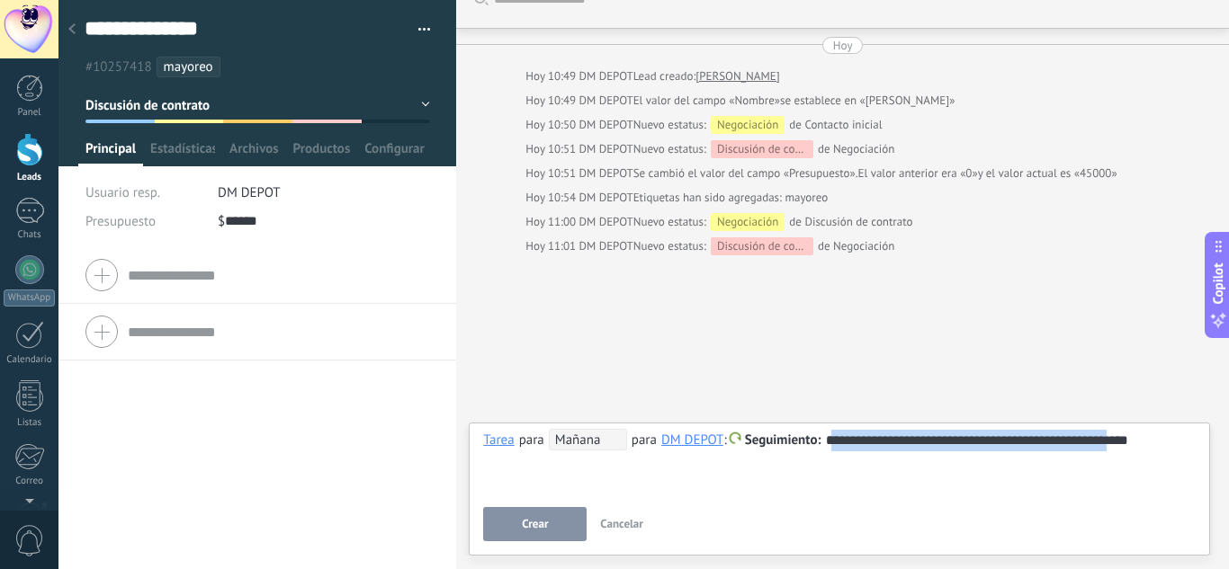
drag, startPoint x: 831, startPoint y: 443, endPoint x: 1161, endPoint y: 432, distance: 330.3
click at [1161, 432] on div "**********" at bounding box center [839, 441] width 712 height 22
click at [632, 520] on span "Cancelar" at bounding box center [621, 523] width 43 height 15
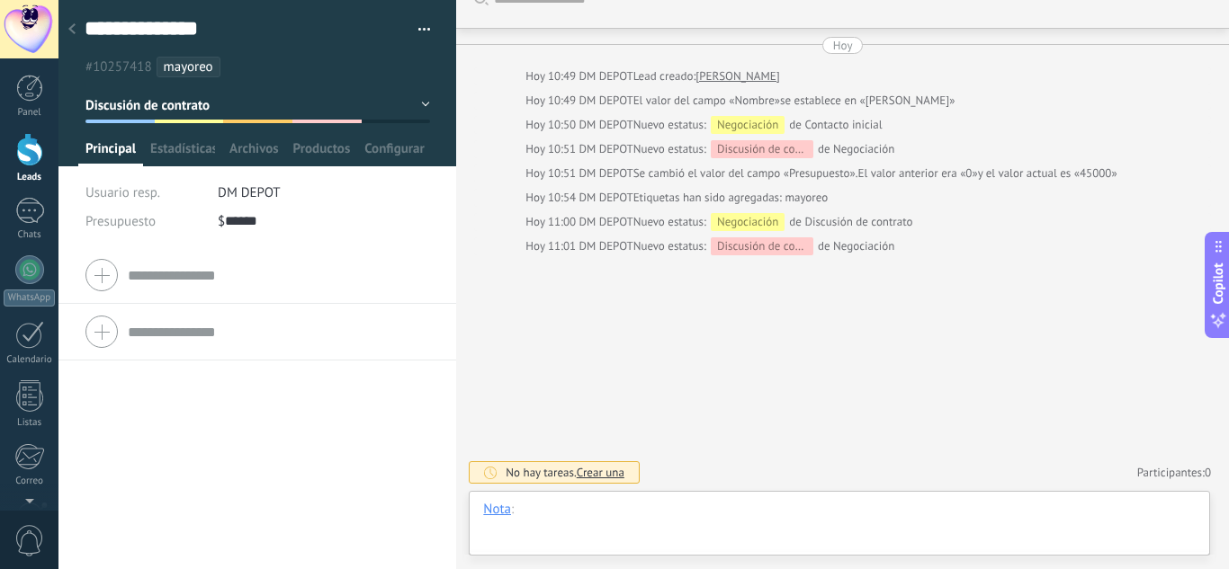
click at [1150, 530] on div at bounding box center [839, 528] width 712 height 54
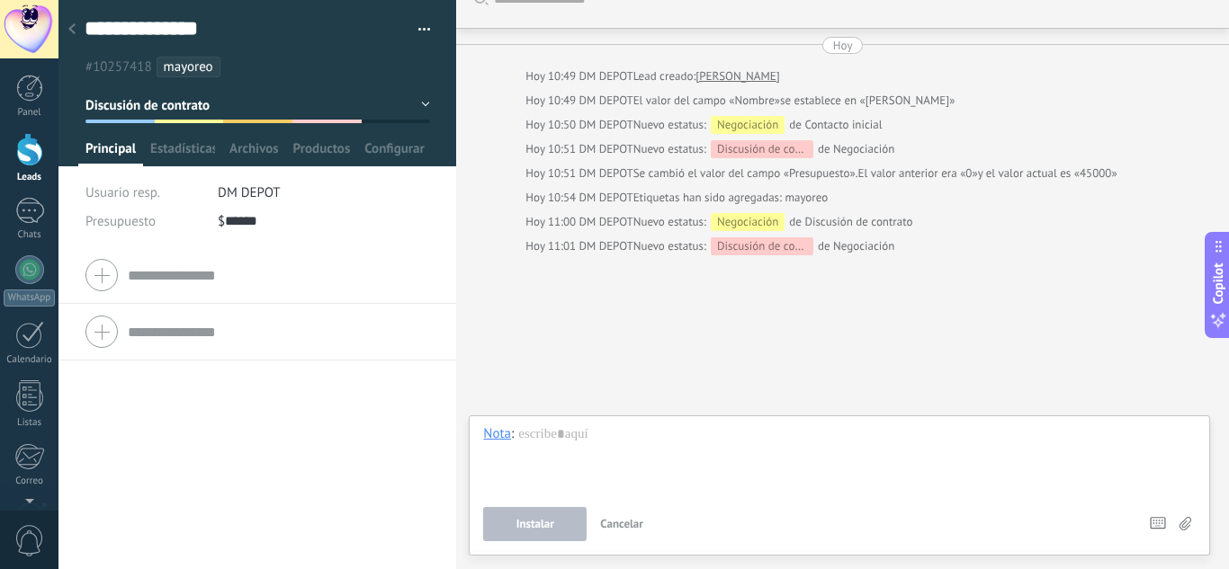
click at [1185, 518] on icon at bounding box center [1185, 523] width 12 height 13
click at [0, 0] on input "file" at bounding box center [0, 0] width 0 height 0
click at [252, 148] on span "Archivos" at bounding box center [253, 153] width 49 height 26
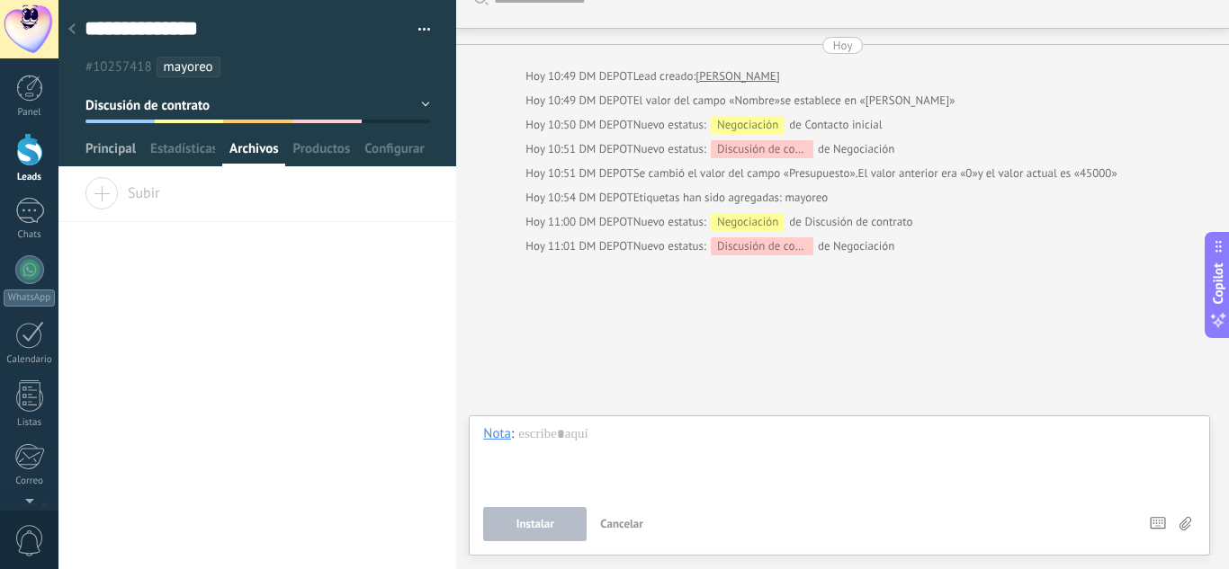
click at [115, 155] on span "Principal" at bounding box center [110, 153] width 50 height 26
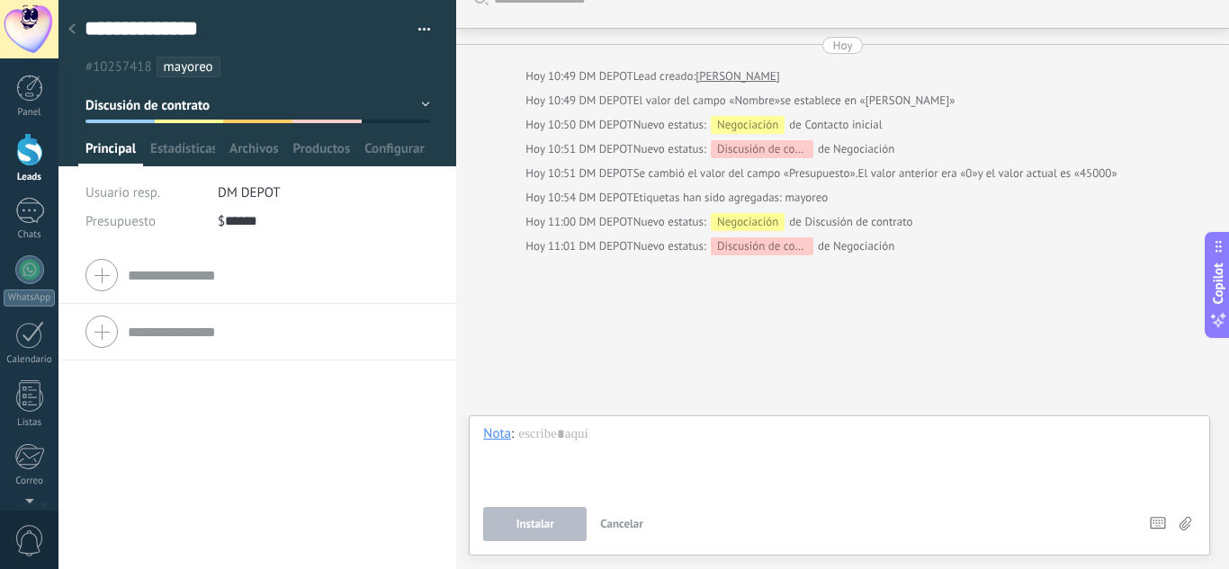
click at [70, 28] on icon at bounding box center [71, 28] width 7 height 11
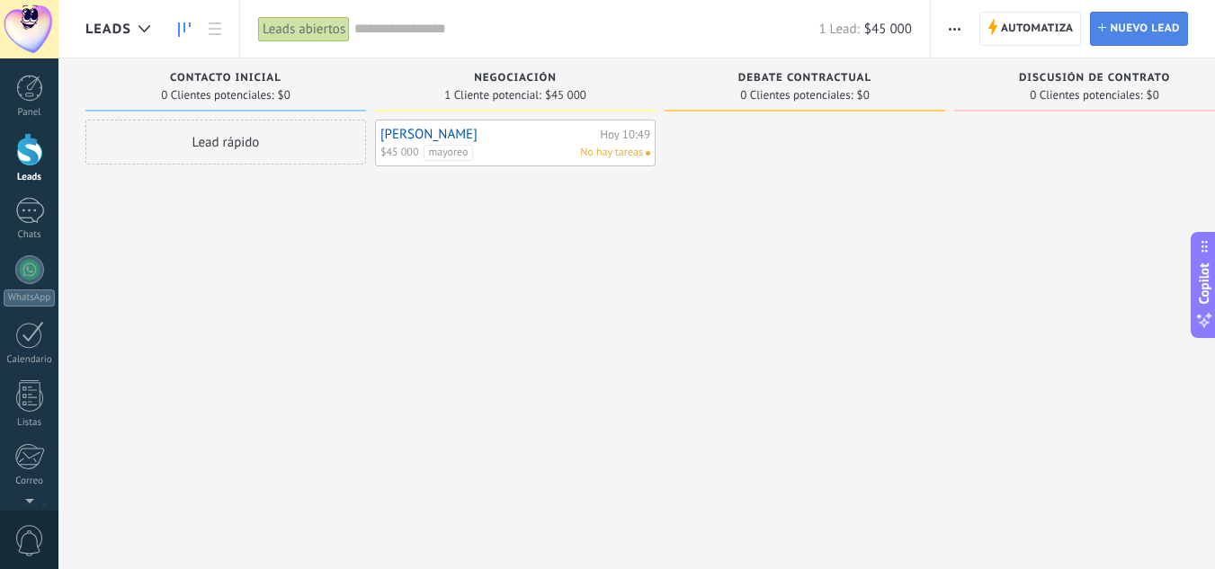
click at [1110, 32] on span "Nuevo lead" at bounding box center [1145, 29] width 70 height 32
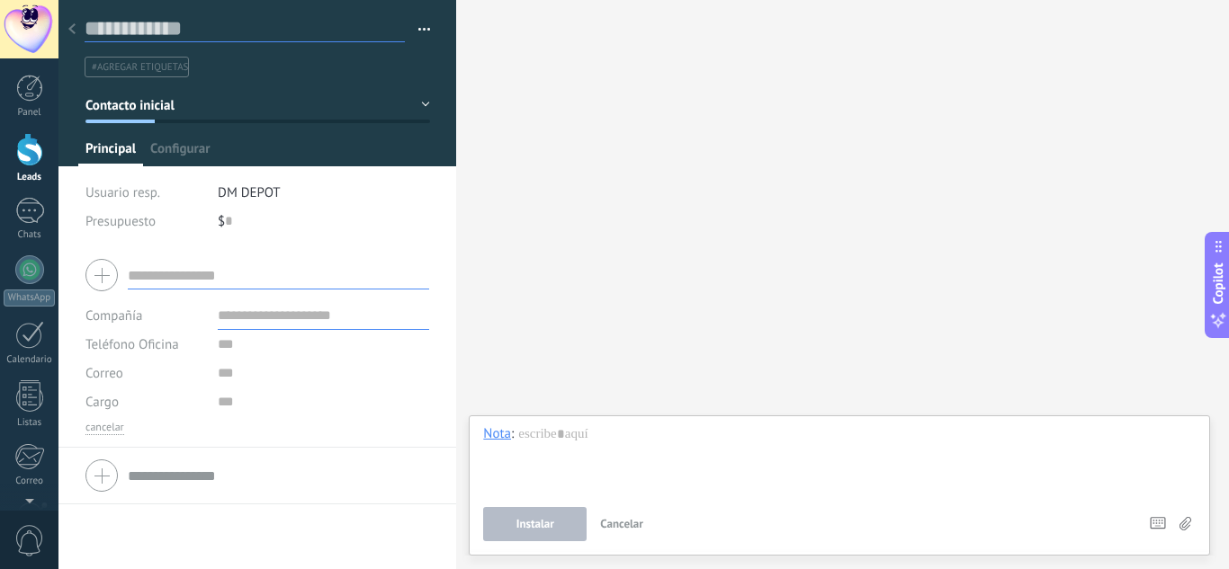
click at [174, 22] on input "text" at bounding box center [245, 28] width 320 height 27
type input "**********"
click at [121, 521] on div "Guardar Cancelar" at bounding box center [257, 540] width 398 height 58
click at [121, 523] on div "Guardar Cancelar" at bounding box center [257, 540] width 398 height 58
click at [119, 541] on span "Guardar" at bounding box center [116, 541] width 42 height 13
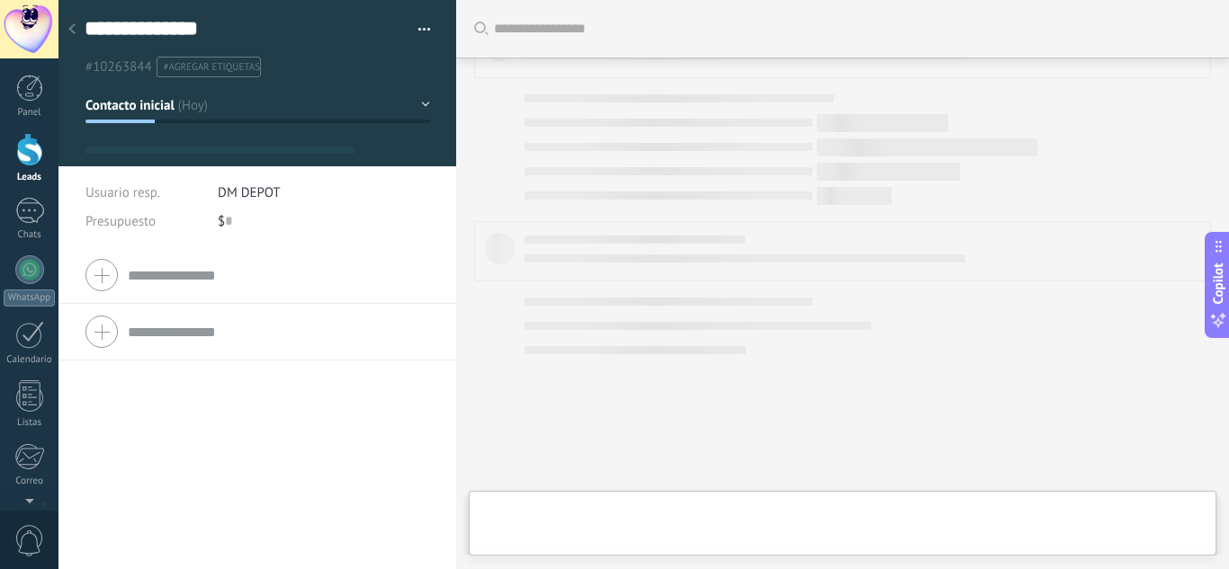
click at [65, 32] on div at bounding box center [71, 30] width 25 height 35
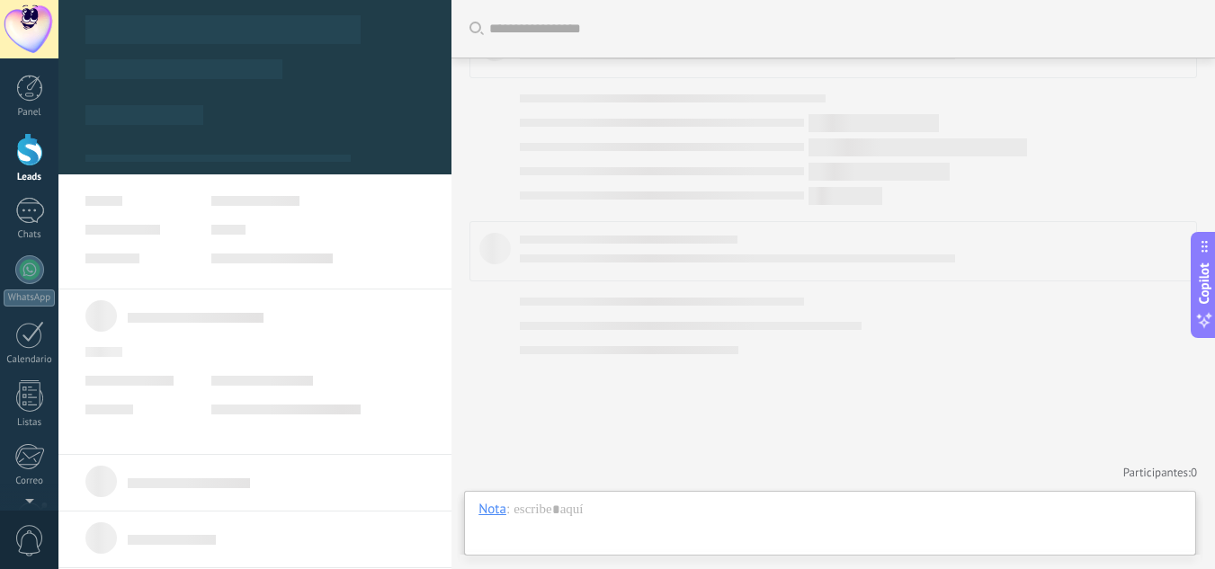
click at [16, 164] on div at bounding box center [29, 149] width 27 height 33
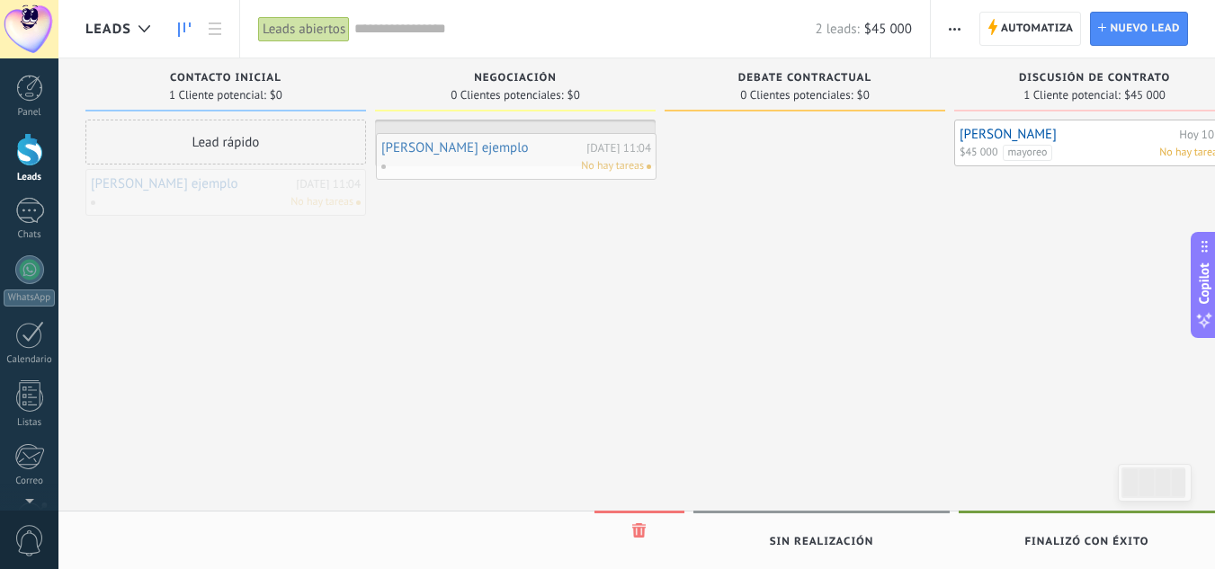
drag, startPoint x: 297, startPoint y: 175, endPoint x: 578, endPoint y: 130, distance: 285.1
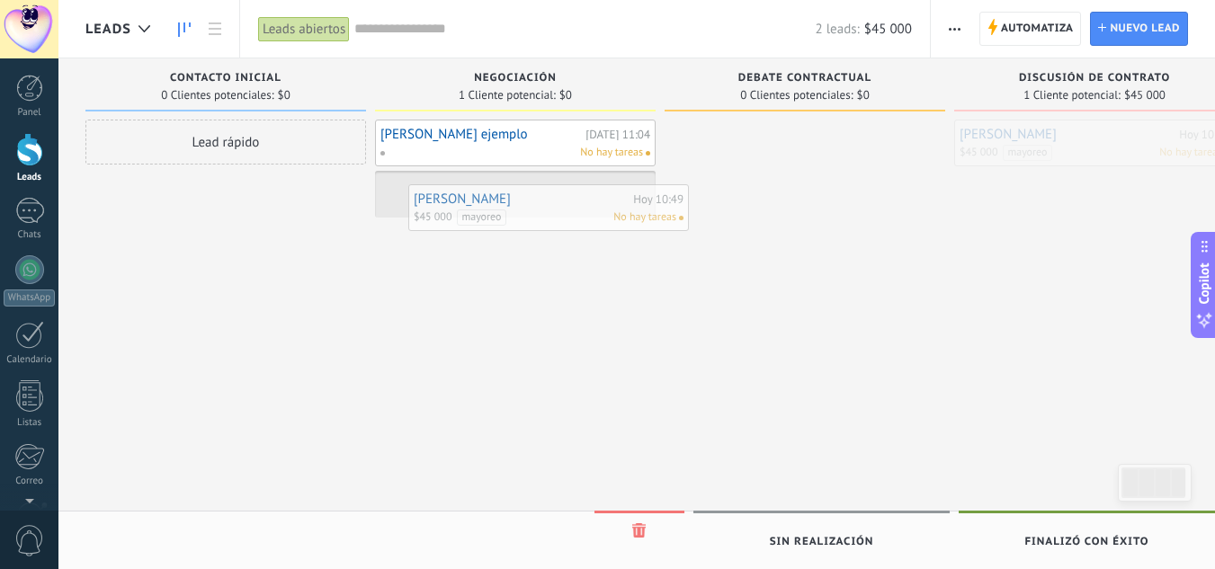
drag, startPoint x: 1089, startPoint y: 142, endPoint x: 498, endPoint y: 189, distance: 592.8
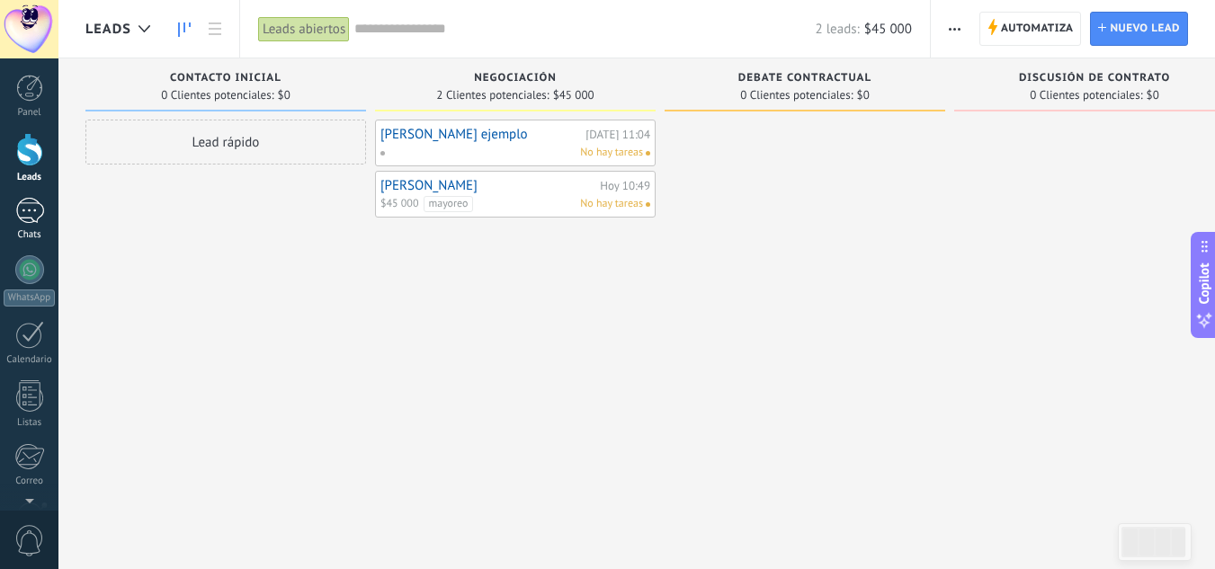
click at [22, 215] on div at bounding box center [29, 211] width 29 height 26
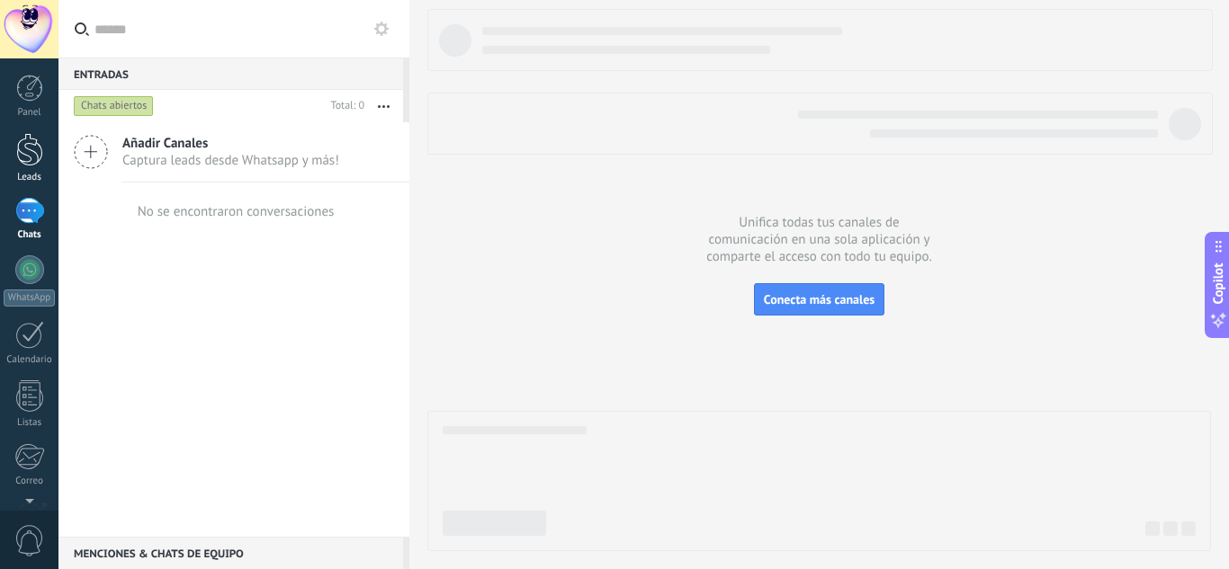
click at [35, 152] on div at bounding box center [29, 149] width 27 height 33
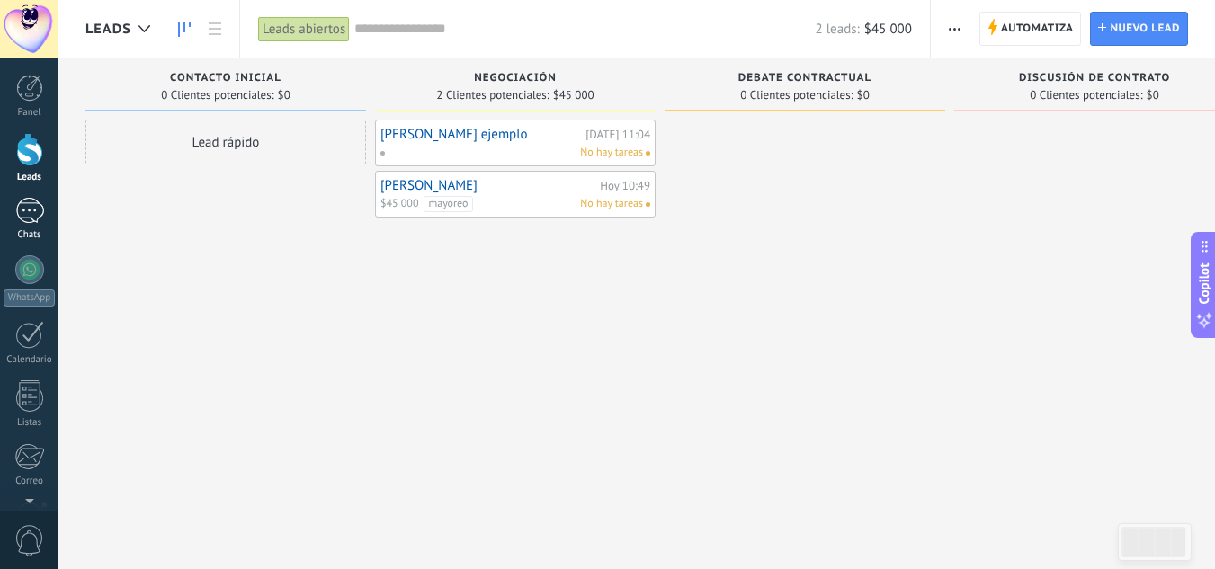
click at [13, 227] on link "Chats" at bounding box center [29, 219] width 58 height 43
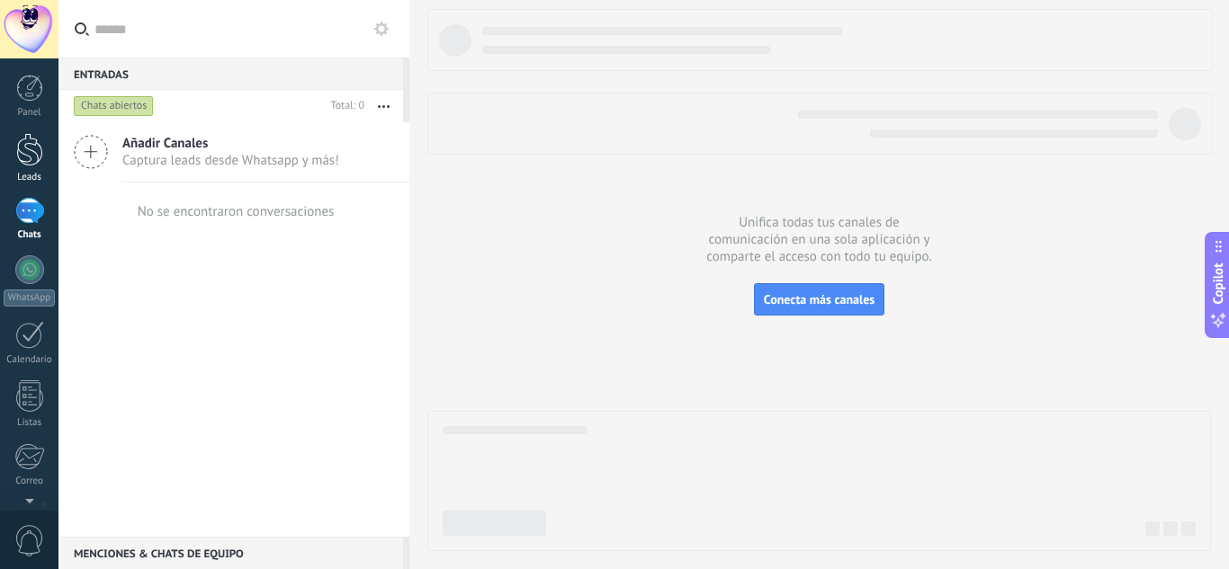
click at [30, 153] on div at bounding box center [29, 149] width 27 height 33
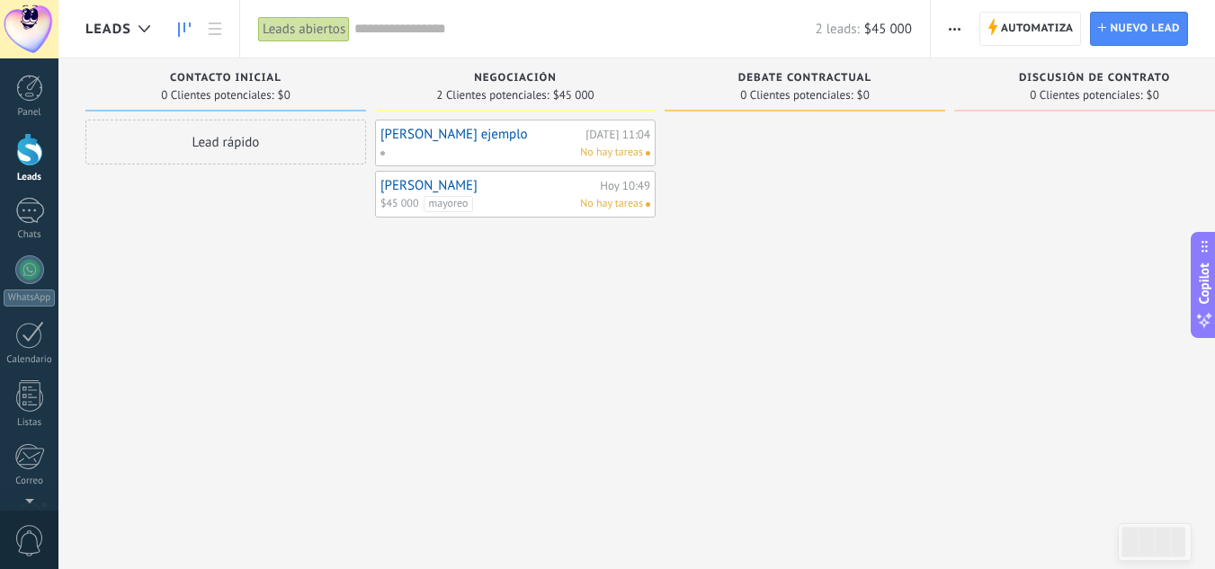
click at [527, 183] on link "[PERSON_NAME]" at bounding box center [487, 185] width 215 height 15
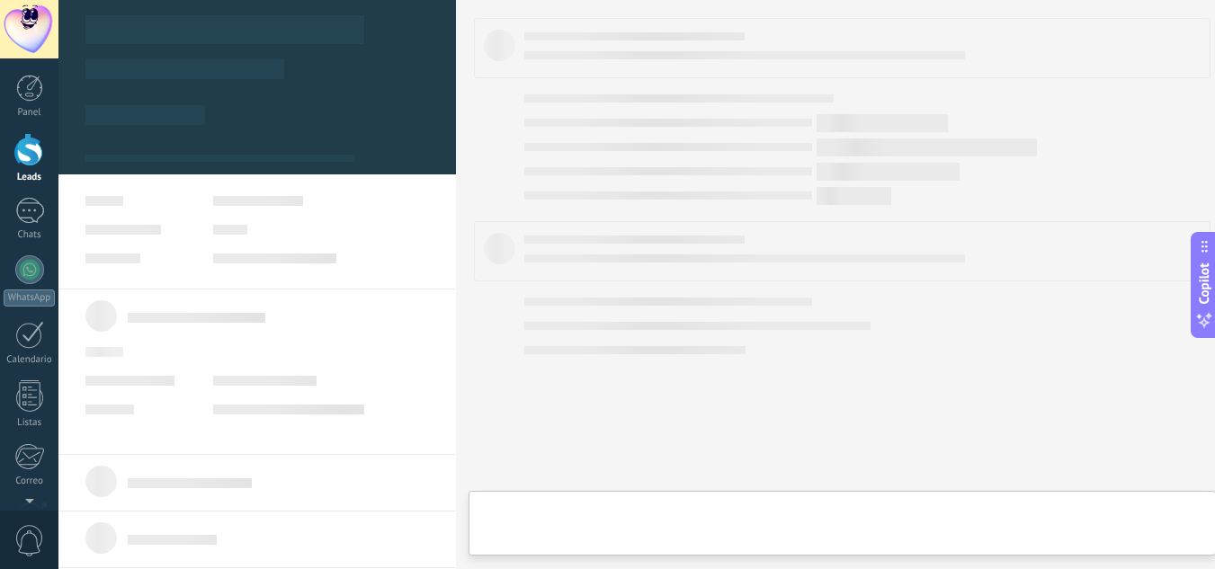
type textarea "**********"
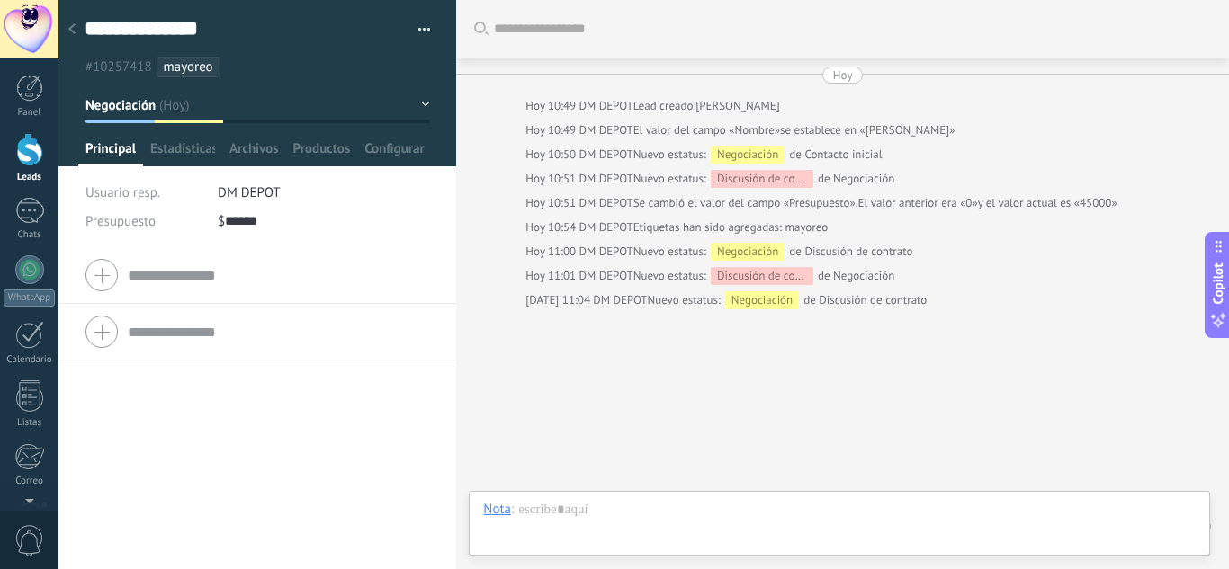
scroll to position [54, 0]
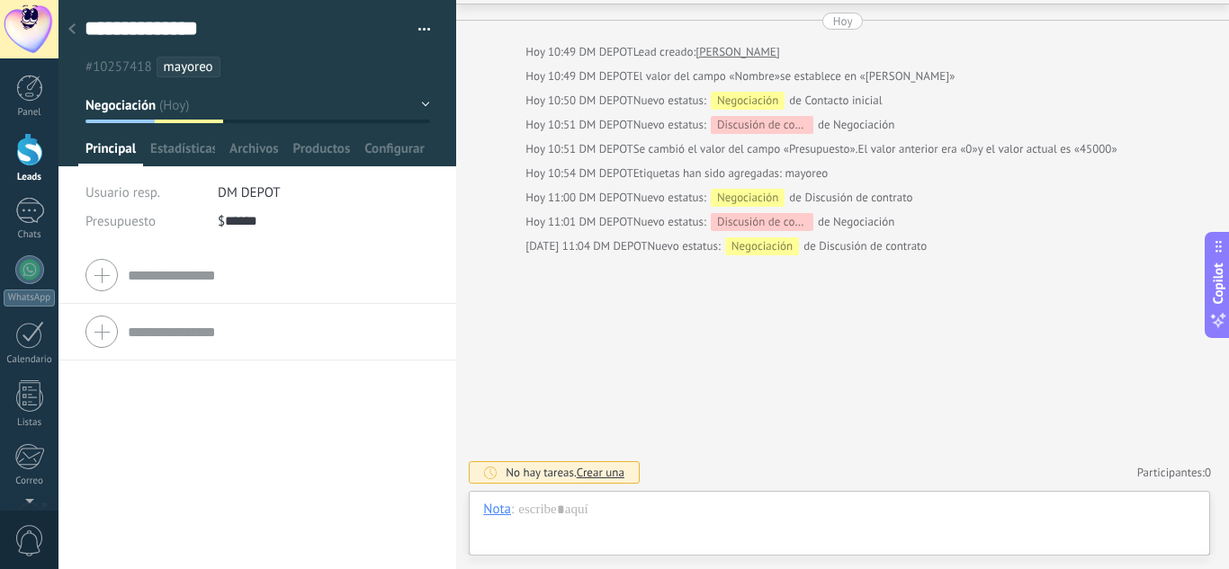
click at [72, 29] on use at bounding box center [71, 28] width 7 height 11
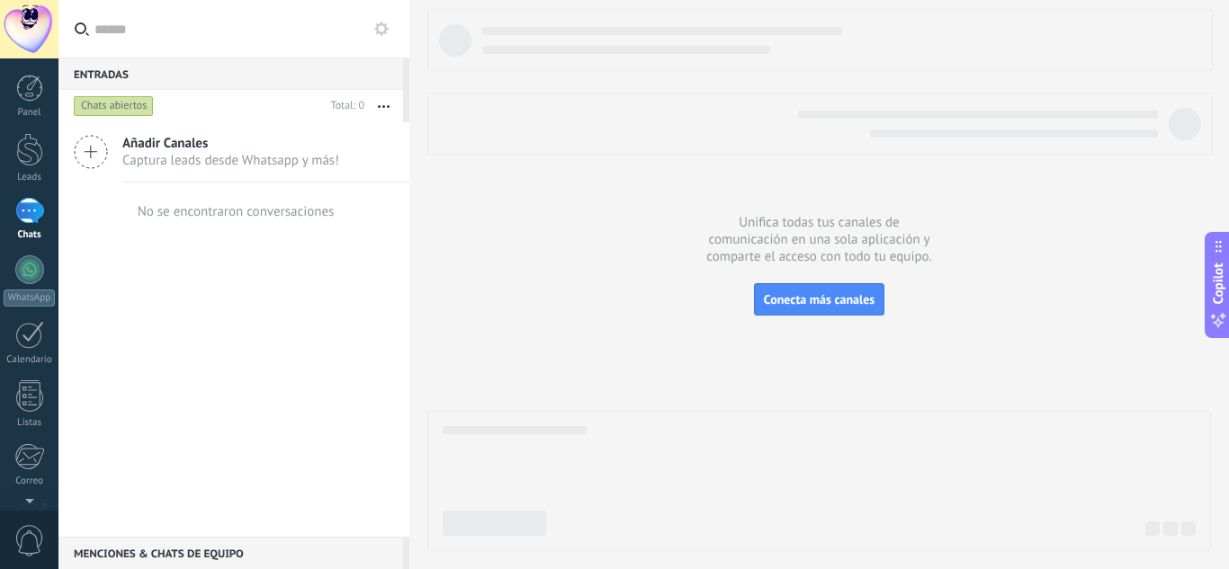
click at [42, 207] on div at bounding box center [29, 211] width 29 height 26
click at [45, 279] on link "WhatsApp" at bounding box center [29, 280] width 58 height 51
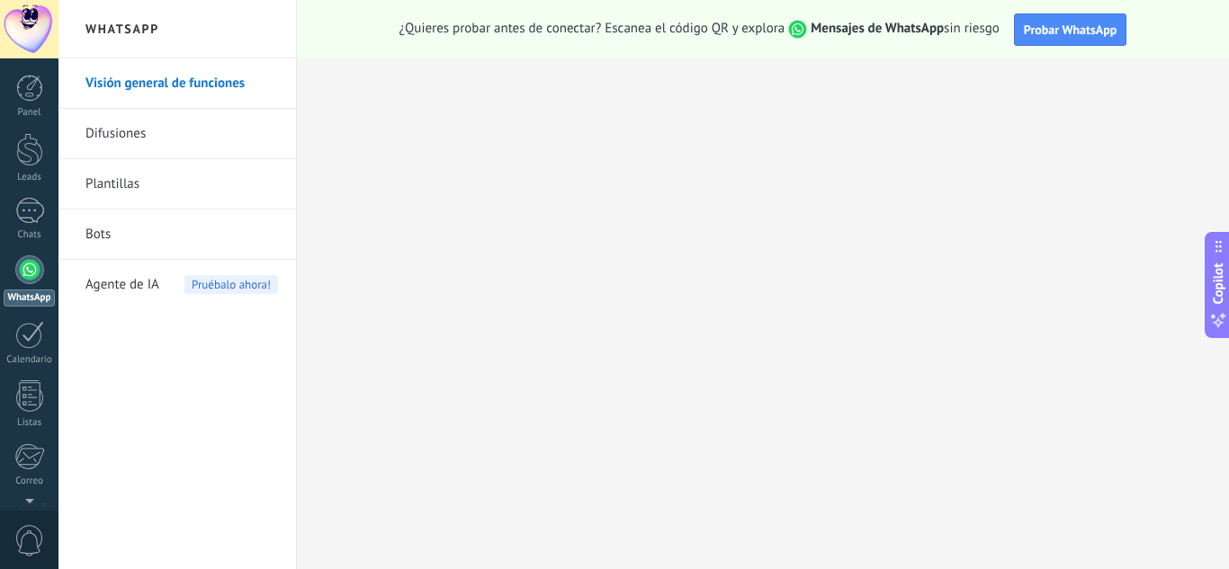
click at [183, 139] on link "Difusiones" at bounding box center [181, 134] width 192 height 50
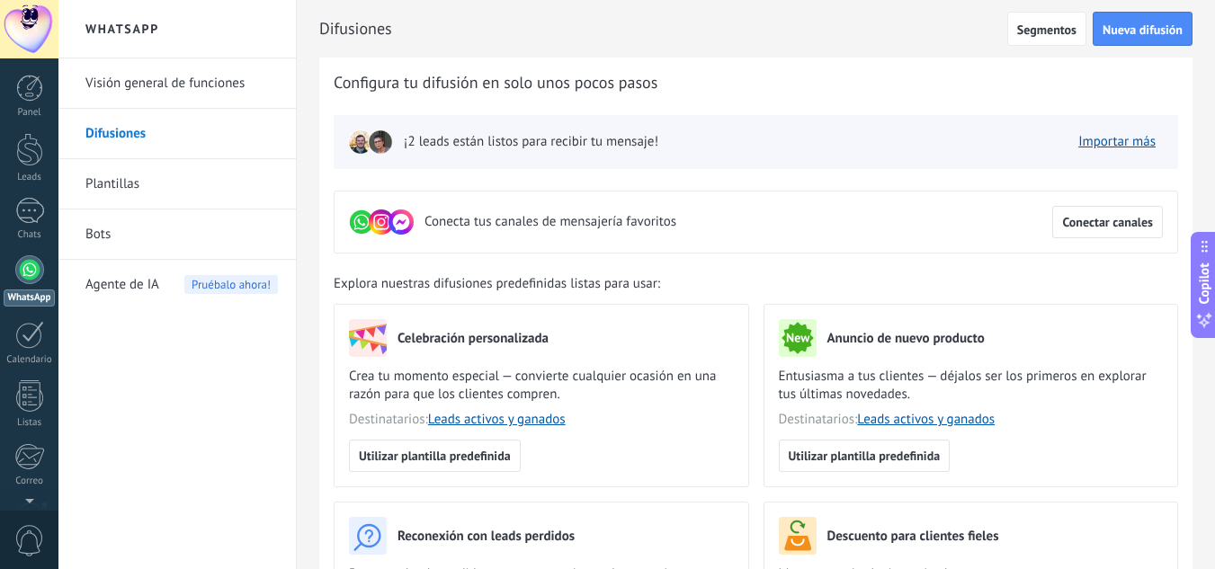
click at [145, 183] on link "Plantillas" at bounding box center [181, 184] width 192 height 50
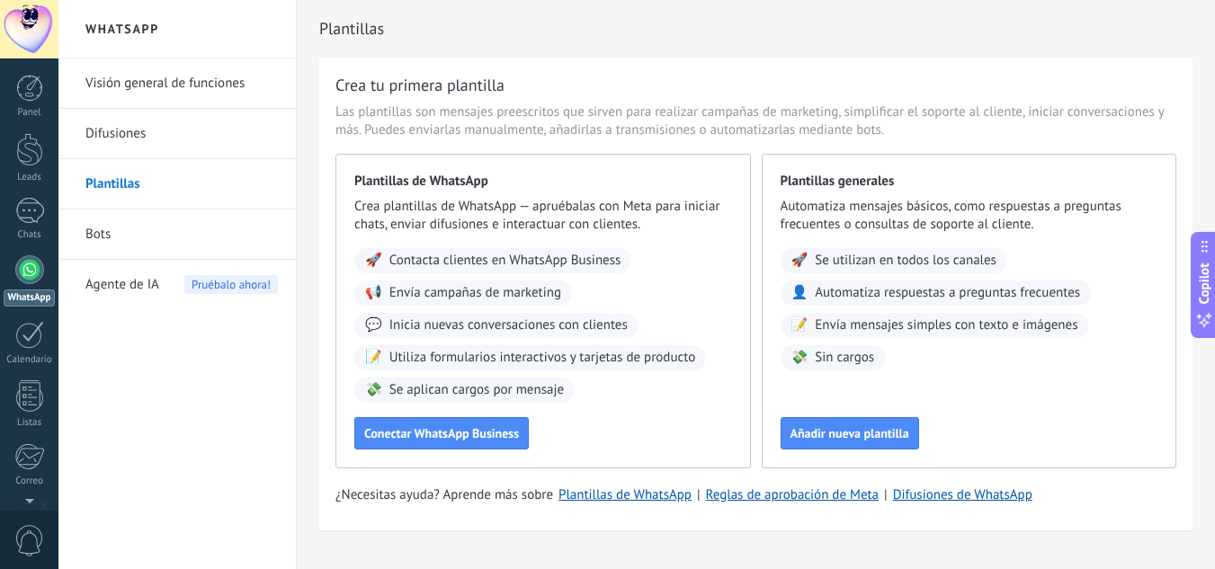
click at [106, 243] on link "Bots" at bounding box center [181, 235] width 192 height 50
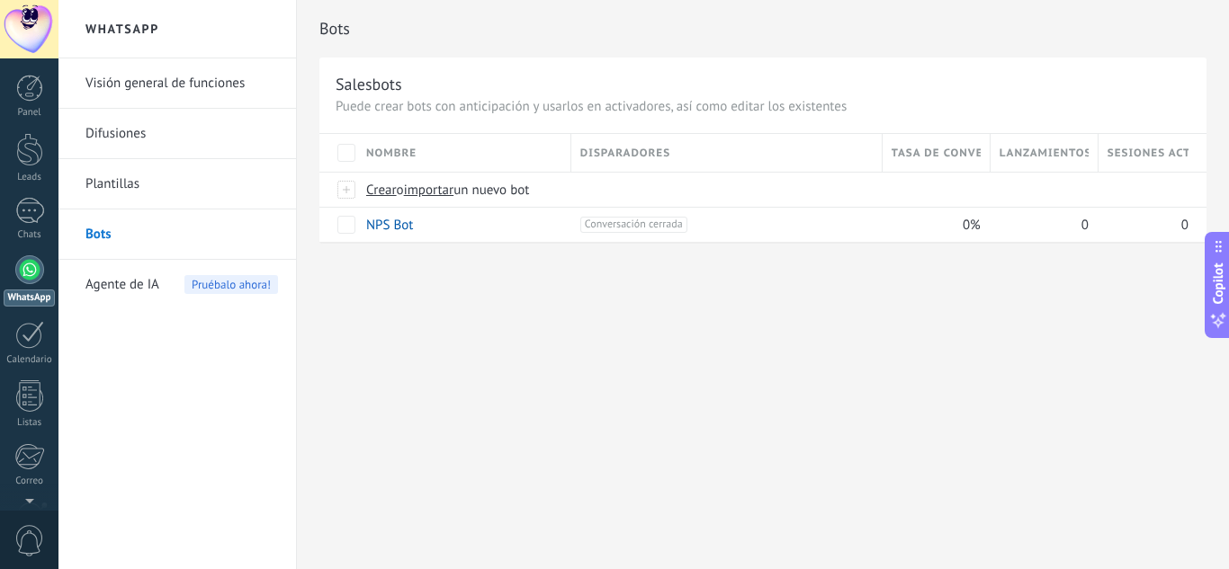
click at [111, 288] on span "Agente de IA" at bounding box center [122, 285] width 74 height 50
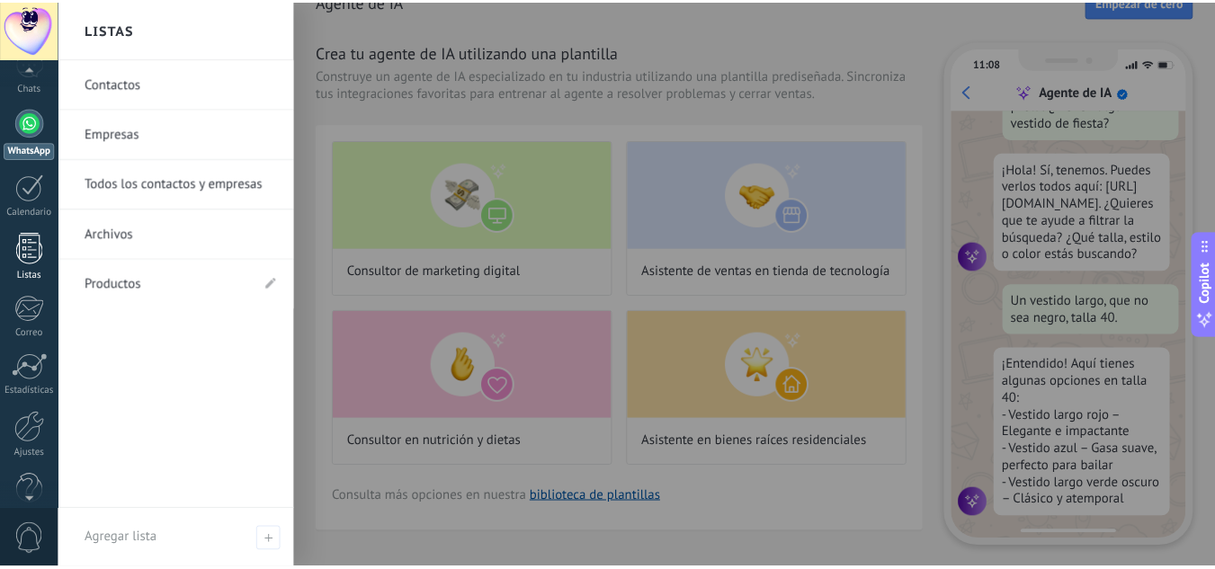
scroll to position [179, 0]
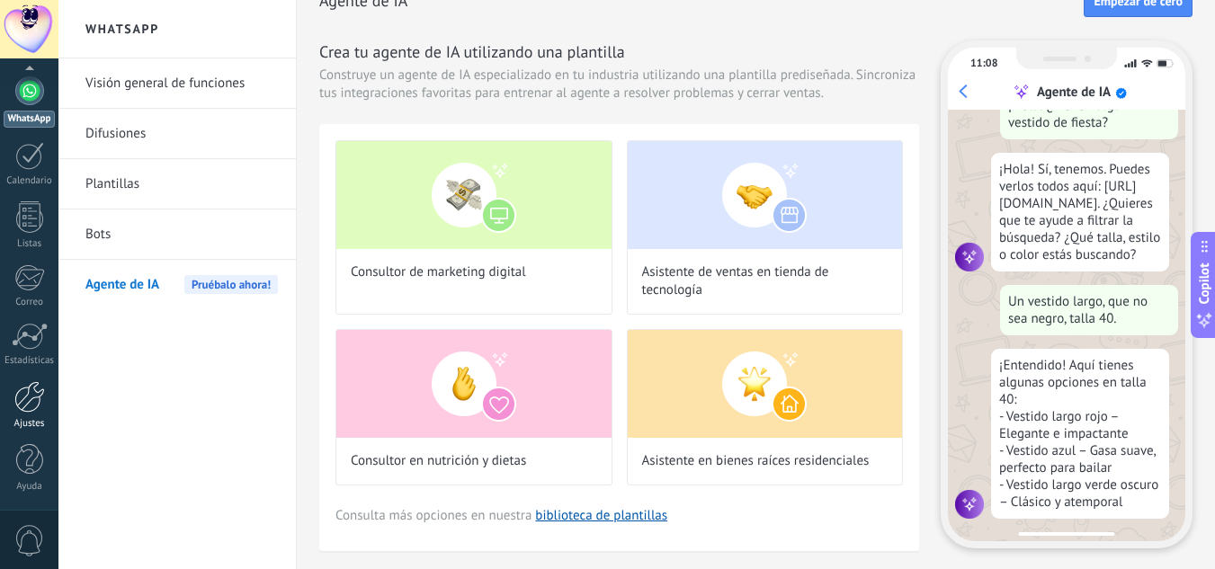
click at [31, 408] on div at bounding box center [29, 396] width 31 height 31
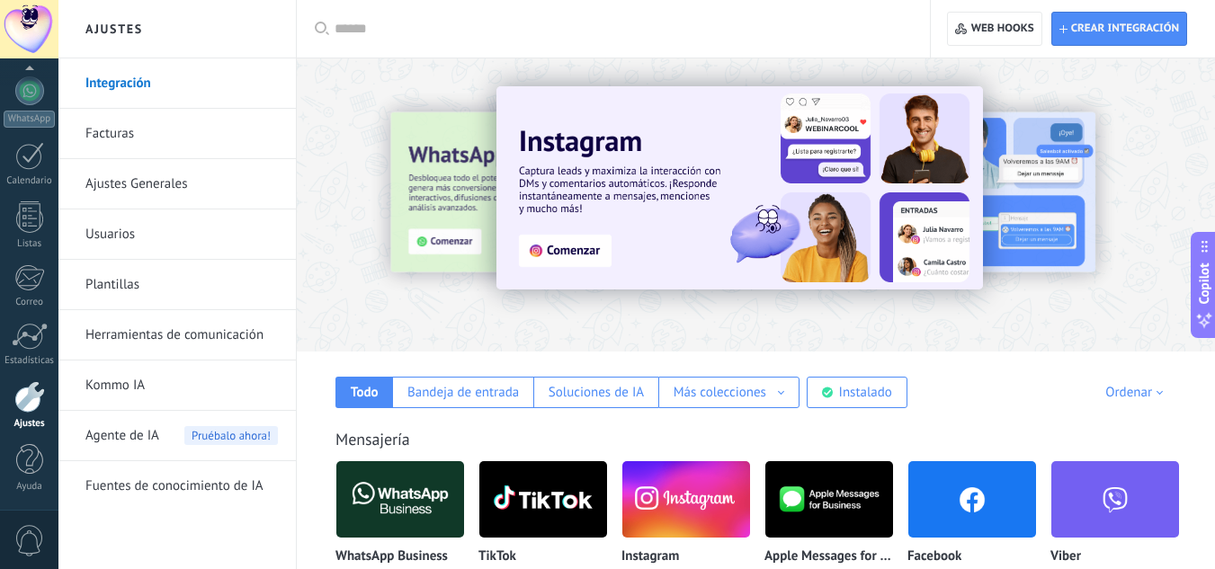
click at [145, 138] on link "Facturas" at bounding box center [181, 134] width 192 height 50
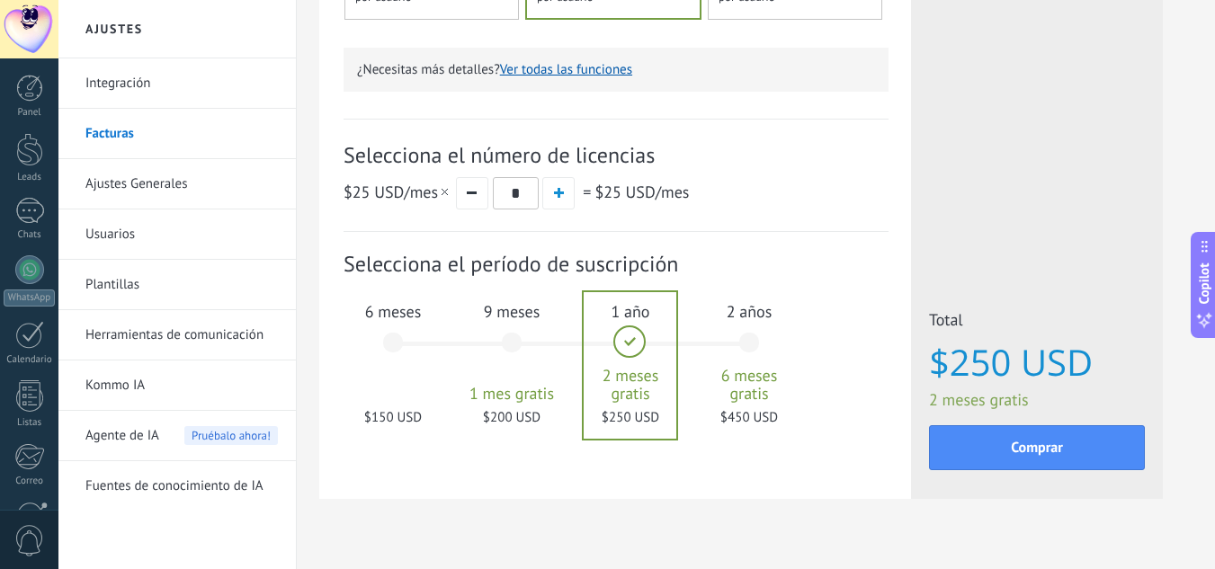
scroll to position [553, 0]
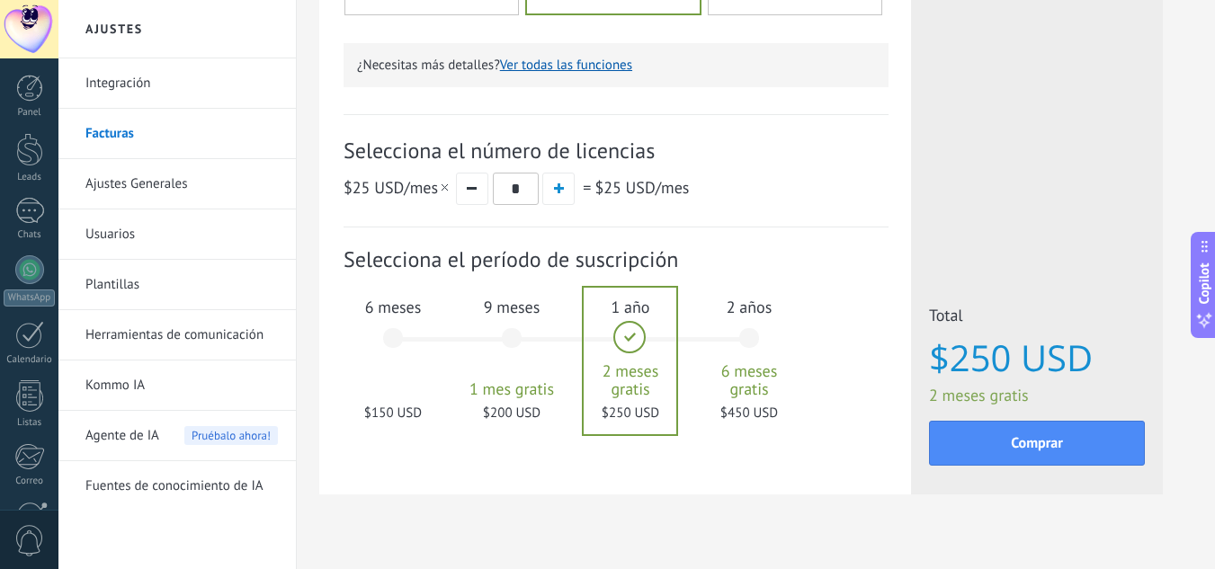
click at [419, 379] on div "6 meses $150 USD" at bounding box center [392, 346] width 97 height 127
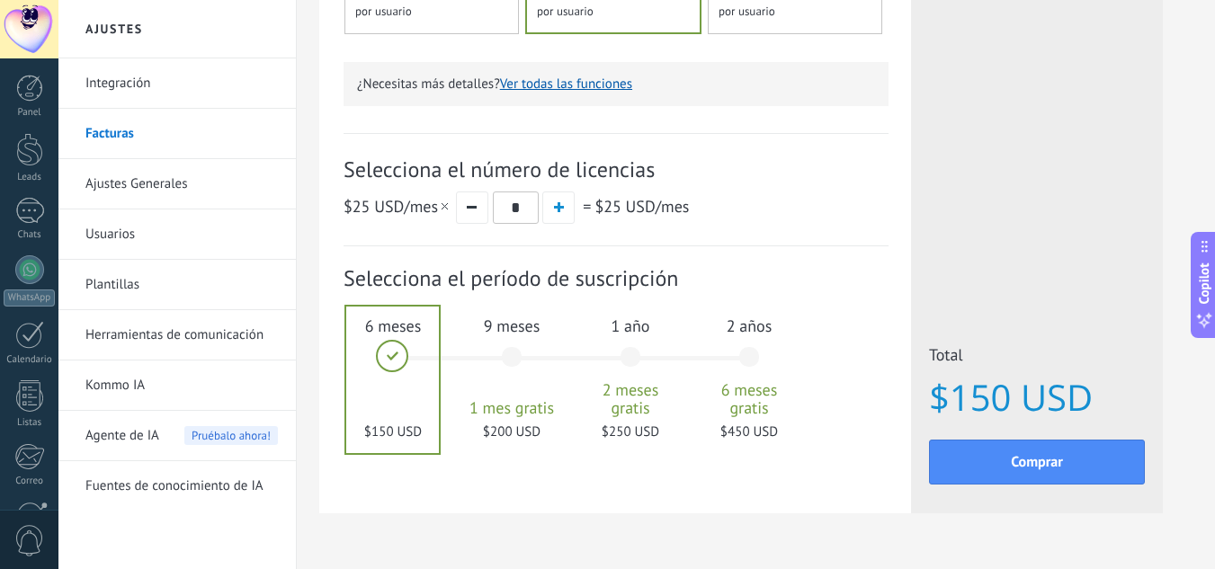
scroll to position [533, 0]
click at [562, 212] on span "button" at bounding box center [559, 208] width 10 height 10
type input "*"
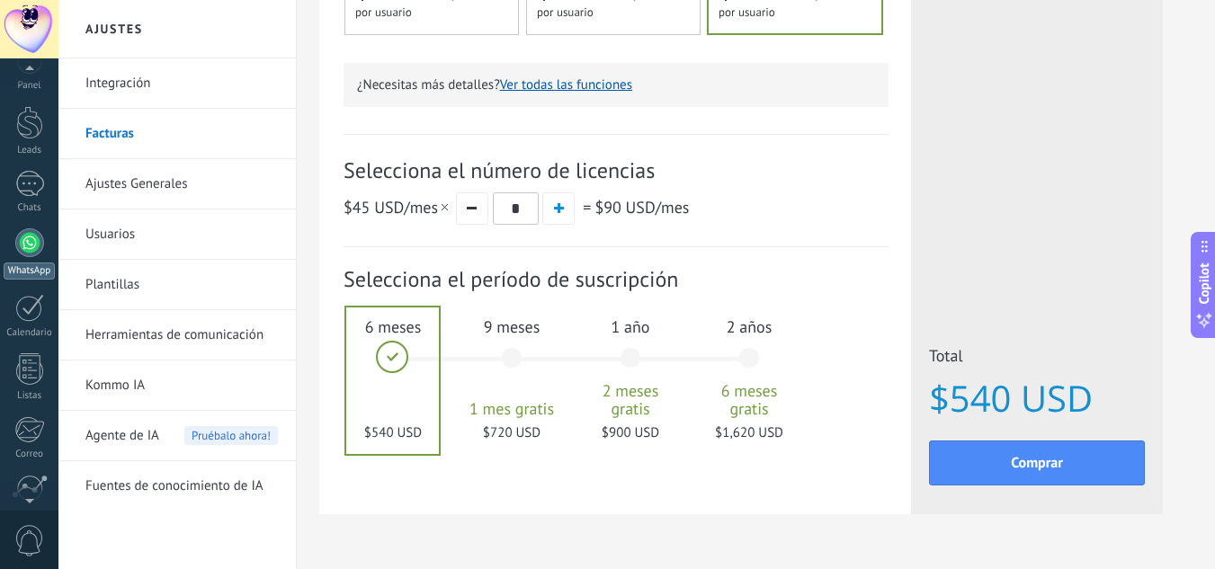
scroll to position [28, 0]
click at [28, 241] on div at bounding box center [29, 242] width 29 height 29
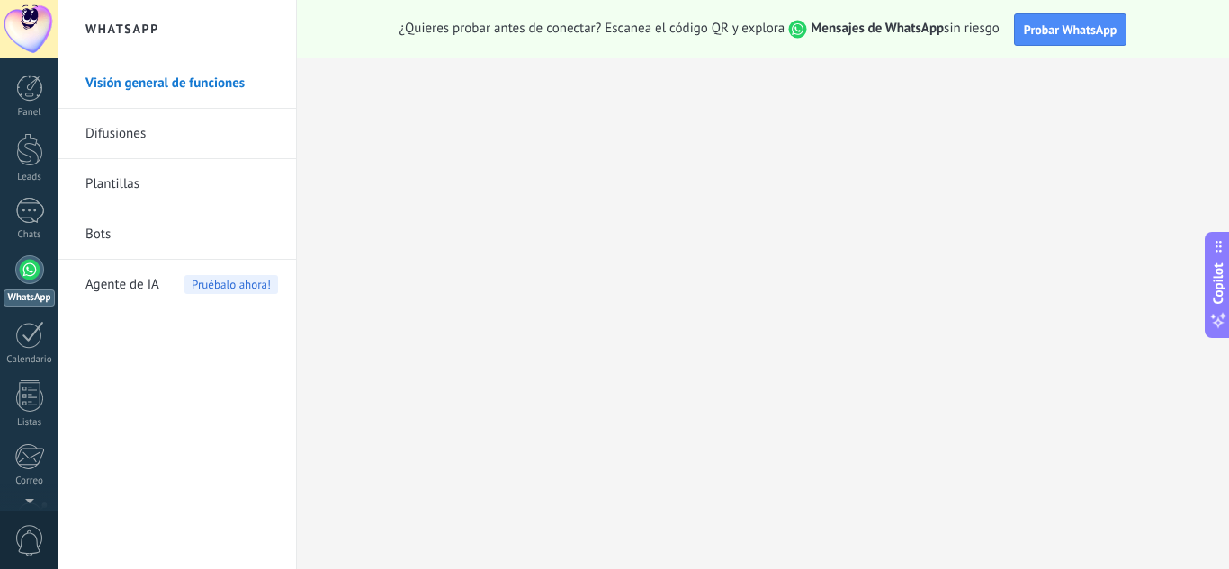
click at [139, 128] on link "Difusiones" at bounding box center [181, 134] width 192 height 50
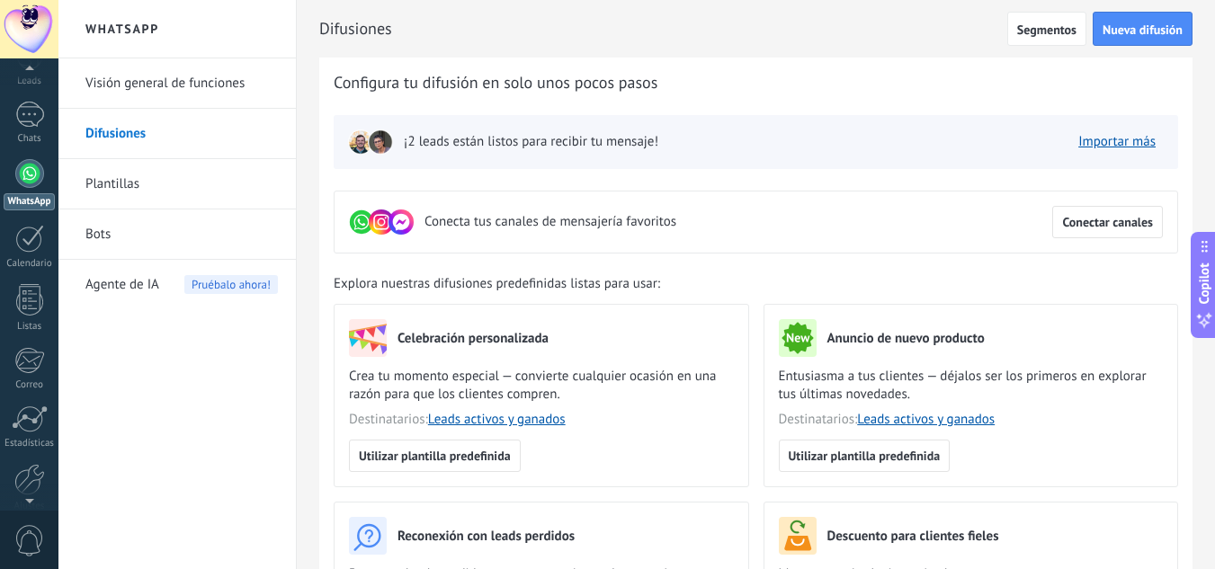
scroll to position [98, 0]
click at [30, 245] on div at bounding box center [29, 237] width 29 height 28
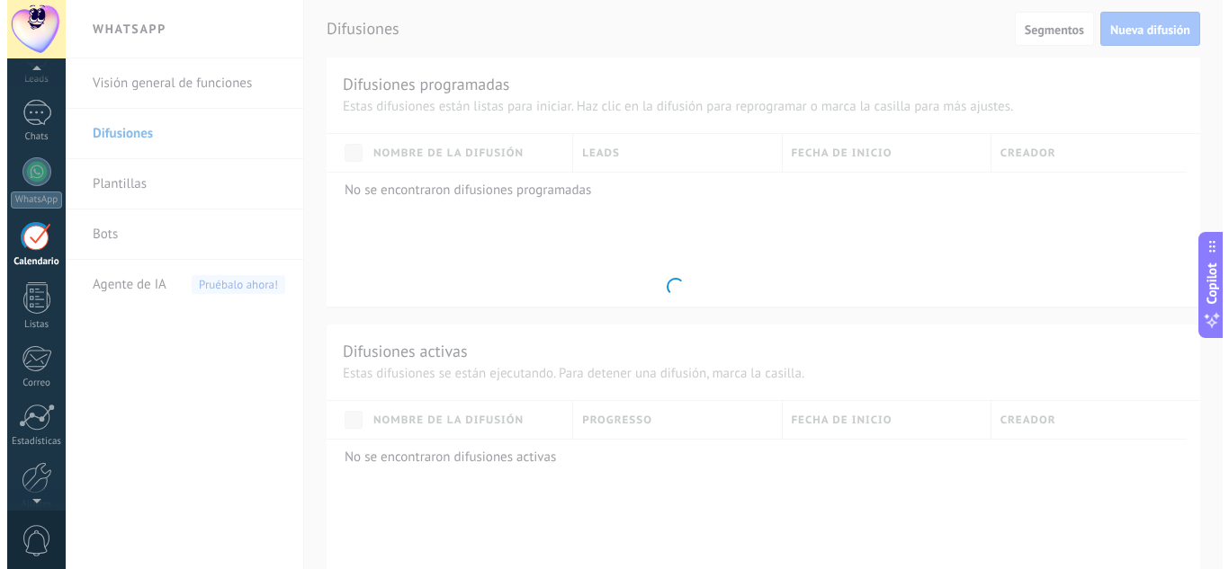
scroll to position [52, 0]
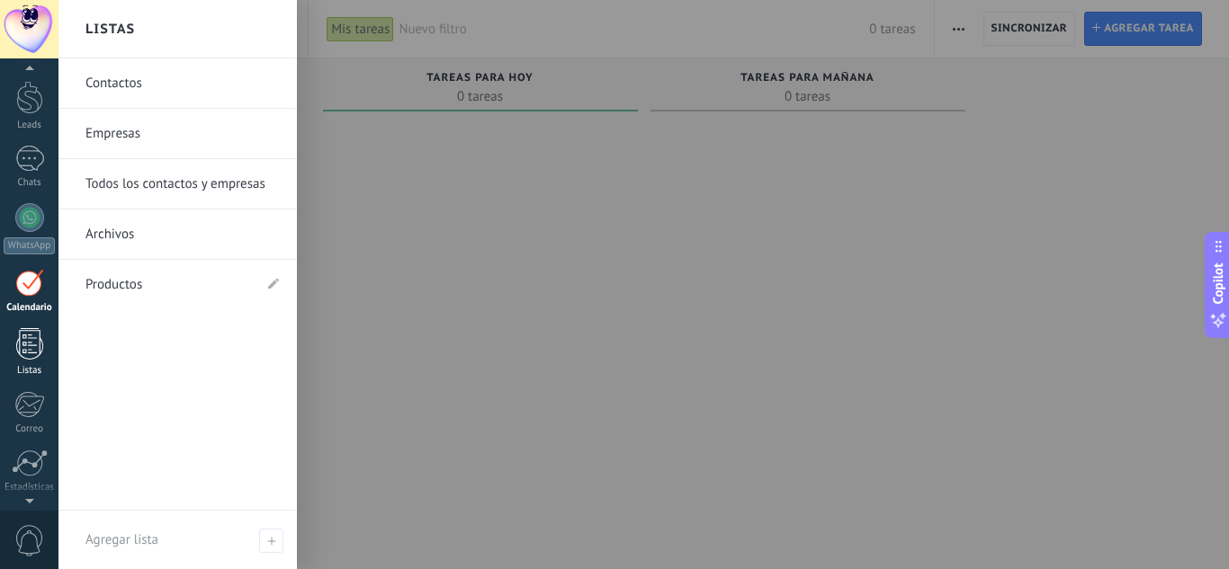
click at [29, 343] on div at bounding box center [29, 343] width 27 height 31
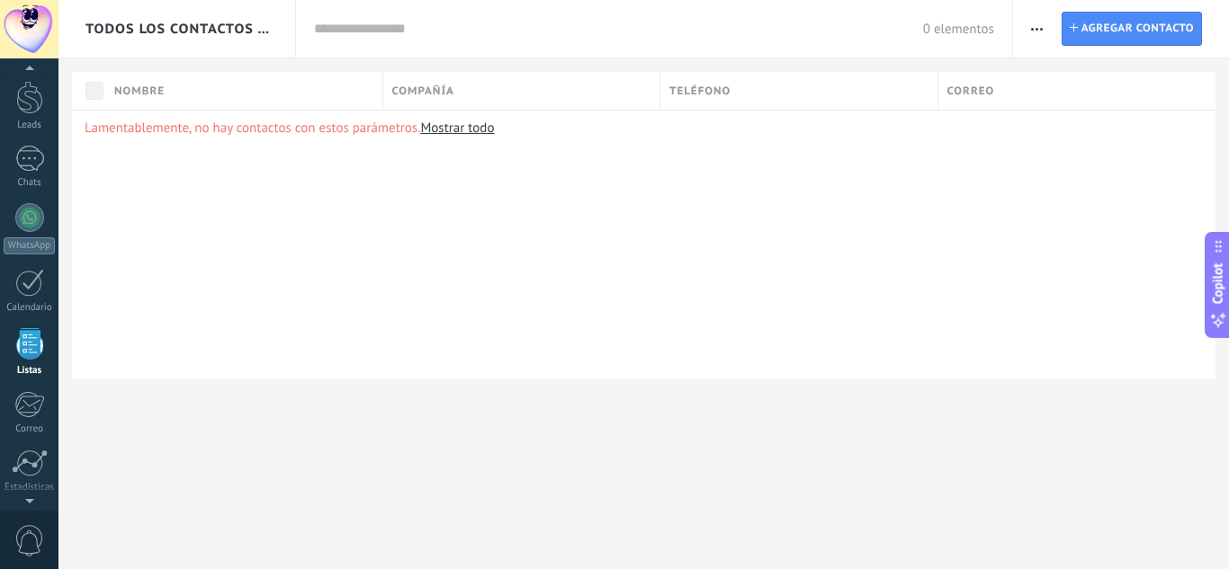
scroll to position [112, 0]
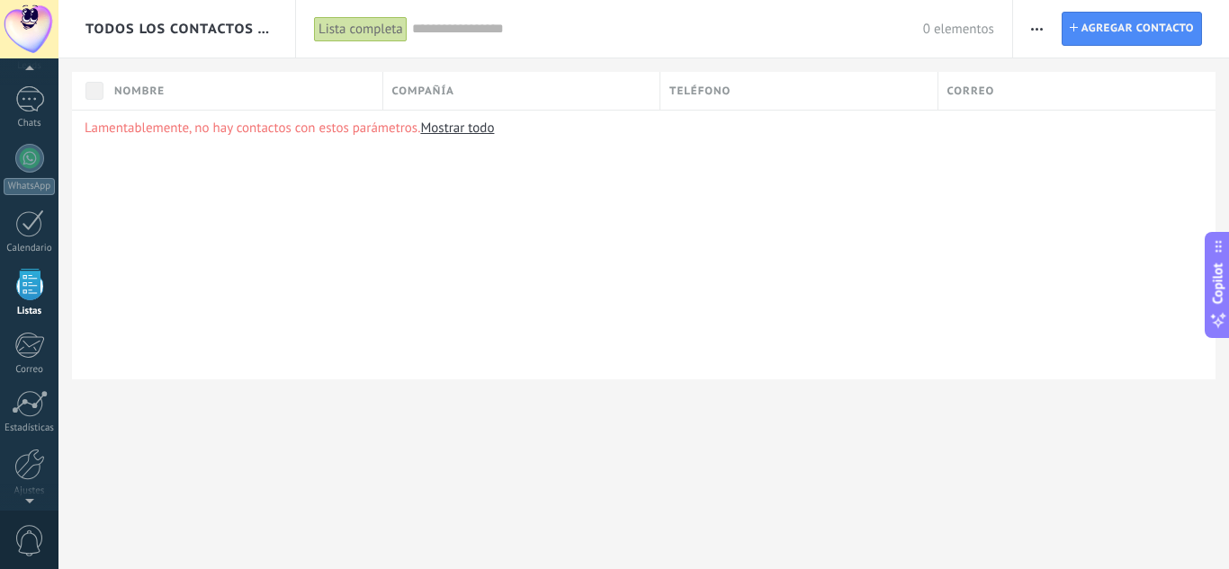
click at [1050, 25] on button "button" at bounding box center [1037, 29] width 26 height 34
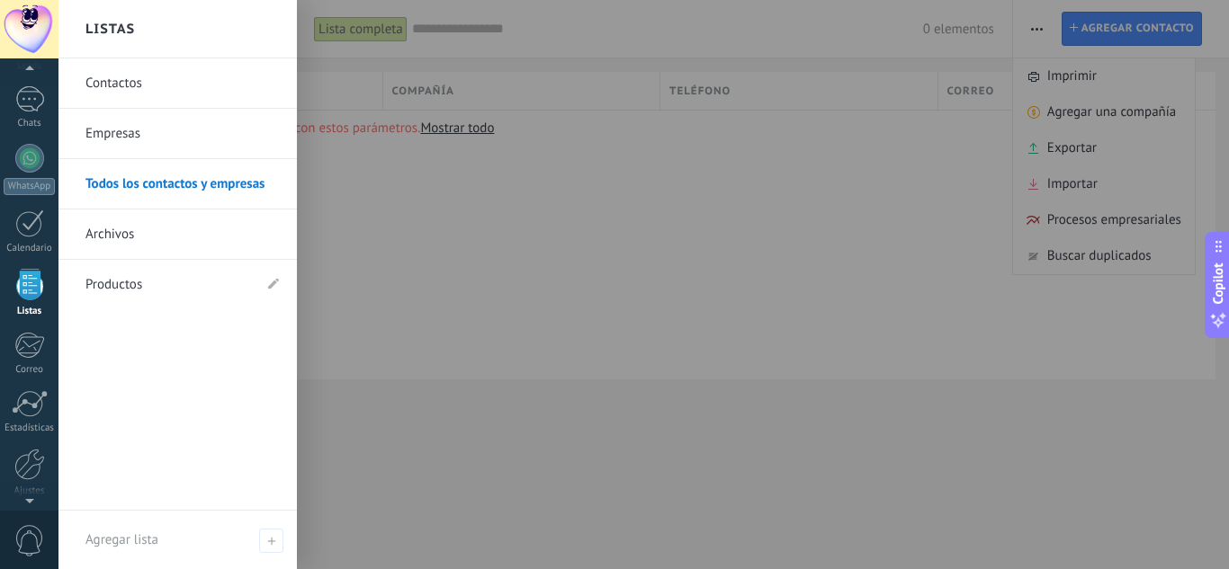
scroll to position [179, 0]
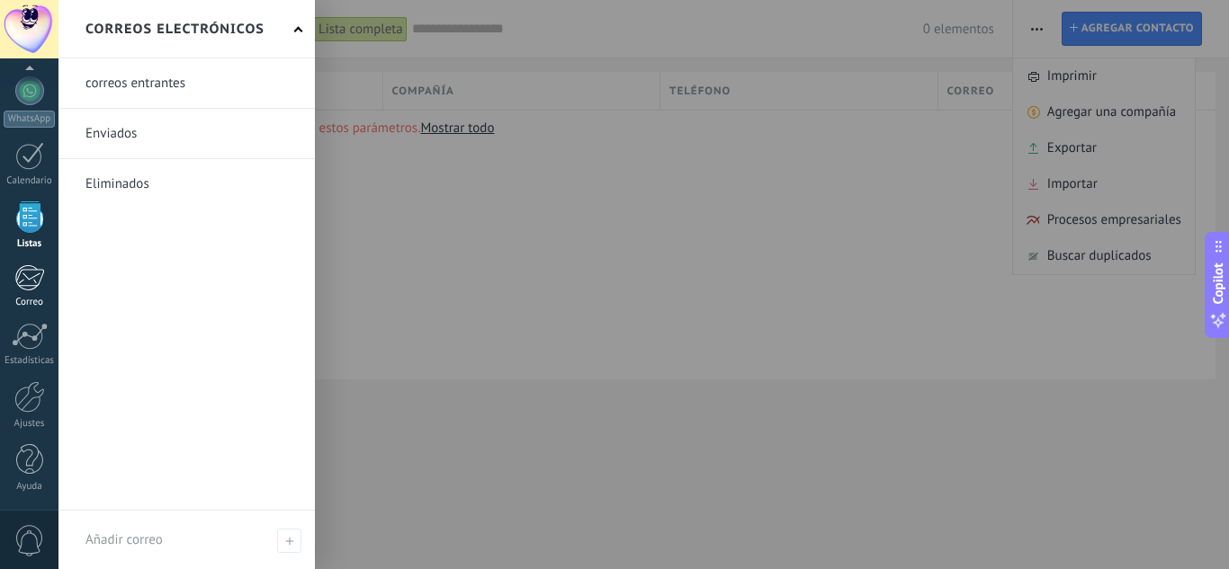
click at [30, 290] on div at bounding box center [29, 277] width 30 height 27
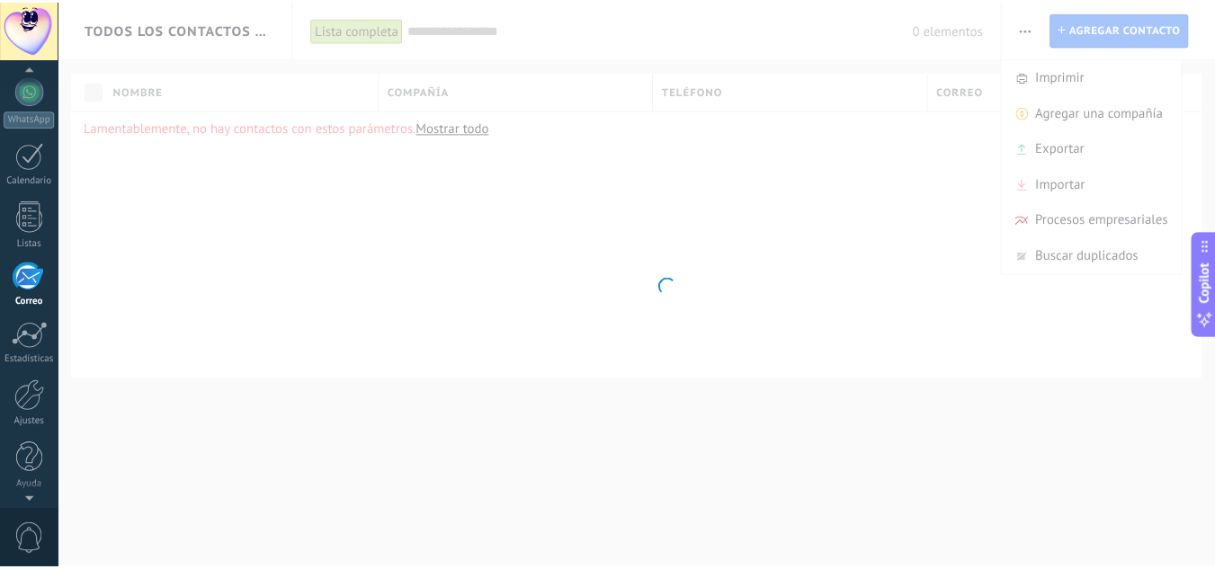
scroll to position [174, 0]
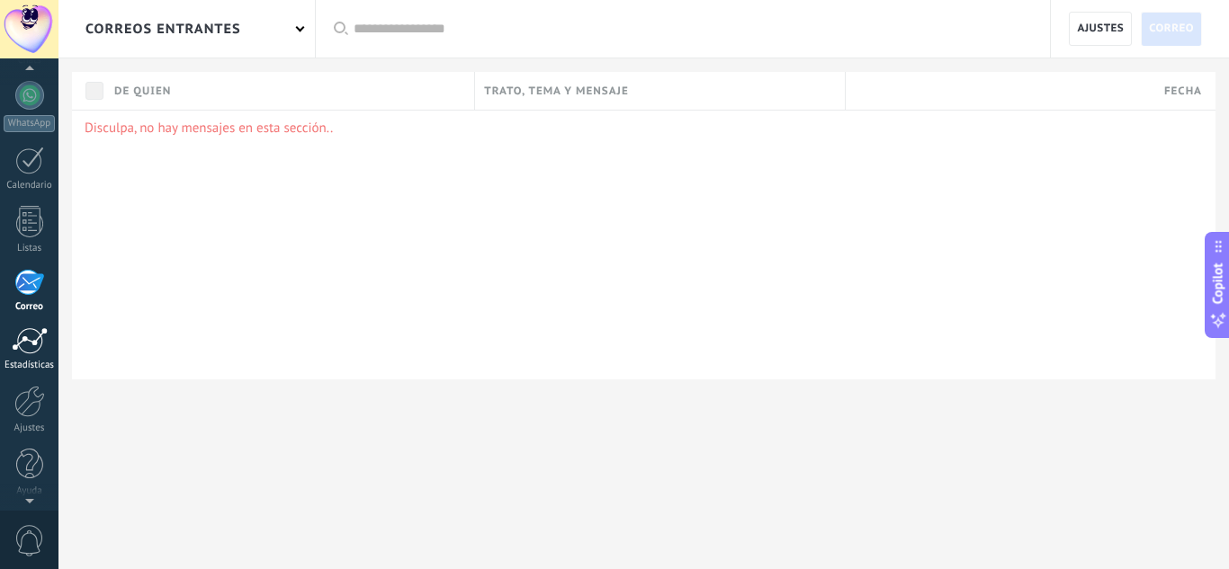
click at [22, 341] on div at bounding box center [30, 340] width 36 height 27
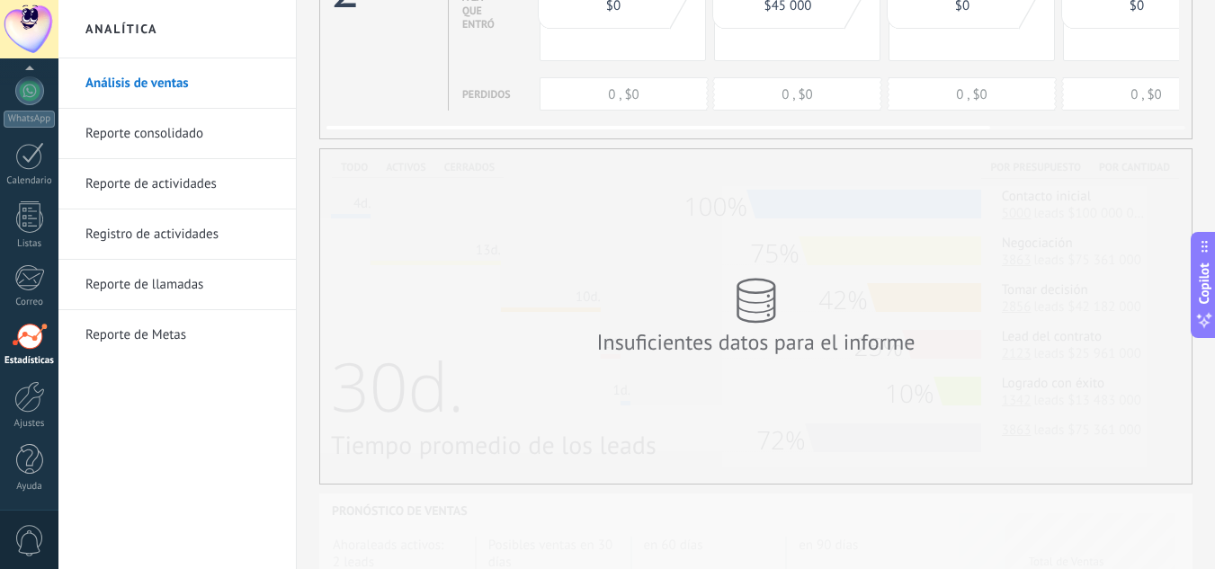
scroll to position [242, 0]
click at [157, 135] on link "Reporte consolidado" at bounding box center [181, 134] width 192 height 50
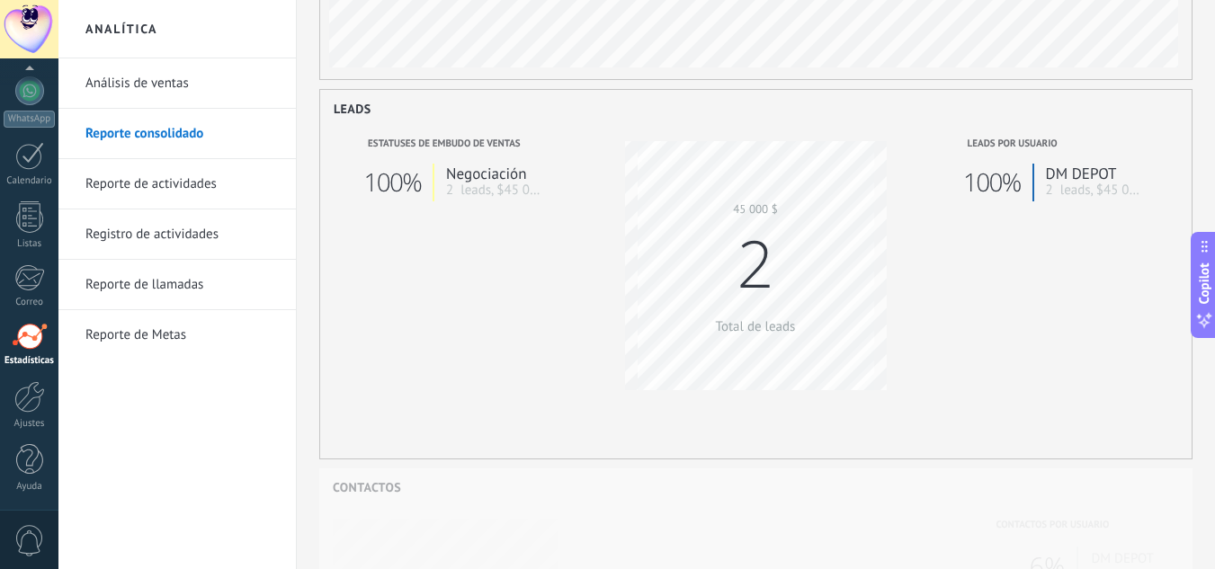
scroll to position [344, 0]
click at [211, 181] on link "Reporte de actividades" at bounding box center [181, 184] width 192 height 50
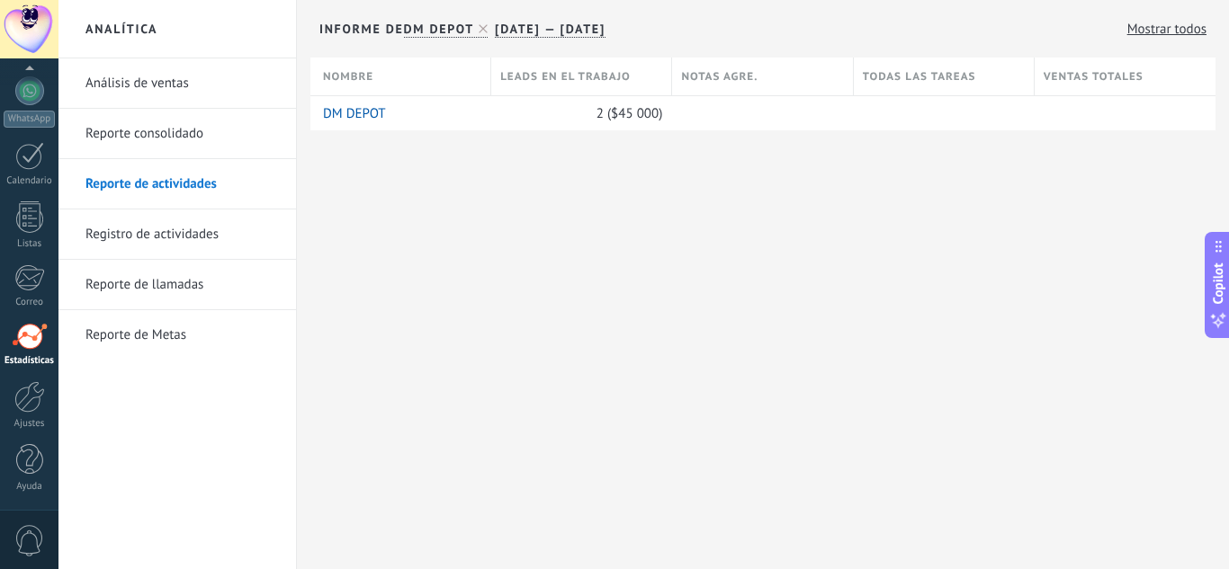
click at [137, 338] on link "Reporte de Metas" at bounding box center [181, 335] width 192 height 50
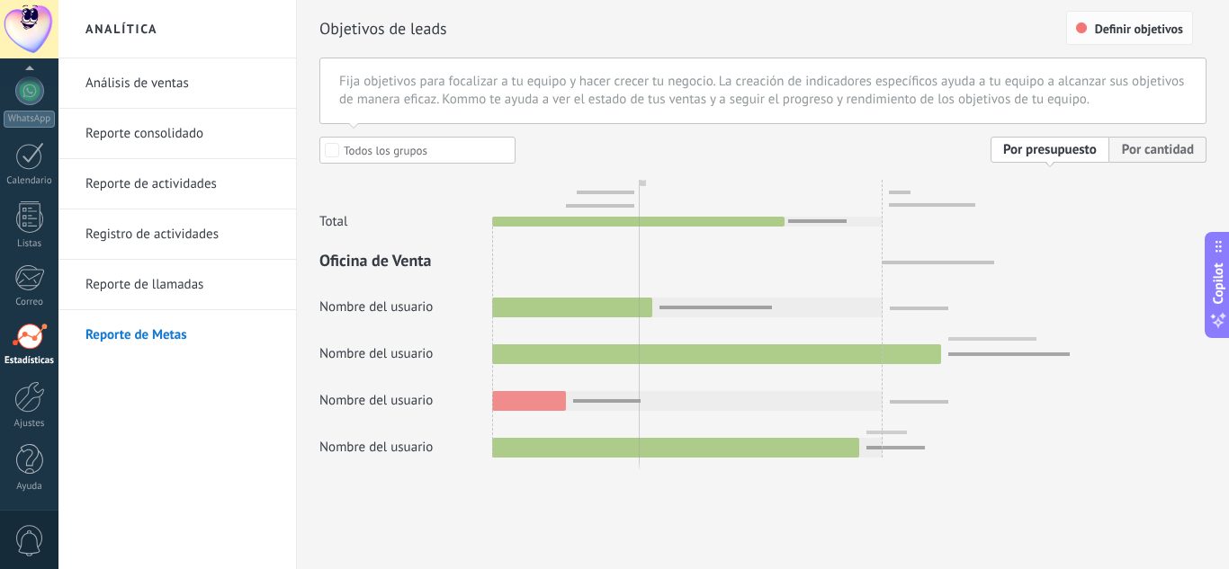
click at [1158, 23] on span "Definir objetivos" at bounding box center [1139, 28] width 88 height 13
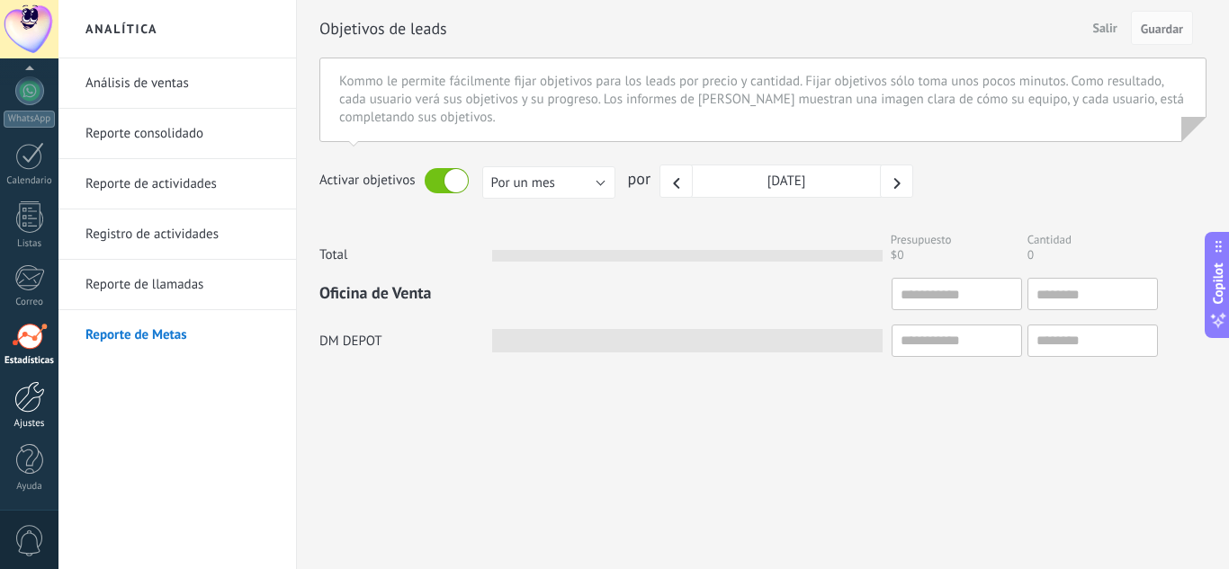
click at [22, 409] on div at bounding box center [29, 396] width 31 height 31
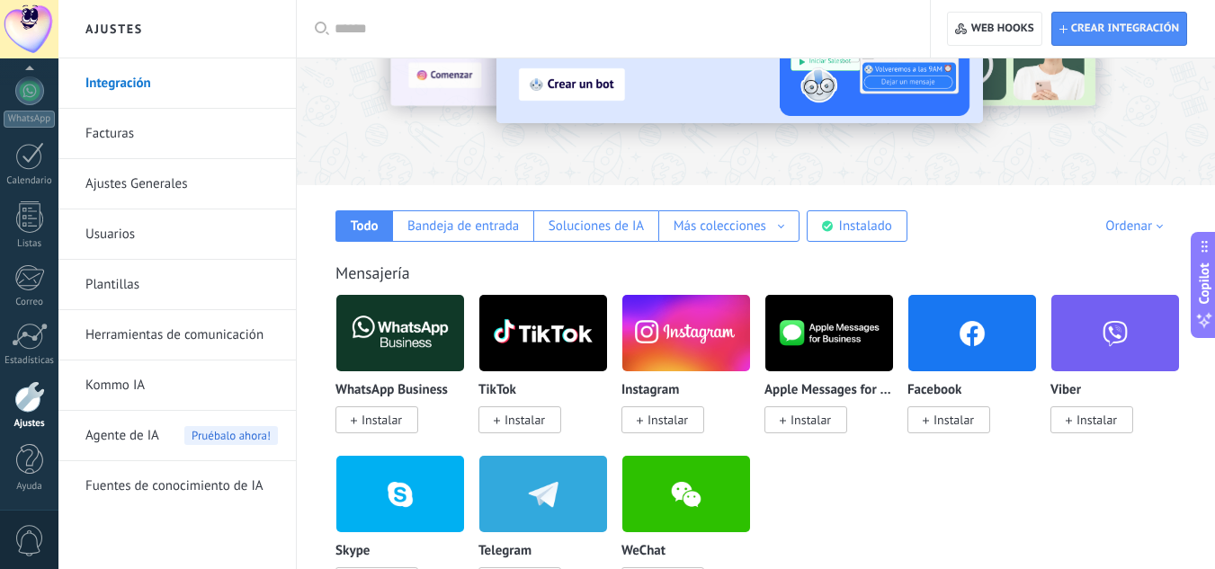
scroll to position [167, 0]
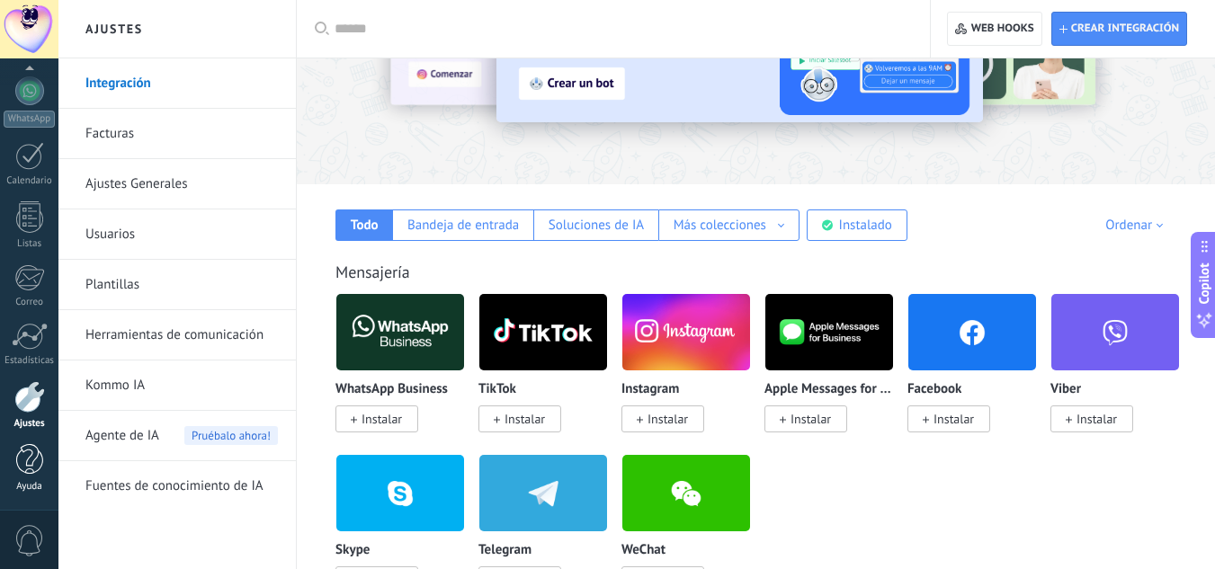
click at [22, 461] on div at bounding box center [29, 459] width 27 height 31
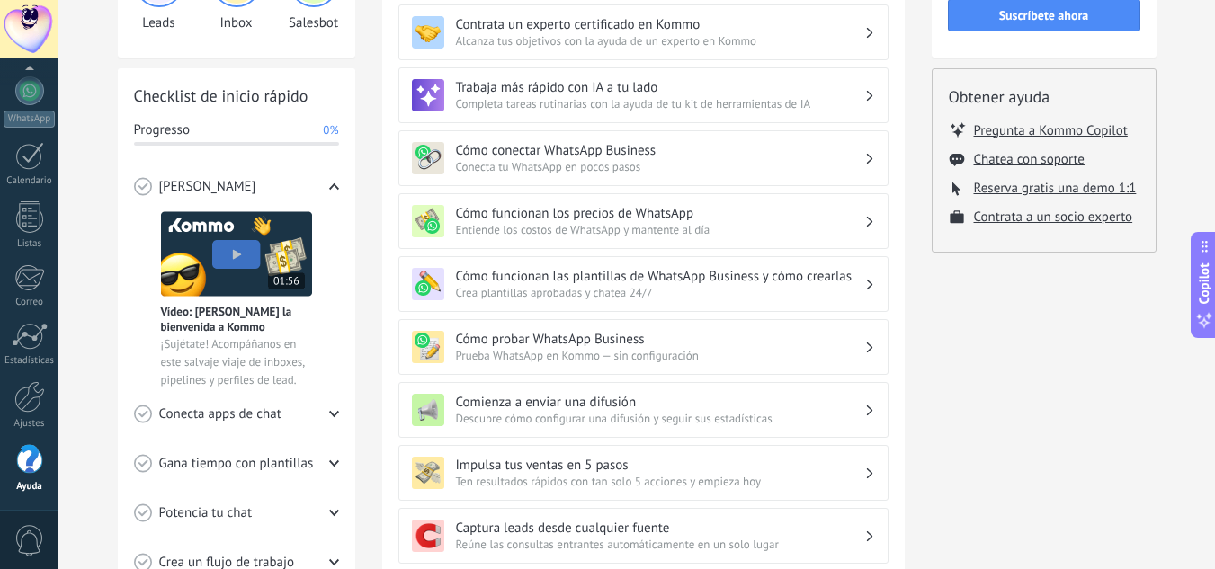
scroll to position [183, 0]
click at [35, 533] on span "0" at bounding box center [29, 540] width 31 height 31
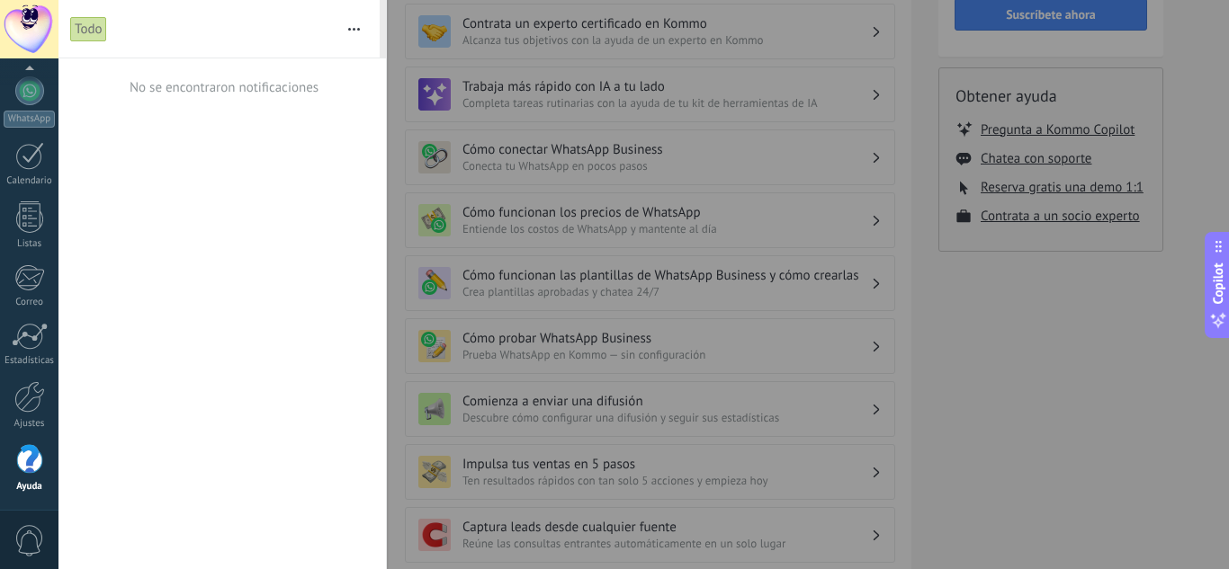
click at [1014, 336] on div at bounding box center [614, 284] width 1229 height 569
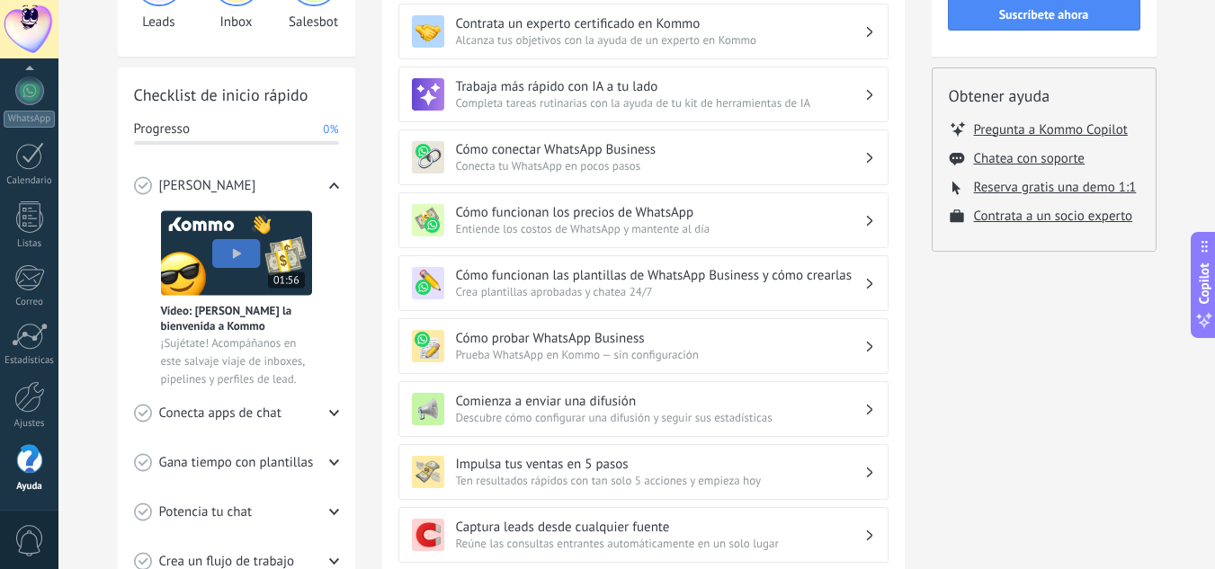
scroll to position [0, 0]
